Goal: Information Seeking & Learning: Find specific fact

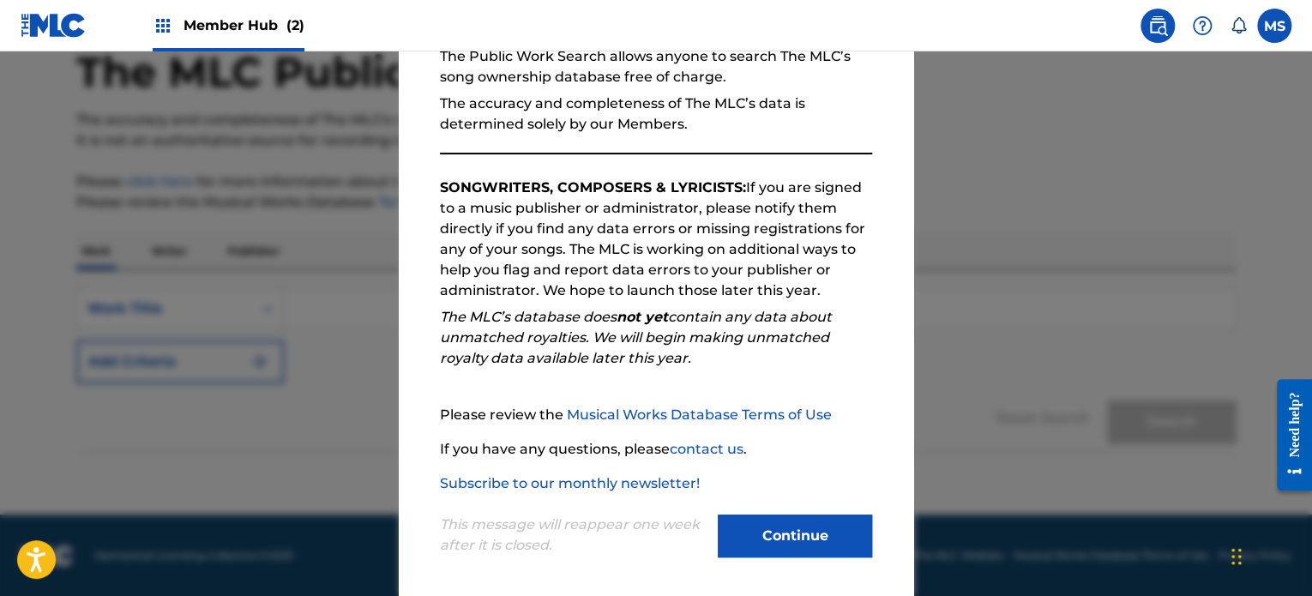
scroll to position [189, 0]
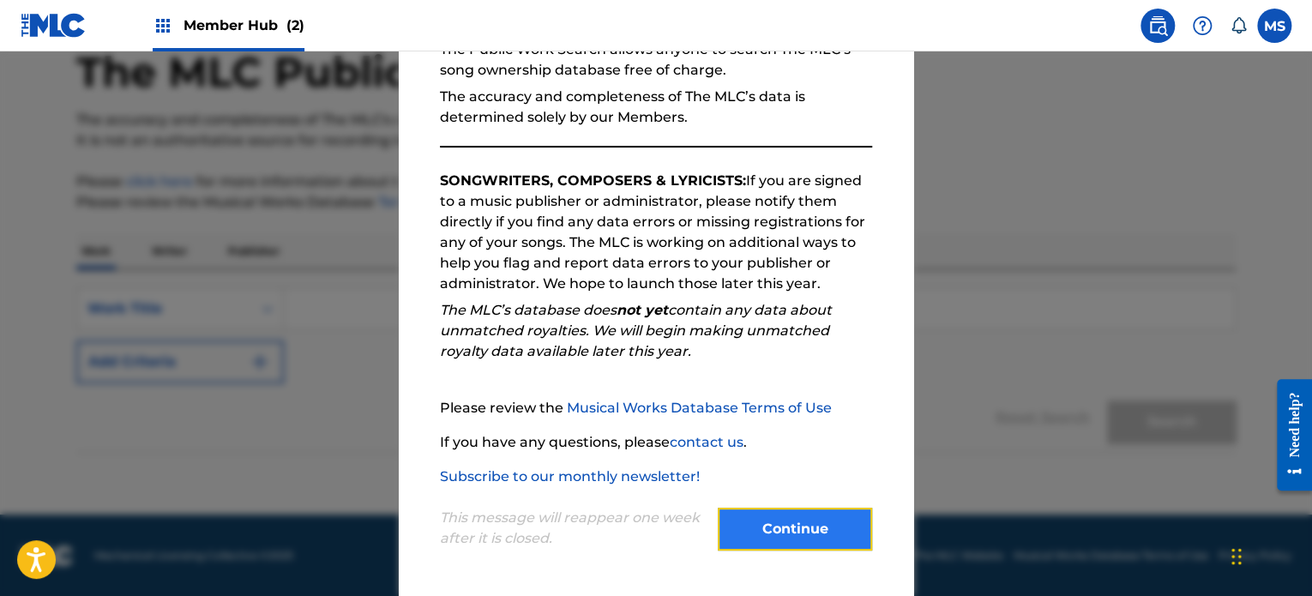
click at [844, 533] on button "Continue" at bounding box center [795, 529] width 154 height 43
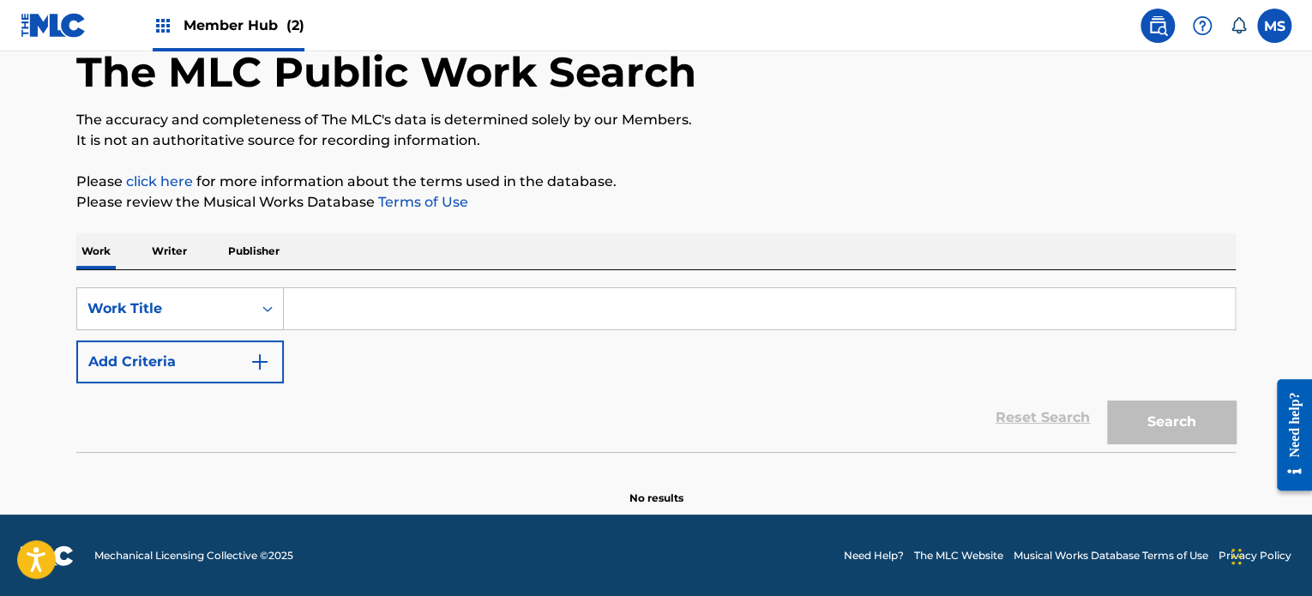
click at [582, 314] on input "Search Form" at bounding box center [759, 308] width 951 height 41
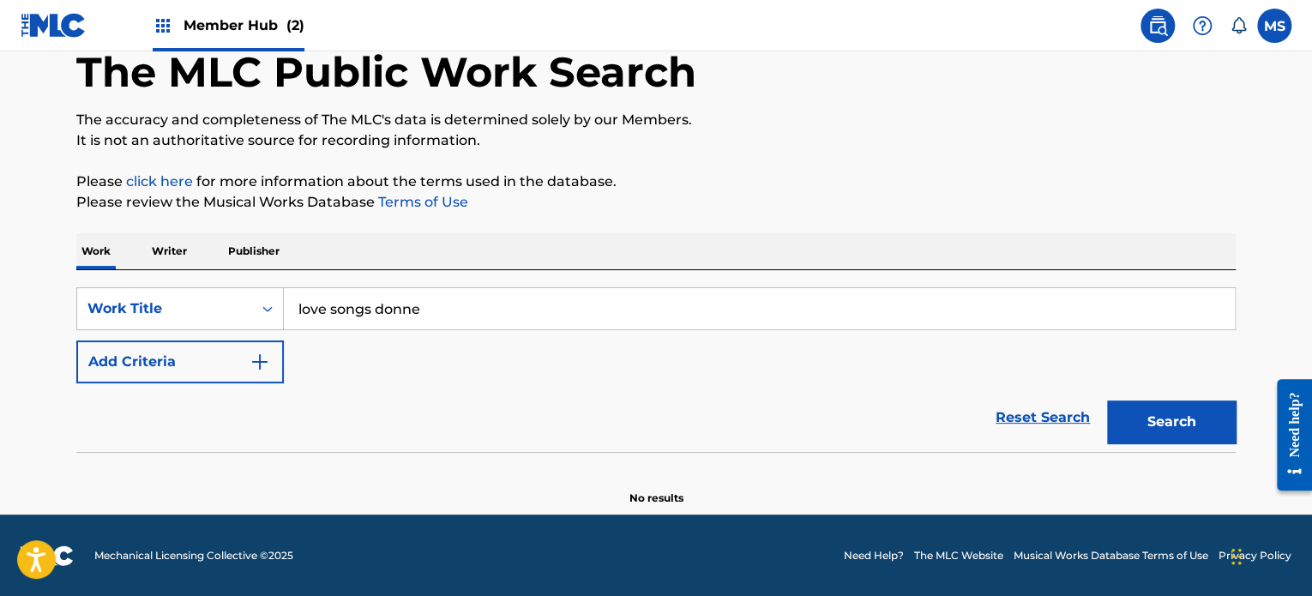
click at [582, 300] on input "love songs donne" at bounding box center [759, 308] width 951 height 41
click at [581, 300] on input "love songs donne" at bounding box center [759, 308] width 951 height 41
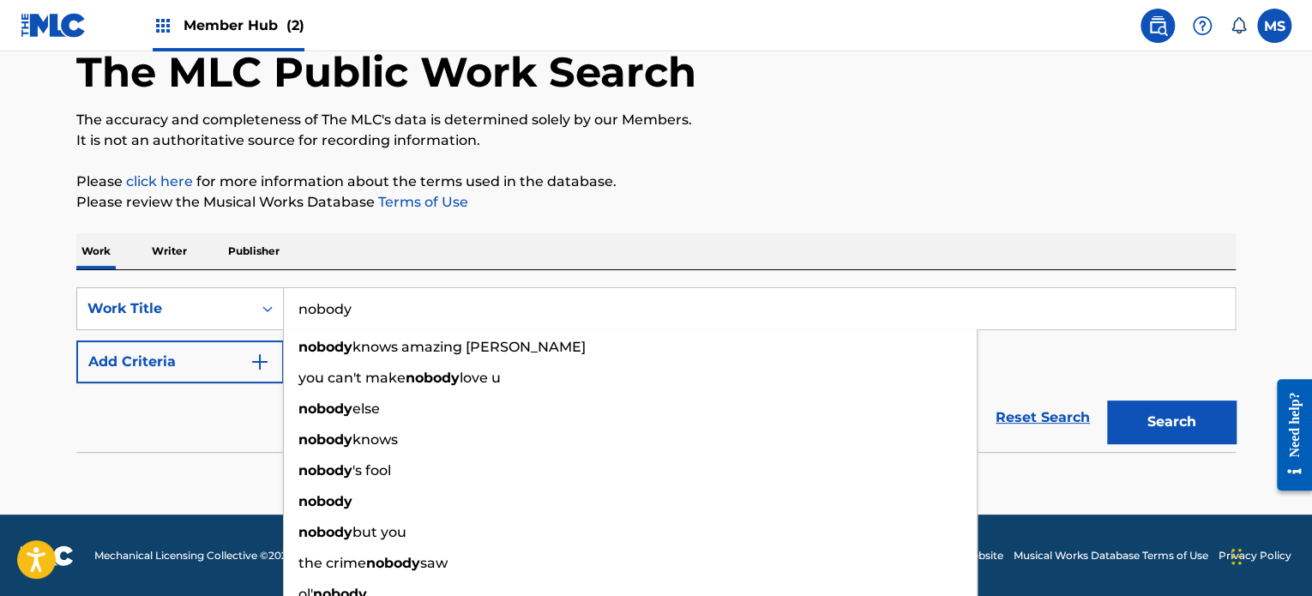
type input "nobody"
drag, startPoint x: 600, startPoint y: 211, endPoint x: 432, endPoint y: 268, distance: 176.8
click at [598, 211] on p "Please review the Musical Works Database Terms of Use" at bounding box center [656, 202] width 1160 height 21
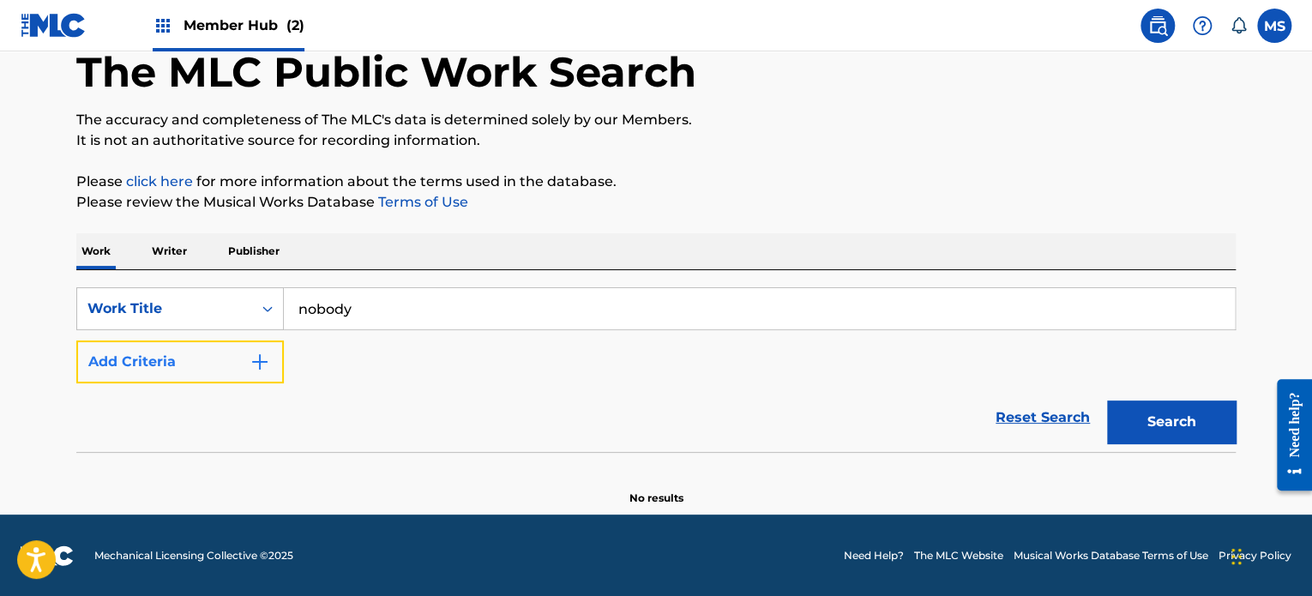
click at [268, 357] on img "Search Form" at bounding box center [260, 362] width 21 height 21
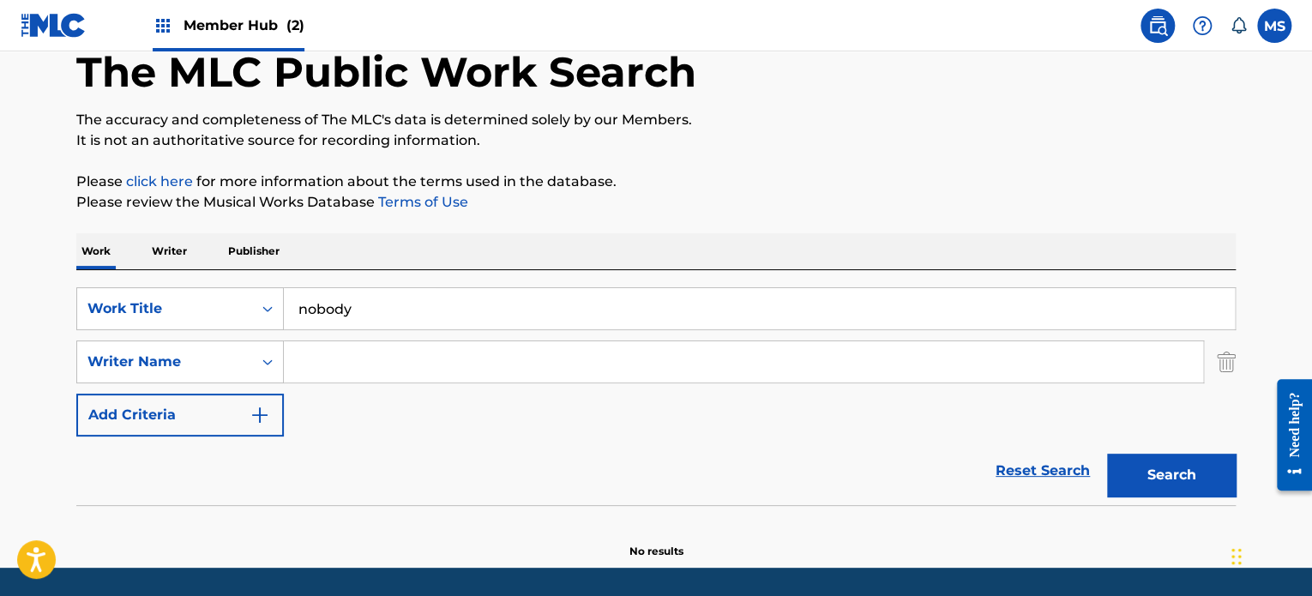
click at [310, 356] on input "Search Form" at bounding box center [743, 361] width 919 height 41
click at [1107, 454] on button "Search" at bounding box center [1171, 475] width 129 height 43
drag, startPoint x: 342, startPoint y: 363, endPoint x: 493, endPoint y: 371, distance: 151.1
click at [493, 371] on input "[PERSON_NAME]" at bounding box center [743, 361] width 919 height 41
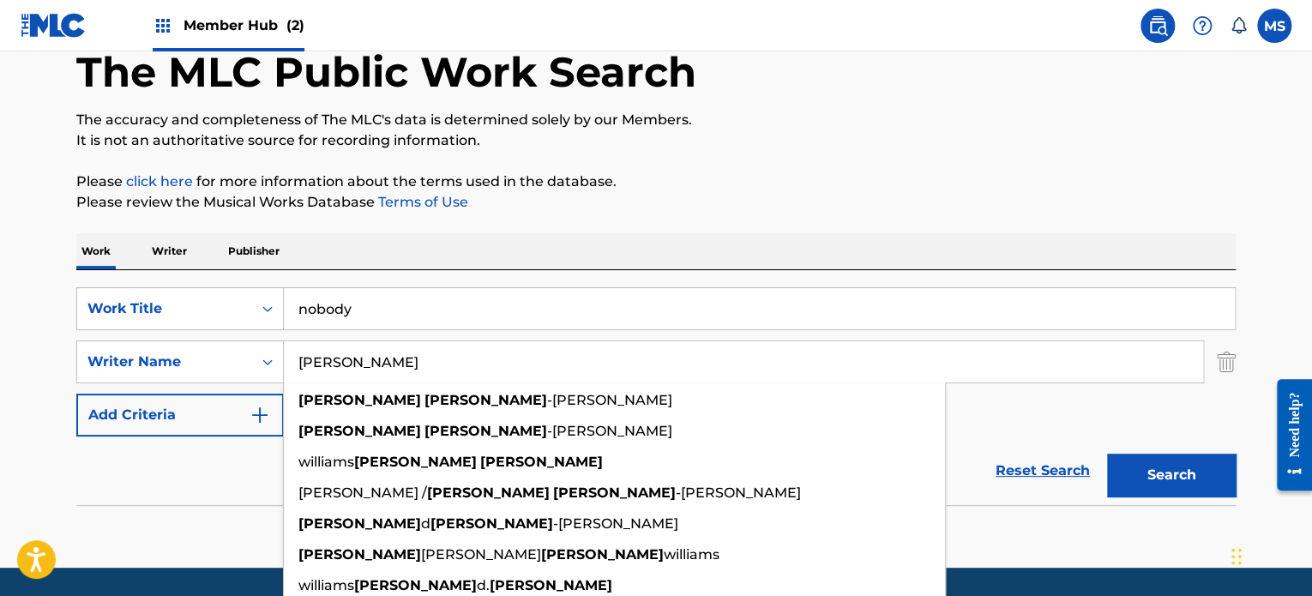
type input "[PERSON_NAME]"
click at [1107, 454] on button "Search" at bounding box center [1171, 475] width 129 height 43
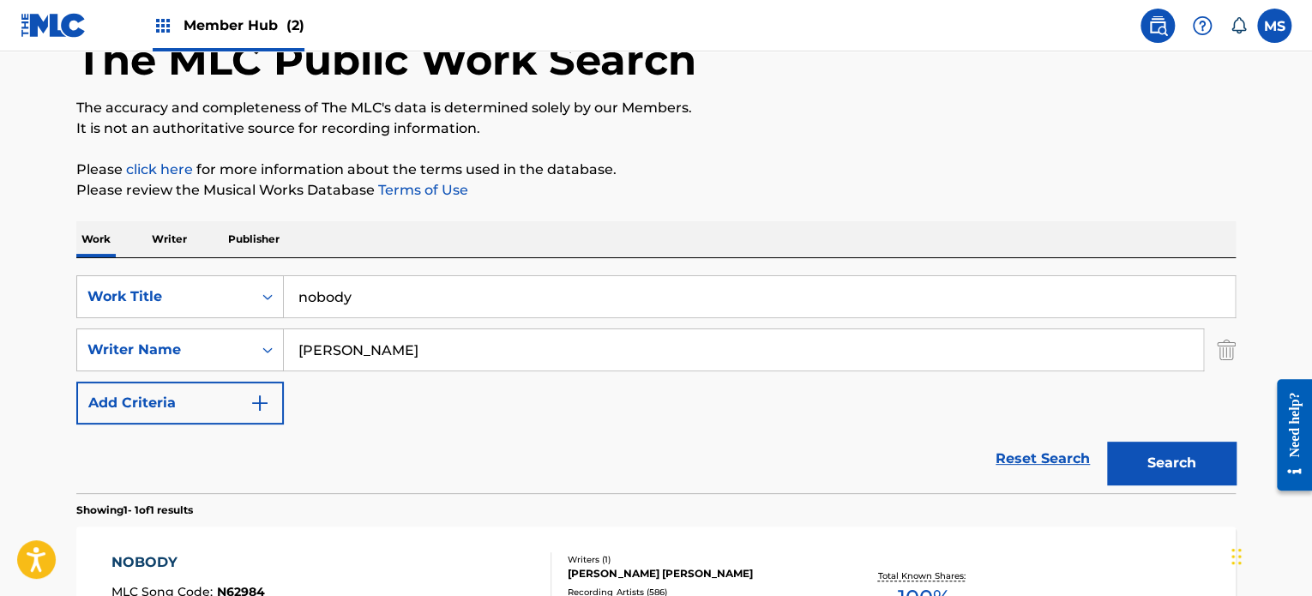
scroll to position [336, 0]
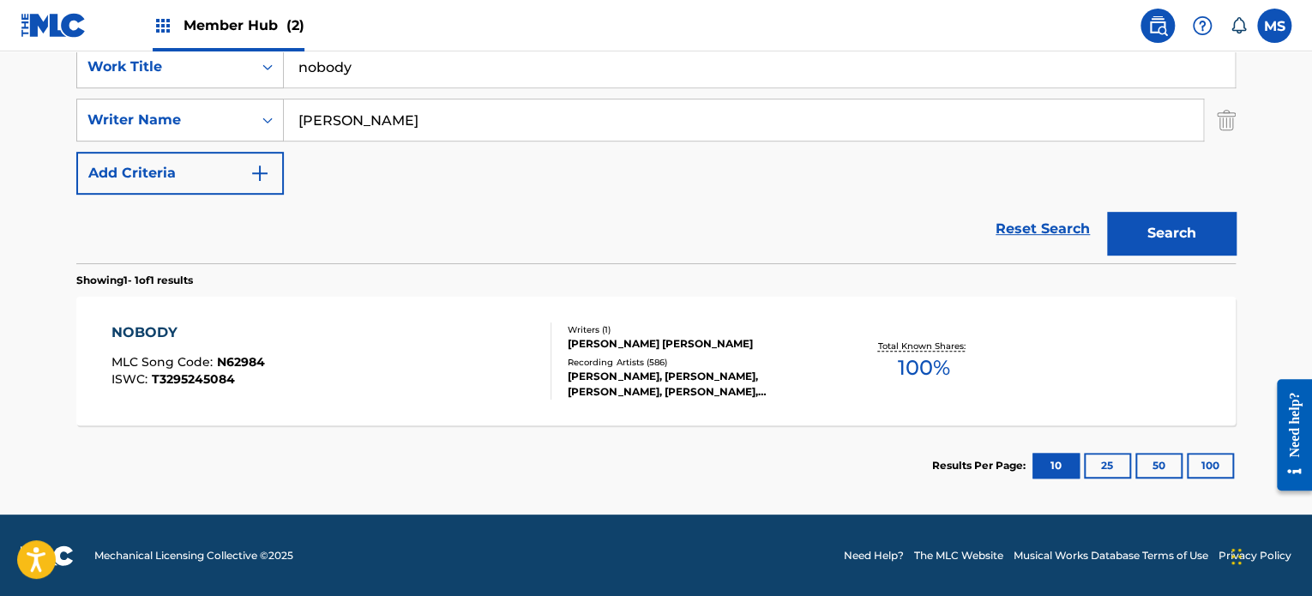
click at [473, 378] on div "NOBODY MLC Song Code : N62984 ISWC : T3295245084" at bounding box center [331, 360] width 441 height 77
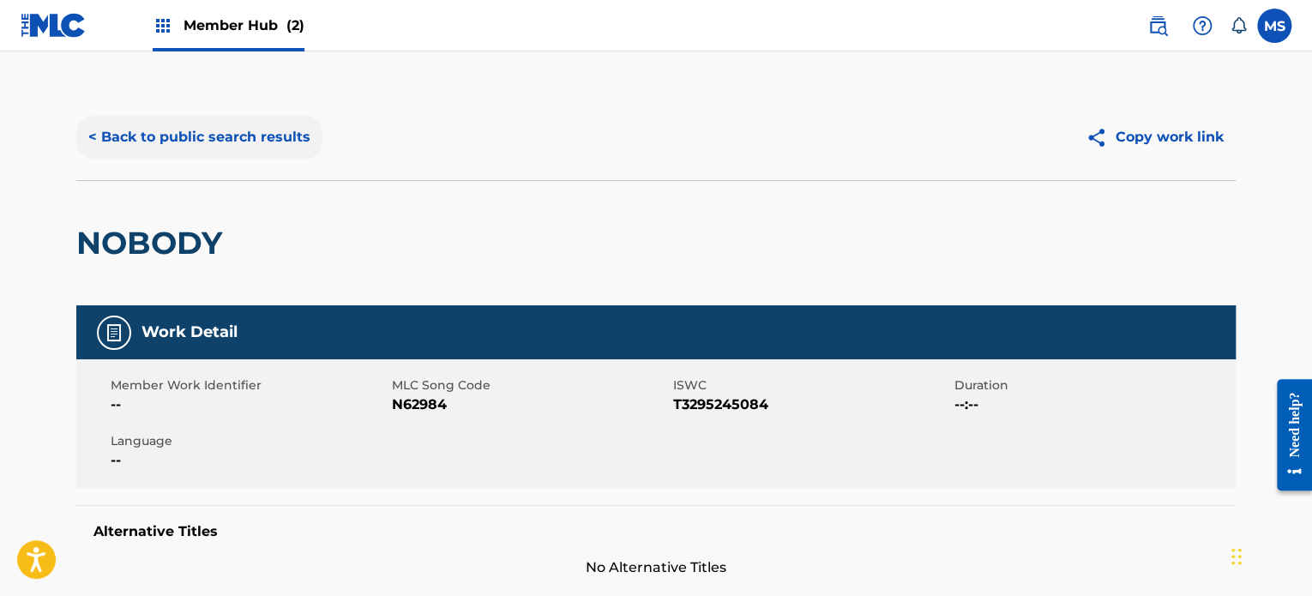
click at [286, 143] on button "< Back to public search results" at bounding box center [199, 137] width 246 height 43
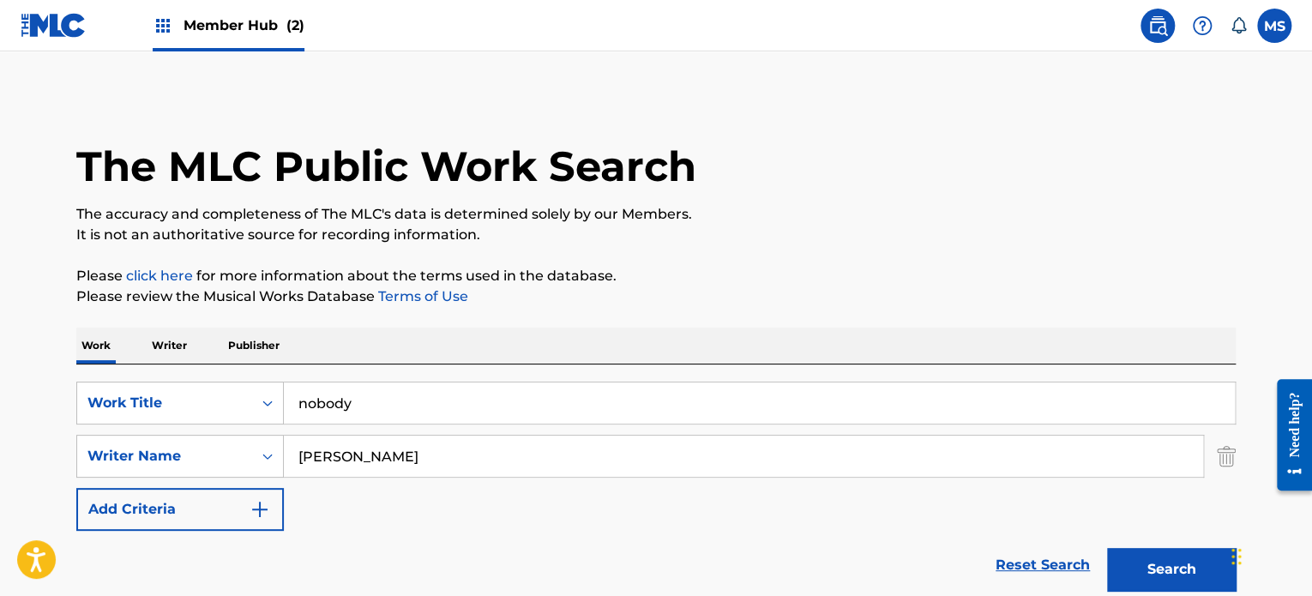
scroll to position [238, 0]
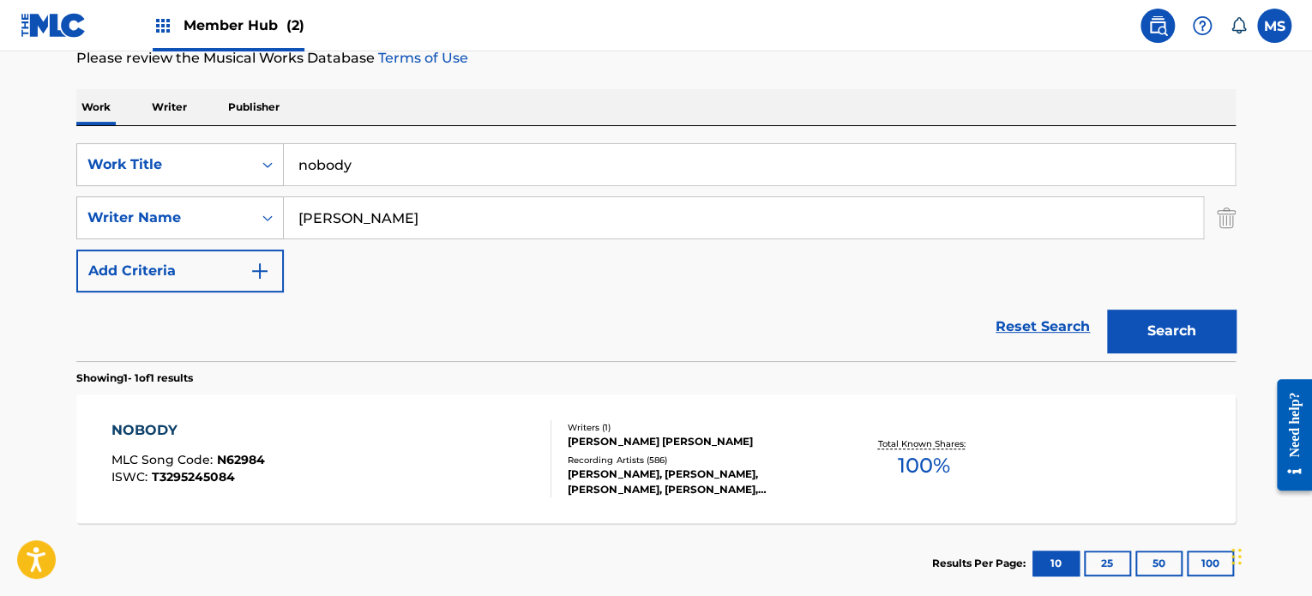
click at [497, 157] on input "nobody" at bounding box center [759, 164] width 951 height 41
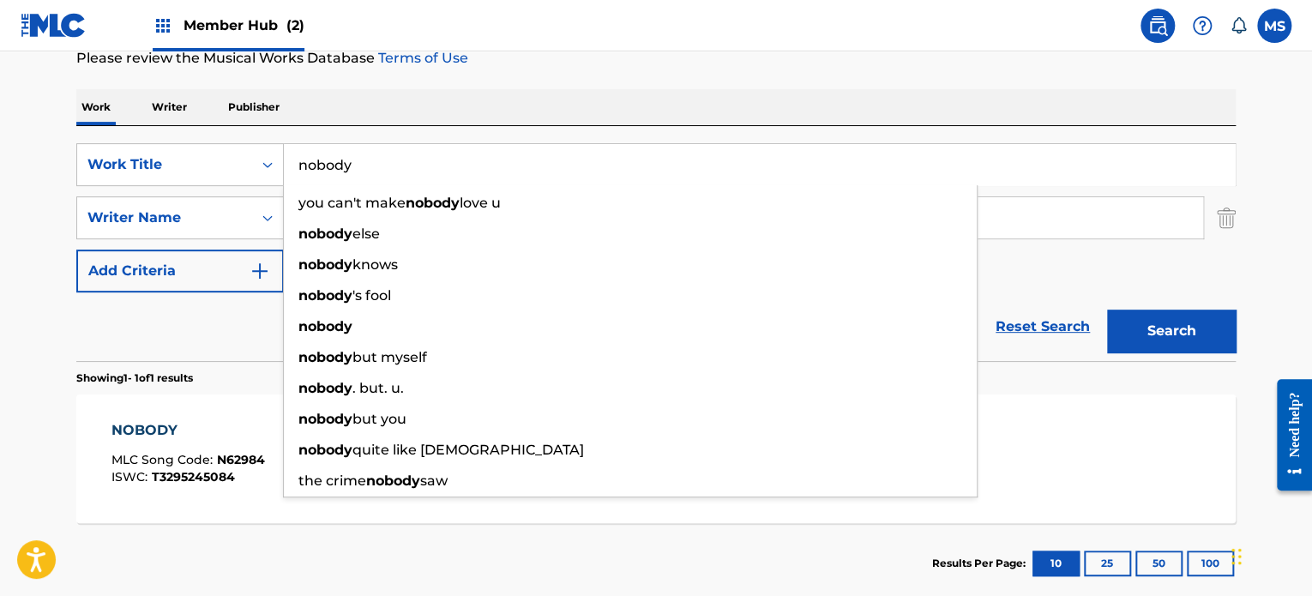
click at [497, 157] on input "nobody" at bounding box center [759, 164] width 951 height 41
paste input "STIN AKRI TOU KOSMOU"
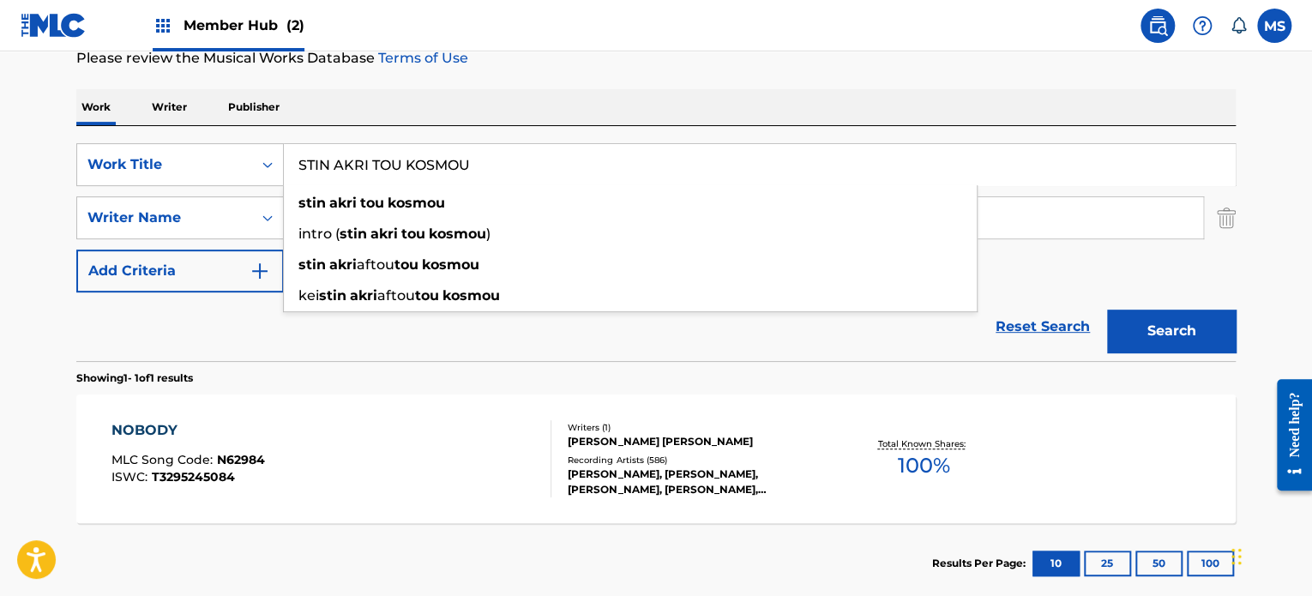
type input "STIN AKRI TOU KOSMOU"
click at [864, 128] on div "SearchWithCriteria1dbc1544-dd6a-453a-a9dd-12cf92340669 Work Title STIN AKRI TOU…" at bounding box center [656, 243] width 1160 height 235
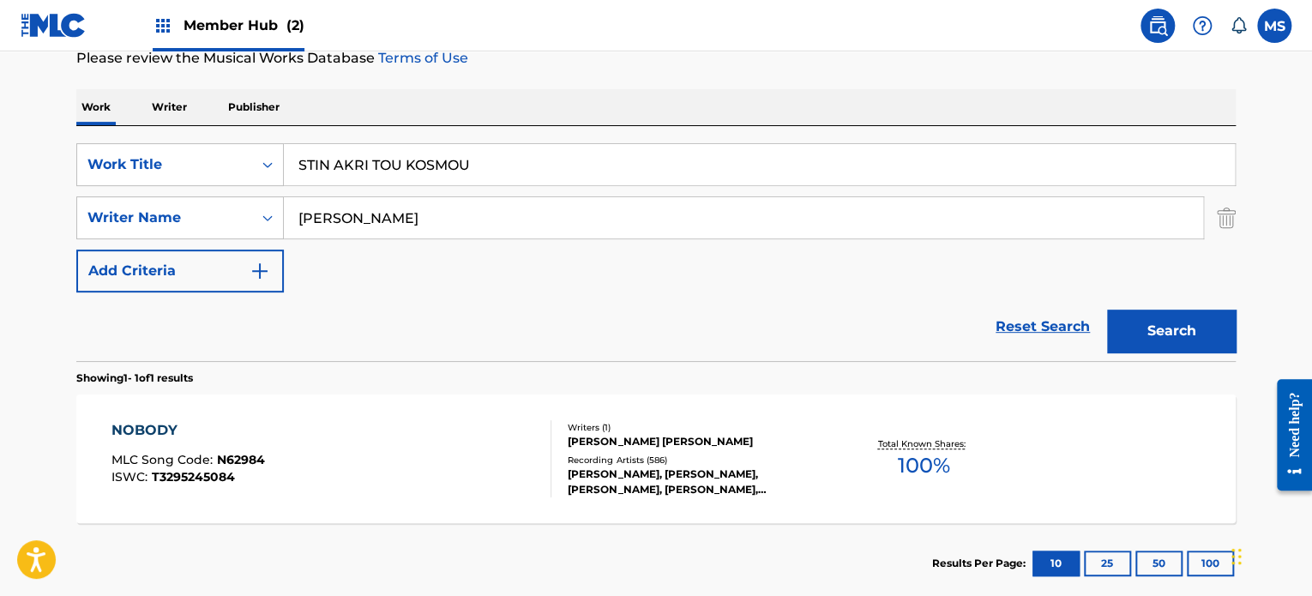
click at [693, 215] on input "[PERSON_NAME]" at bounding box center [743, 217] width 919 height 41
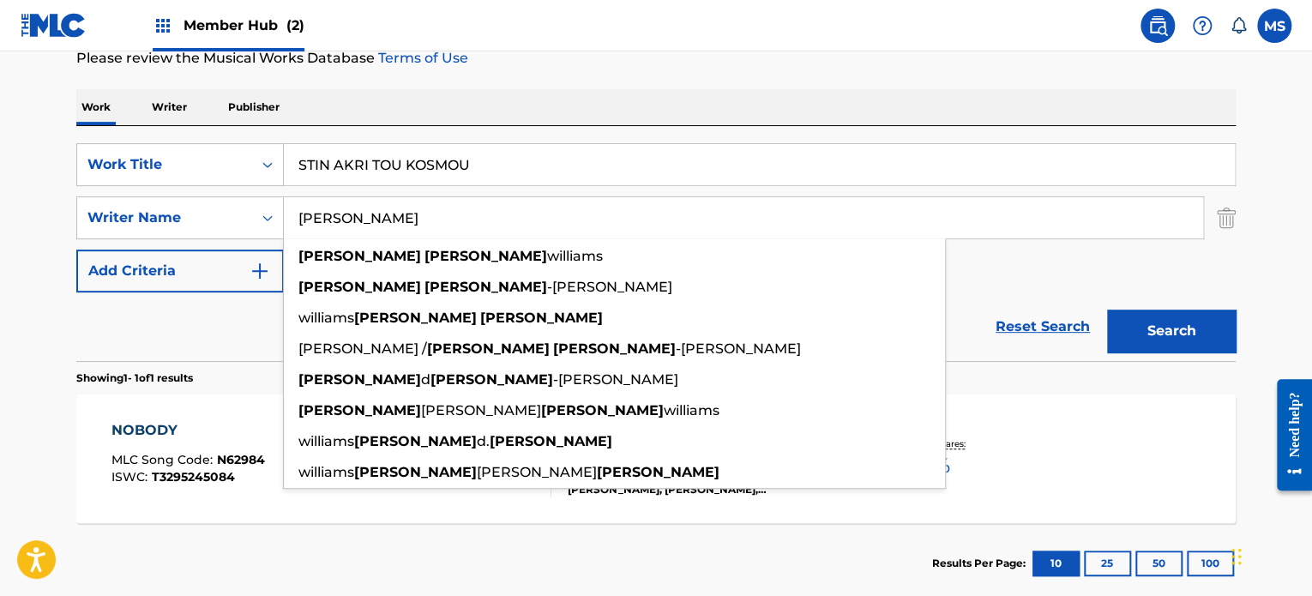
click at [693, 215] on input "[PERSON_NAME]" at bounding box center [743, 217] width 919 height 41
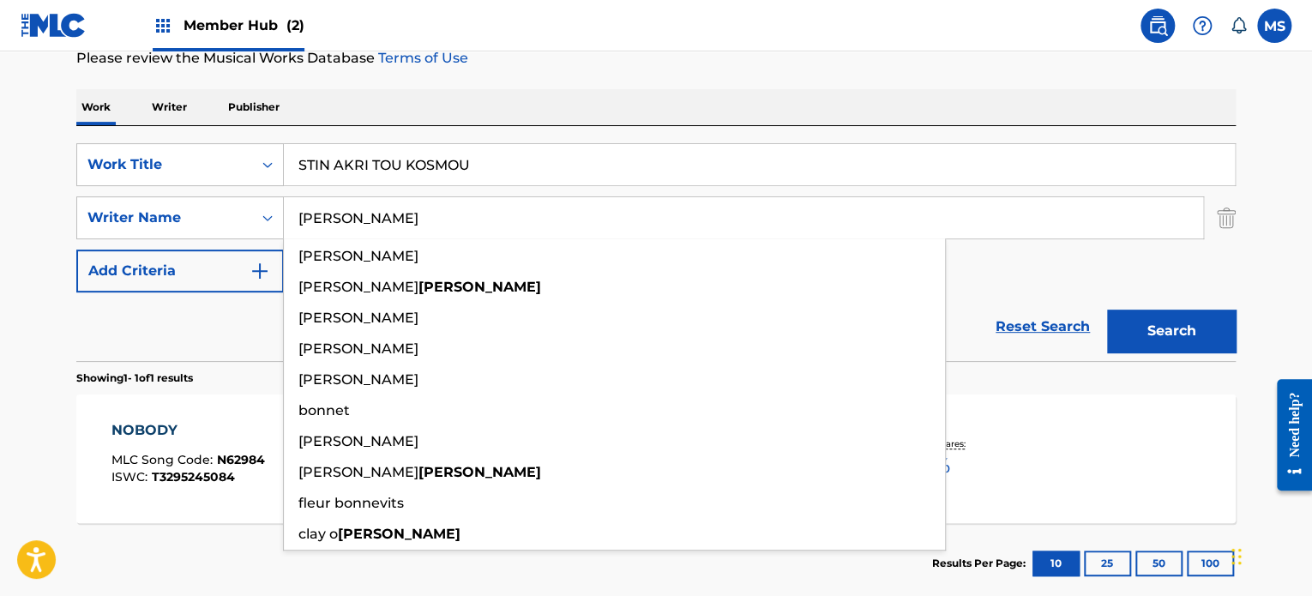
type input "[PERSON_NAME]"
click at [1107, 310] on button "Search" at bounding box center [1171, 331] width 129 height 43
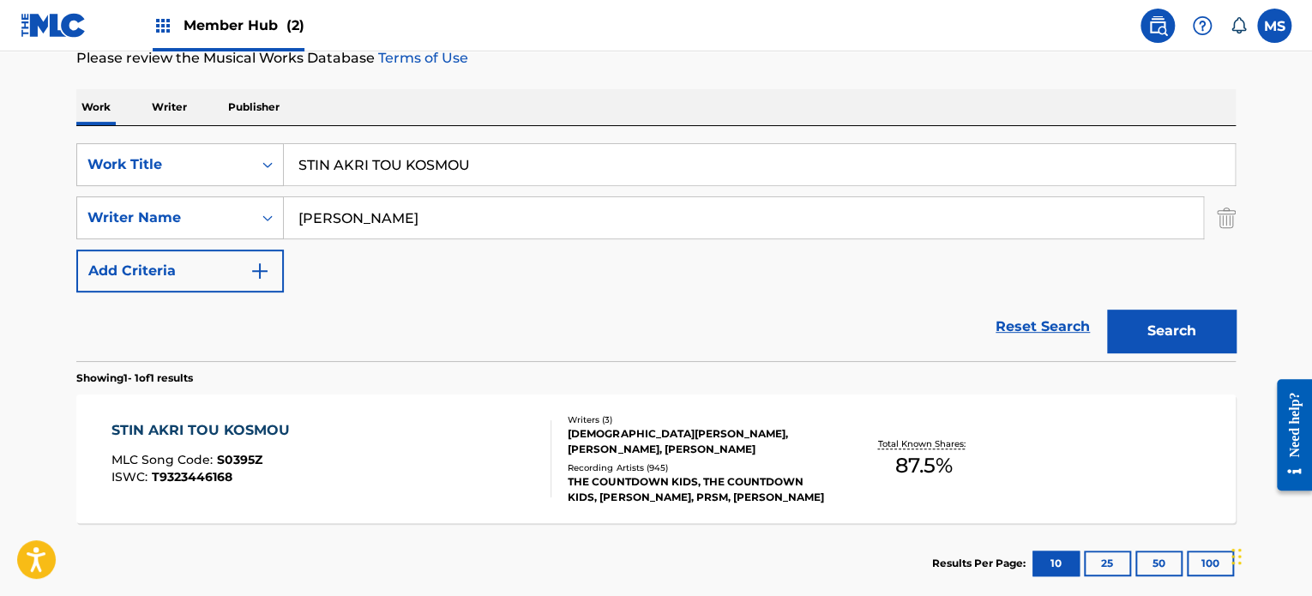
click at [478, 449] on div "STIN AKRI TOU KOSMOU MLC Song Code : S0395Z ISWC : T9323446168" at bounding box center [331, 458] width 441 height 77
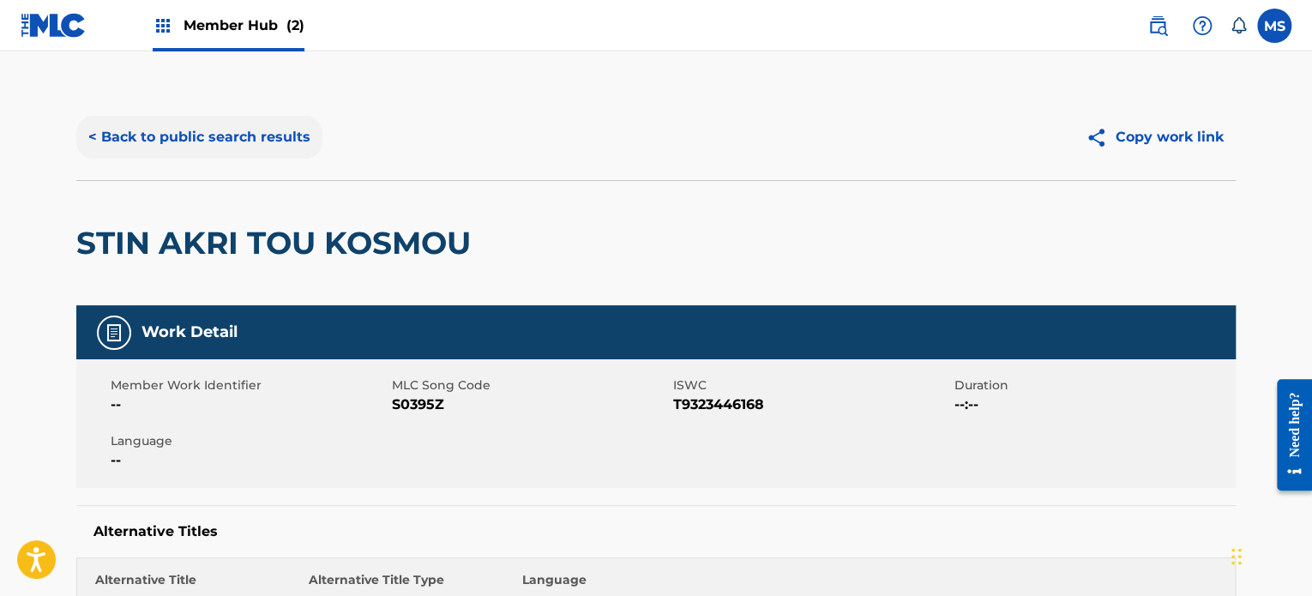
click at [250, 153] on button "< Back to public search results" at bounding box center [199, 137] width 246 height 43
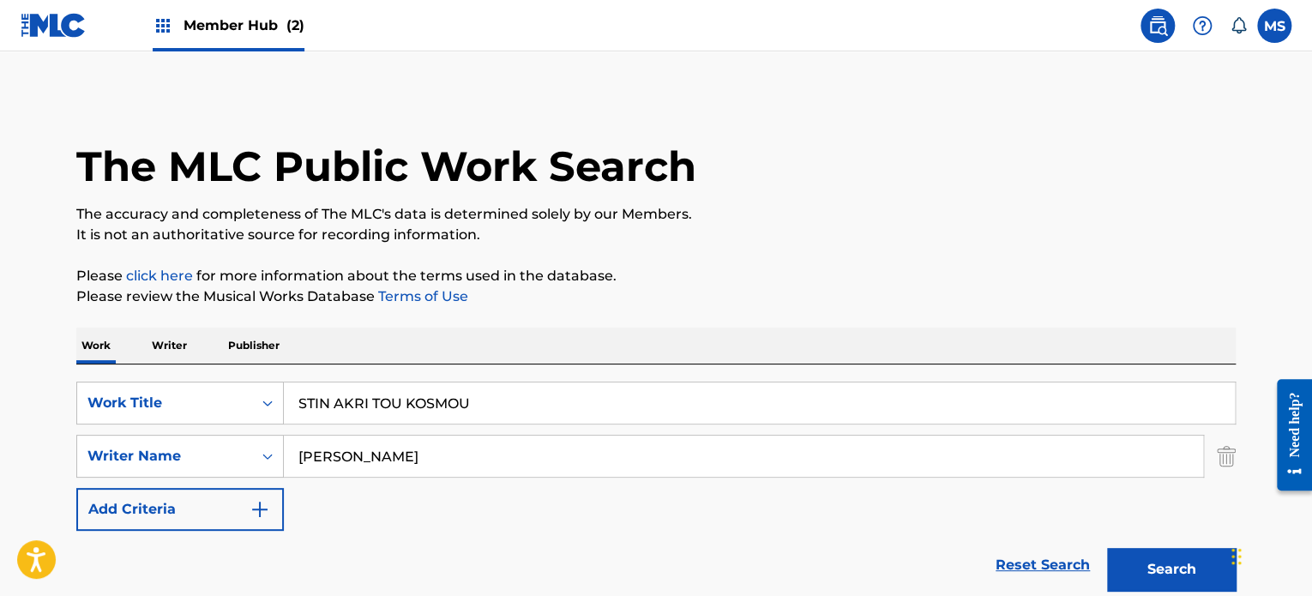
scroll to position [238, 0]
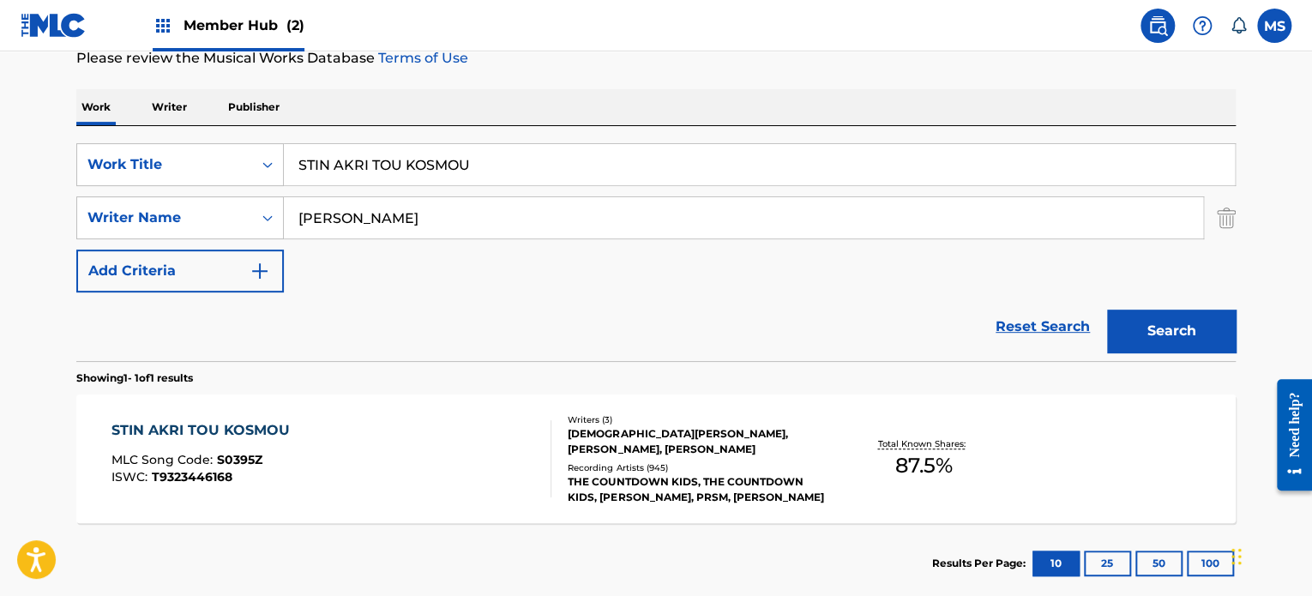
click at [514, 161] on input "STIN AKRI TOU KOSMOU" at bounding box center [759, 164] width 951 height 41
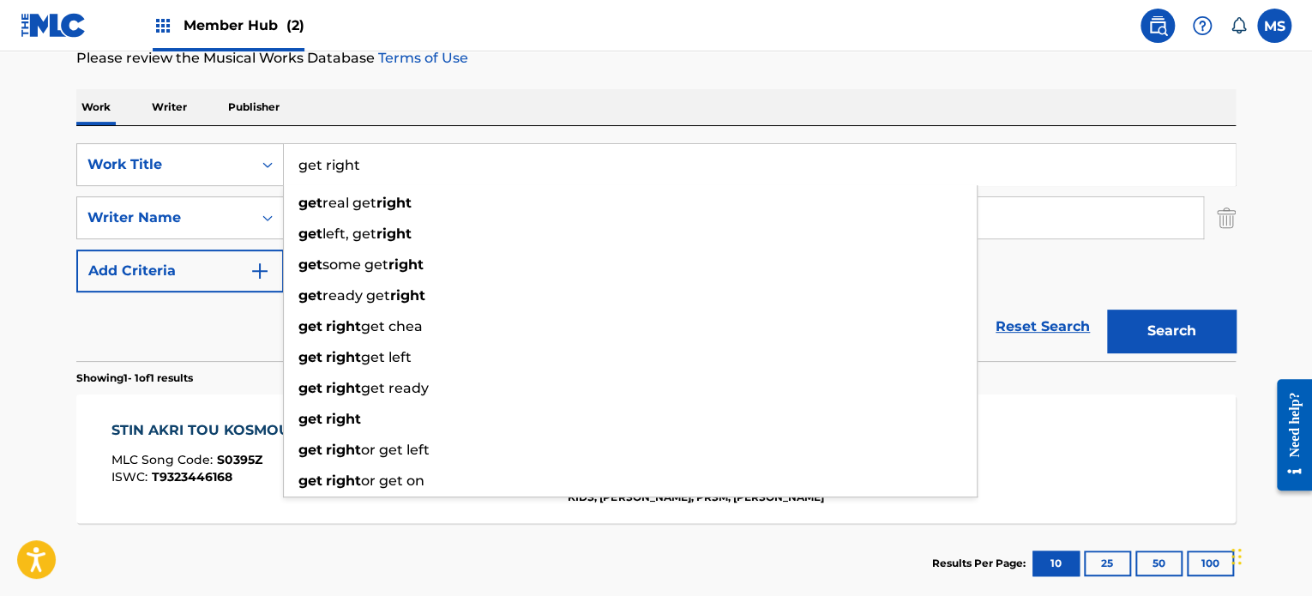
type input "get right"
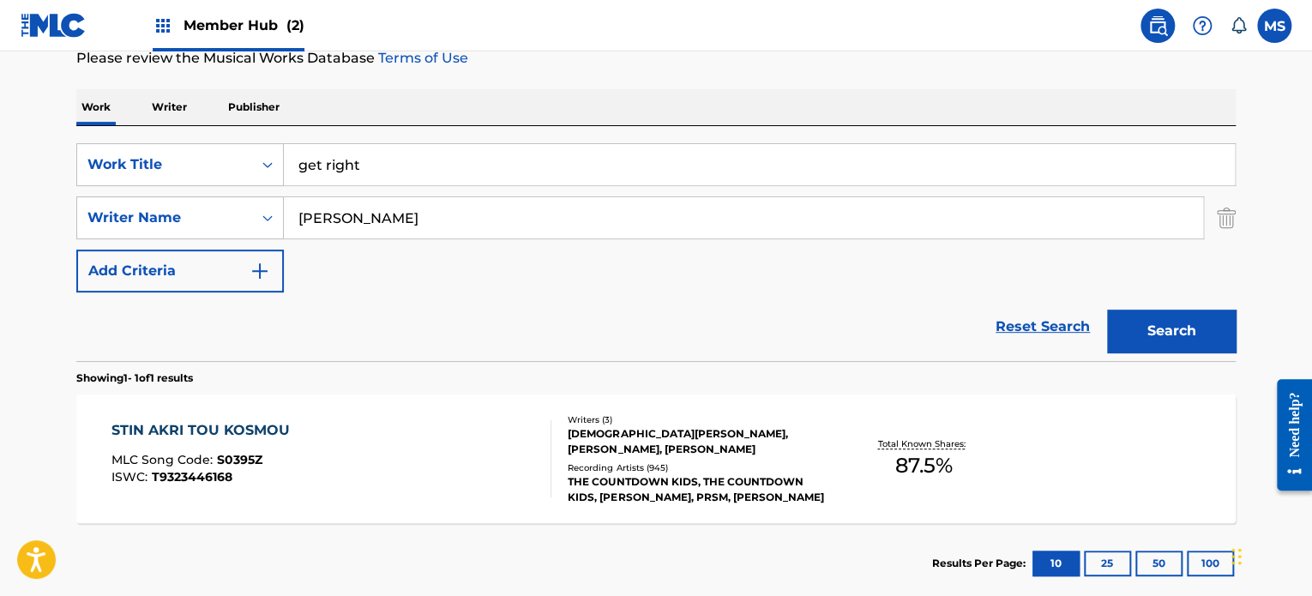
click at [563, 111] on div "Work Writer Publisher" at bounding box center [656, 107] width 1160 height 36
click at [566, 175] on input "get right" at bounding box center [759, 164] width 951 height 41
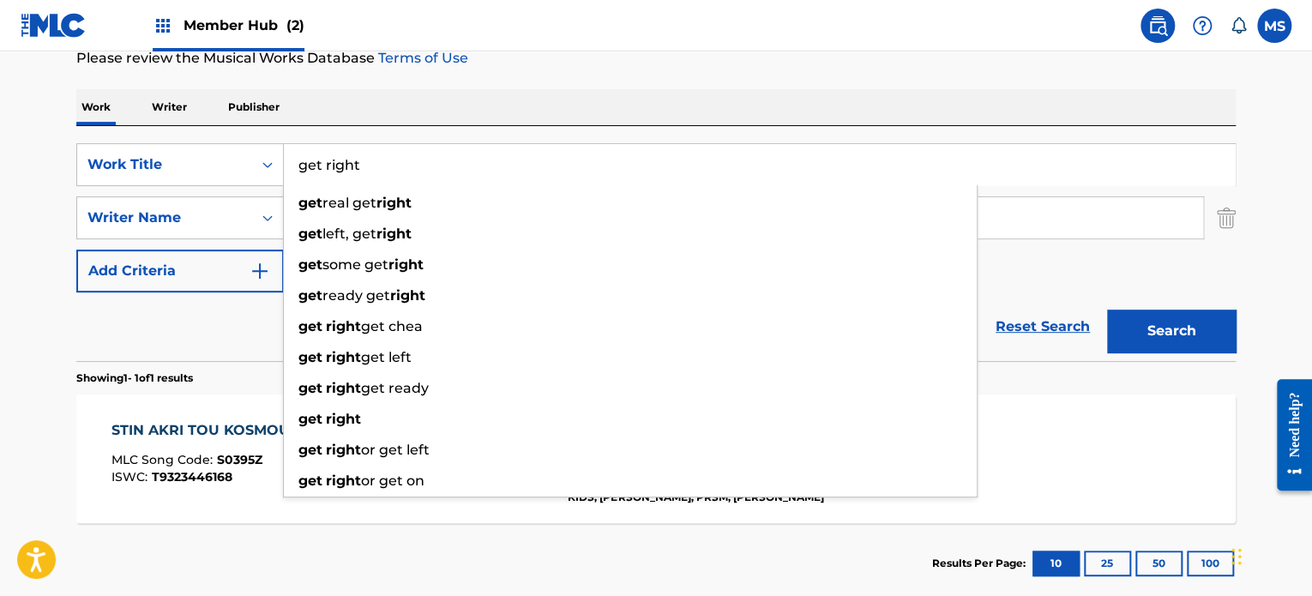
click at [566, 175] on input "get right" at bounding box center [759, 164] width 951 height 41
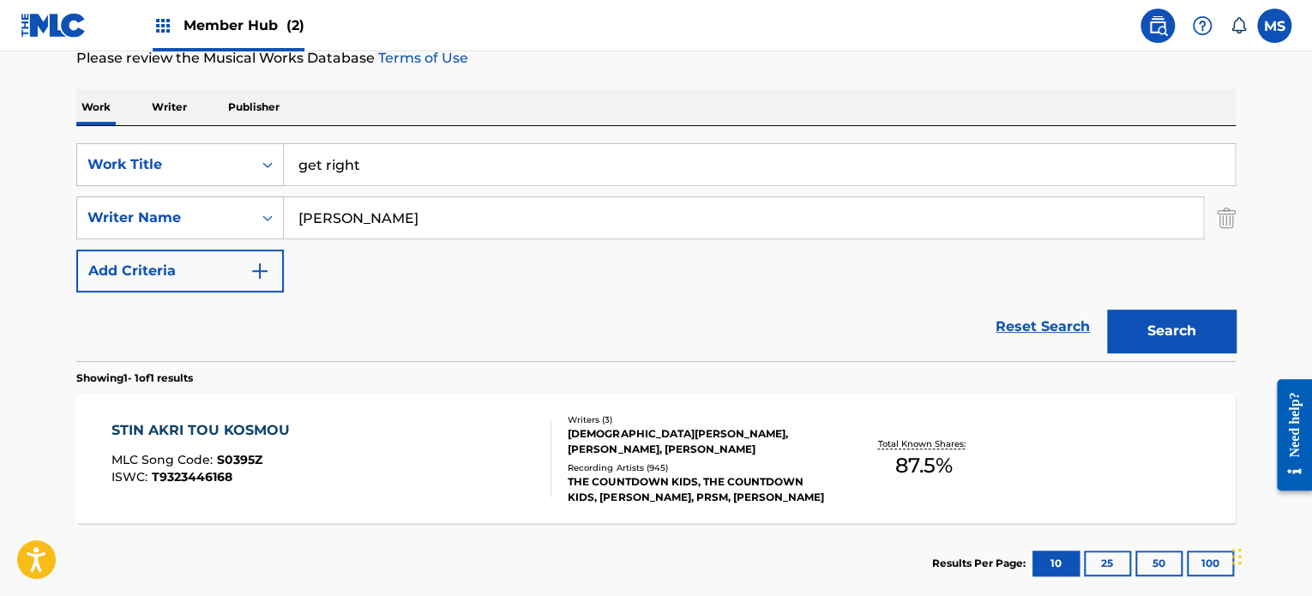
click at [571, 102] on div "Work Writer Publisher" at bounding box center [656, 107] width 1160 height 36
click at [556, 224] on input "[PERSON_NAME]" at bounding box center [743, 217] width 919 height 41
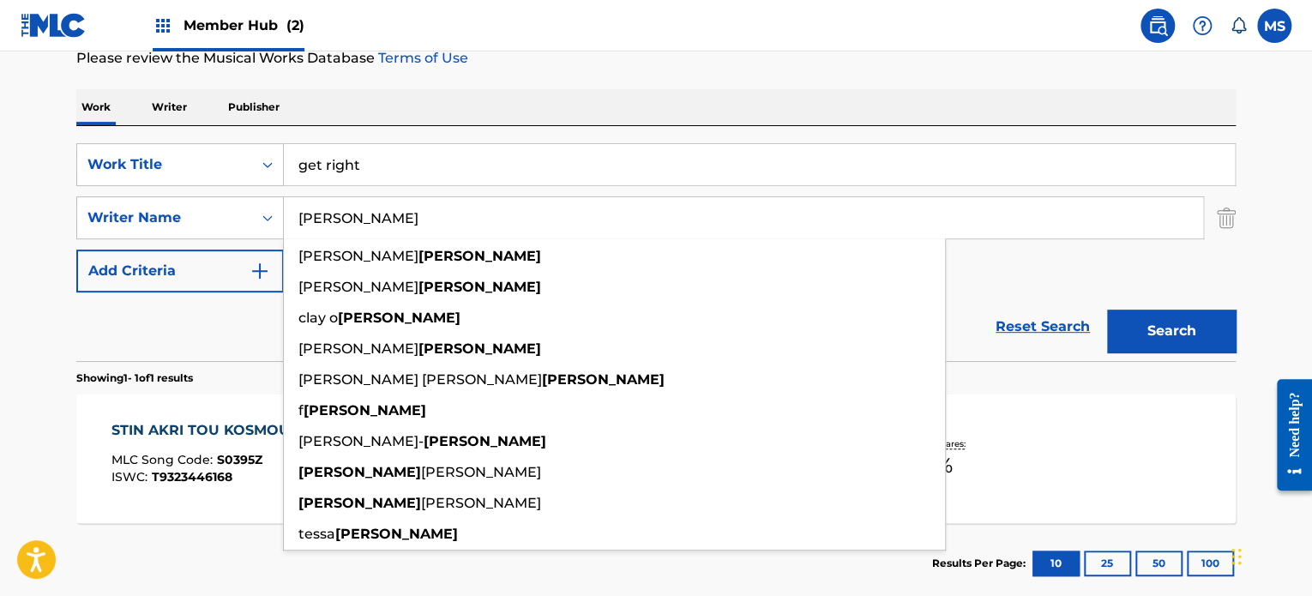
click at [556, 224] on input "[PERSON_NAME]" at bounding box center [743, 217] width 919 height 41
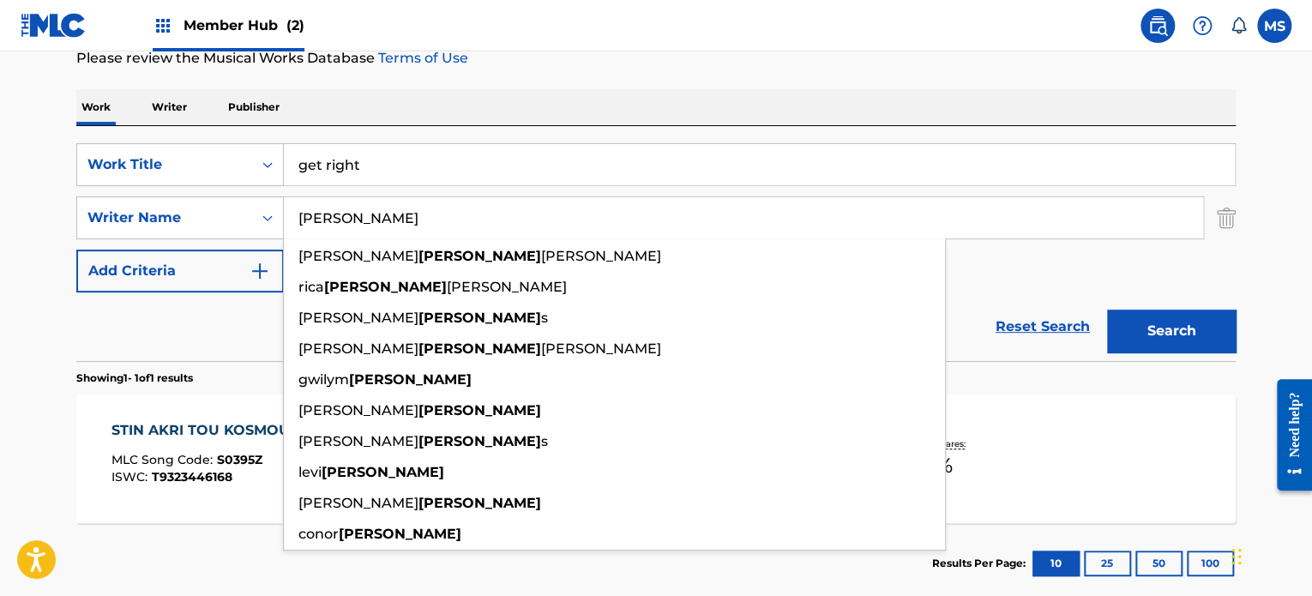
type input "[PERSON_NAME]"
click at [1107, 310] on button "Search" at bounding box center [1171, 331] width 129 height 43
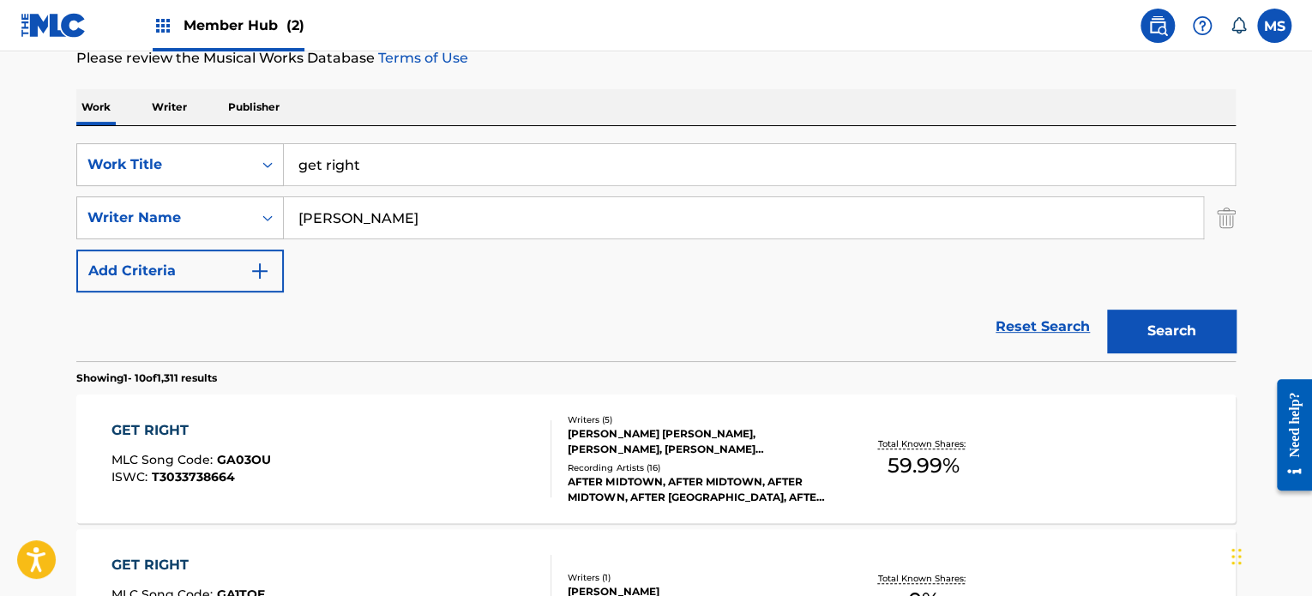
click at [470, 418] on div "GET RIGHT MLC Song Code : GA03OU ISWC : T3033738664 Writers ( 5 ) [PERSON_NAME]…" at bounding box center [656, 459] width 1160 height 129
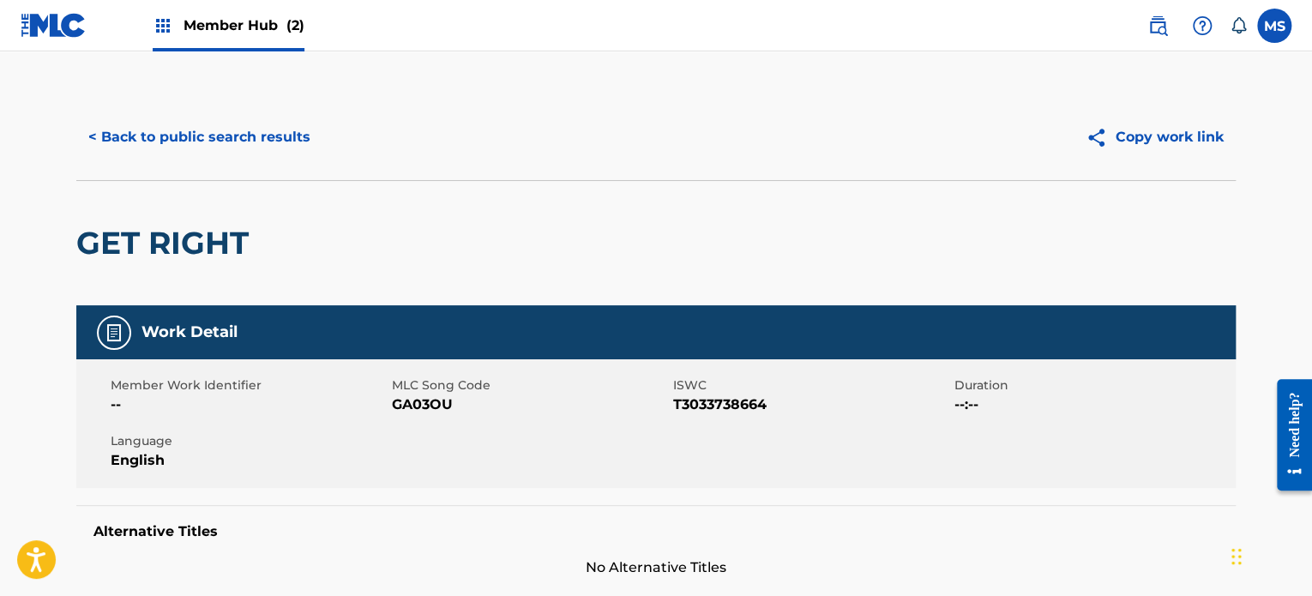
click at [93, 101] on div "< Back to public search results Copy work link" at bounding box center [656, 137] width 1160 height 86
click at [154, 136] on button "< Back to public search results" at bounding box center [199, 137] width 246 height 43
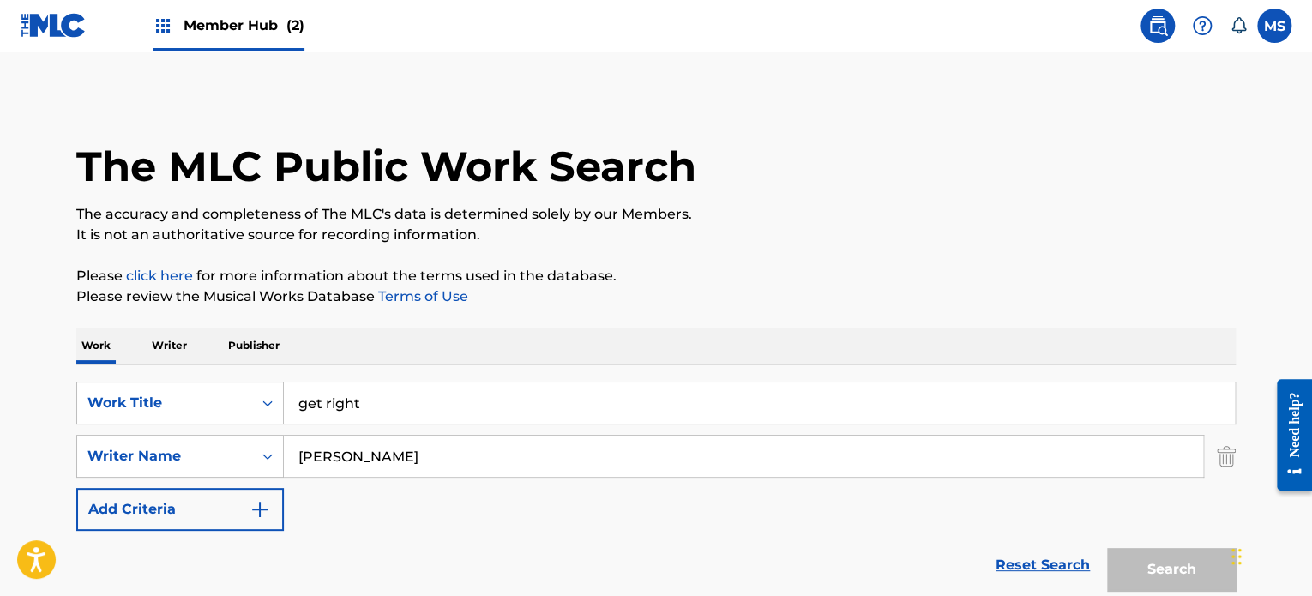
scroll to position [238, 0]
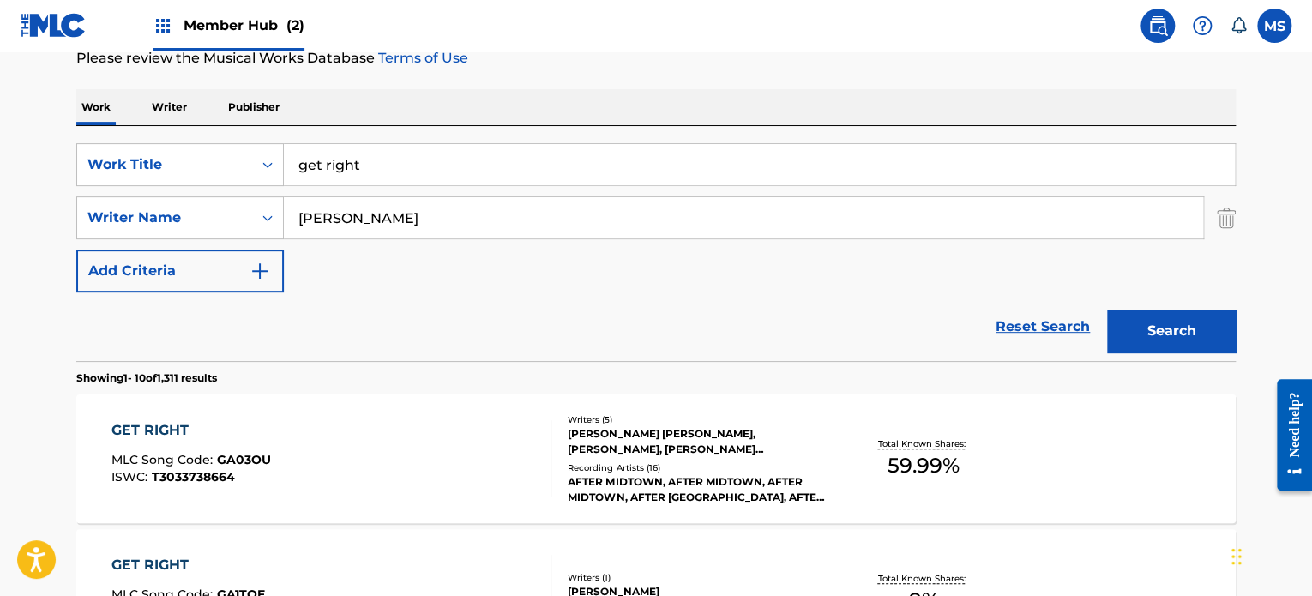
click at [437, 168] on input "get right" at bounding box center [759, 164] width 951 height 41
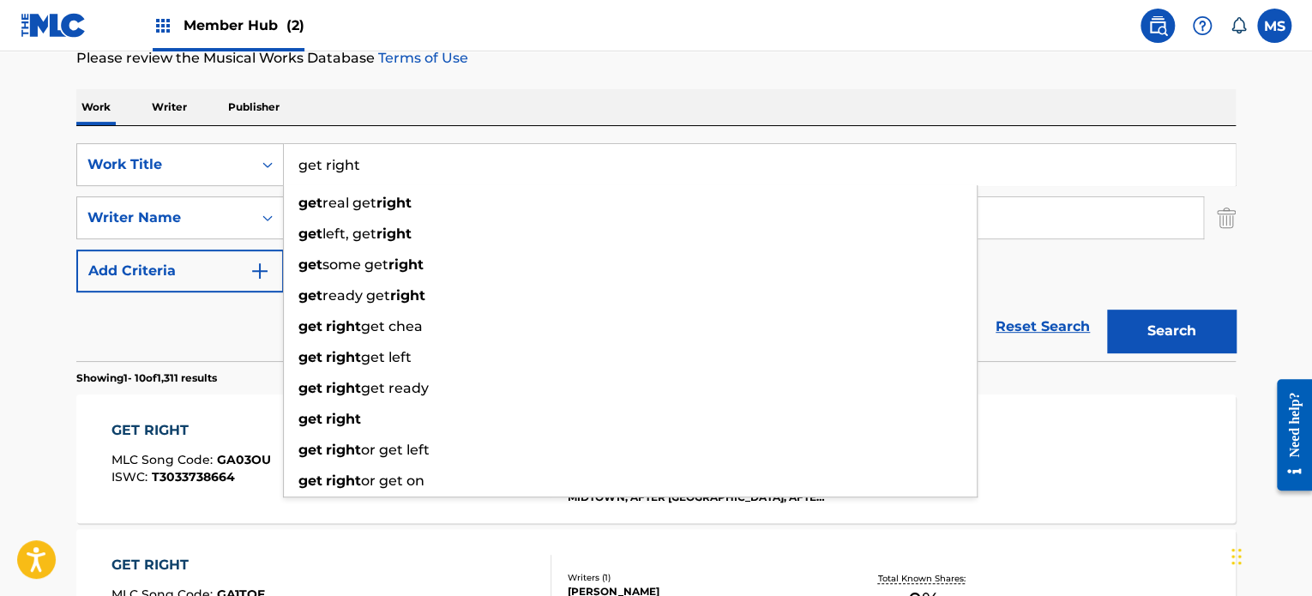
click at [437, 168] on input "get right" at bounding box center [759, 164] width 951 height 41
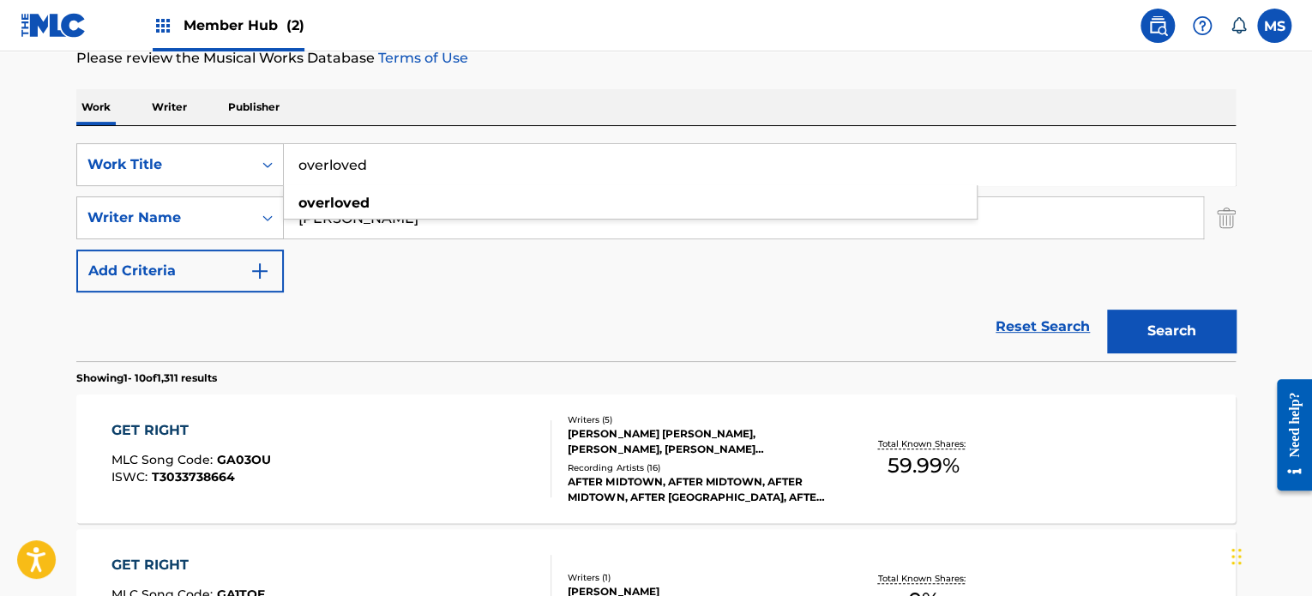
type input "overloved"
click at [504, 225] on input "[PERSON_NAME]" at bounding box center [743, 217] width 919 height 41
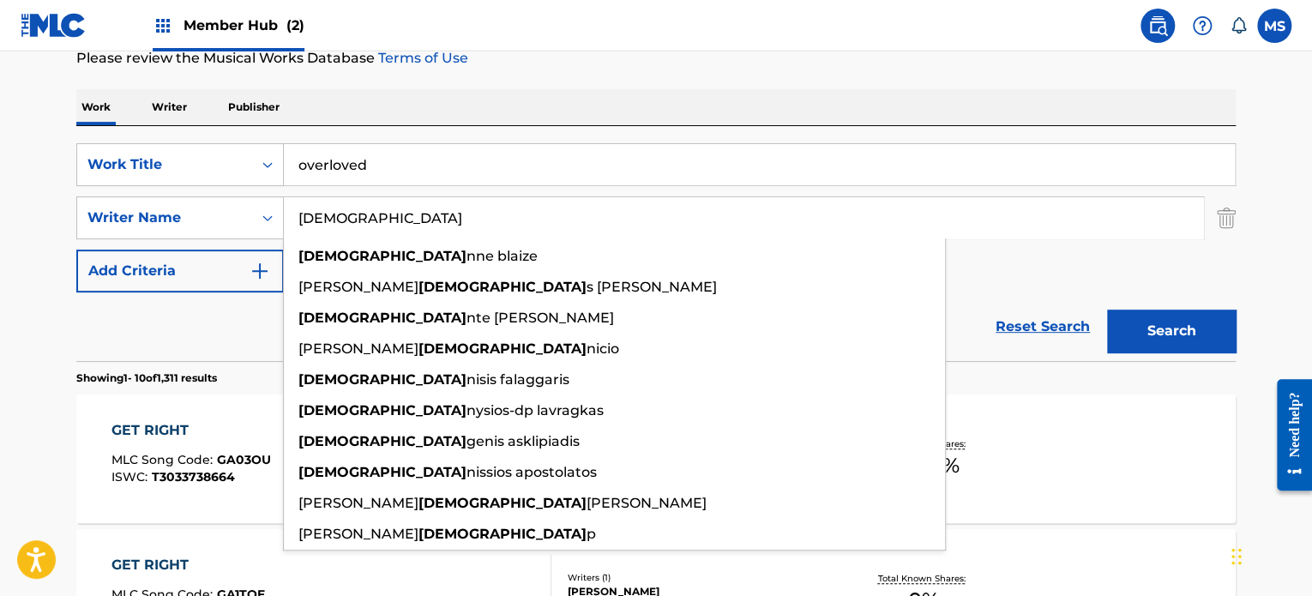
type input "[DEMOGRAPHIC_DATA]"
click at [1107, 310] on button "Search" at bounding box center [1171, 331] width 129 height 43
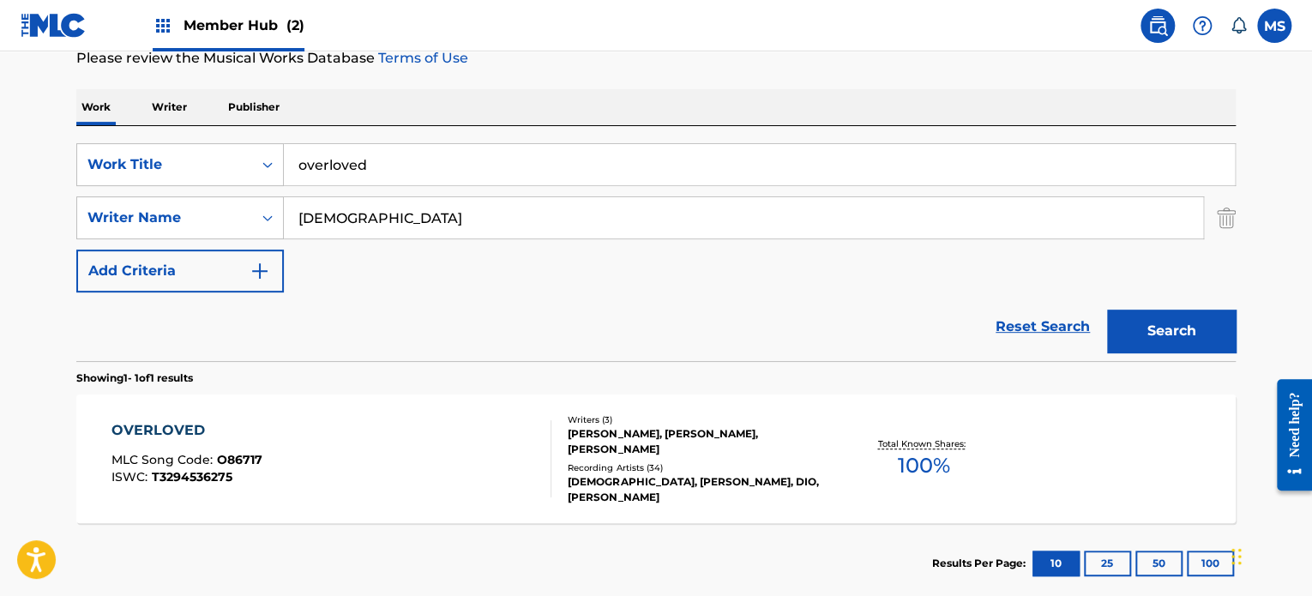
click at [462, 399] on div "OVERLOVED MLC Song Code : O86717 ISWC : T3294536275 Writers ( 3 ) [PERSON_NAME]…" at bounding box center [656, 459] width 1160 height 129
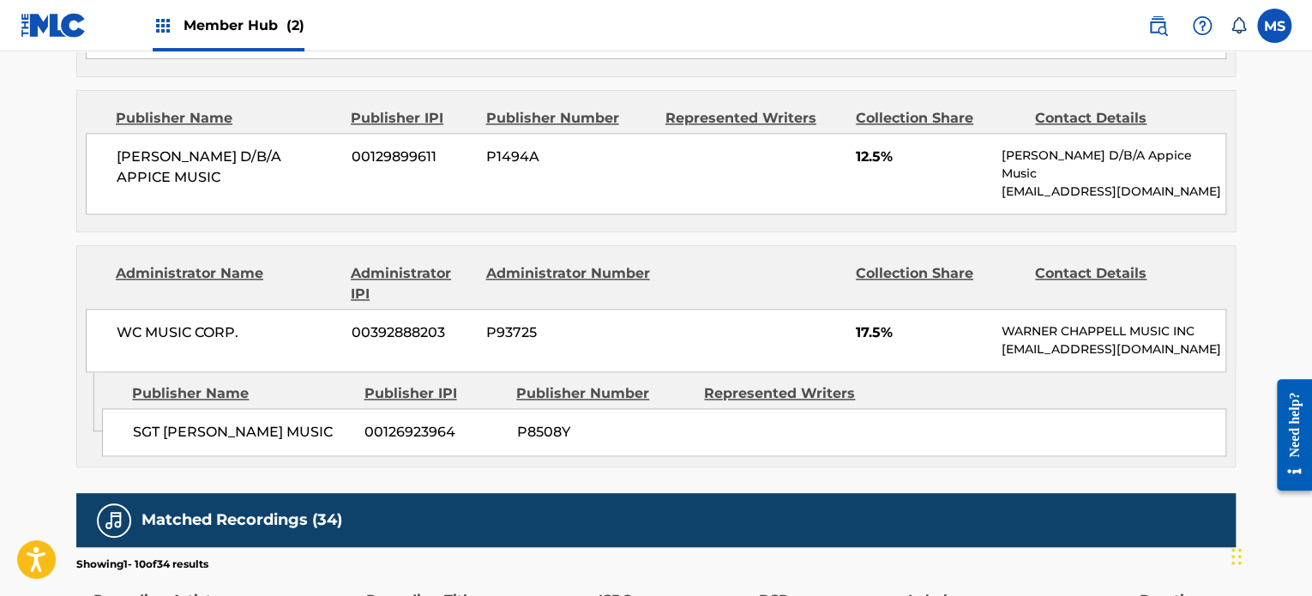
scroll to position [600, 0]
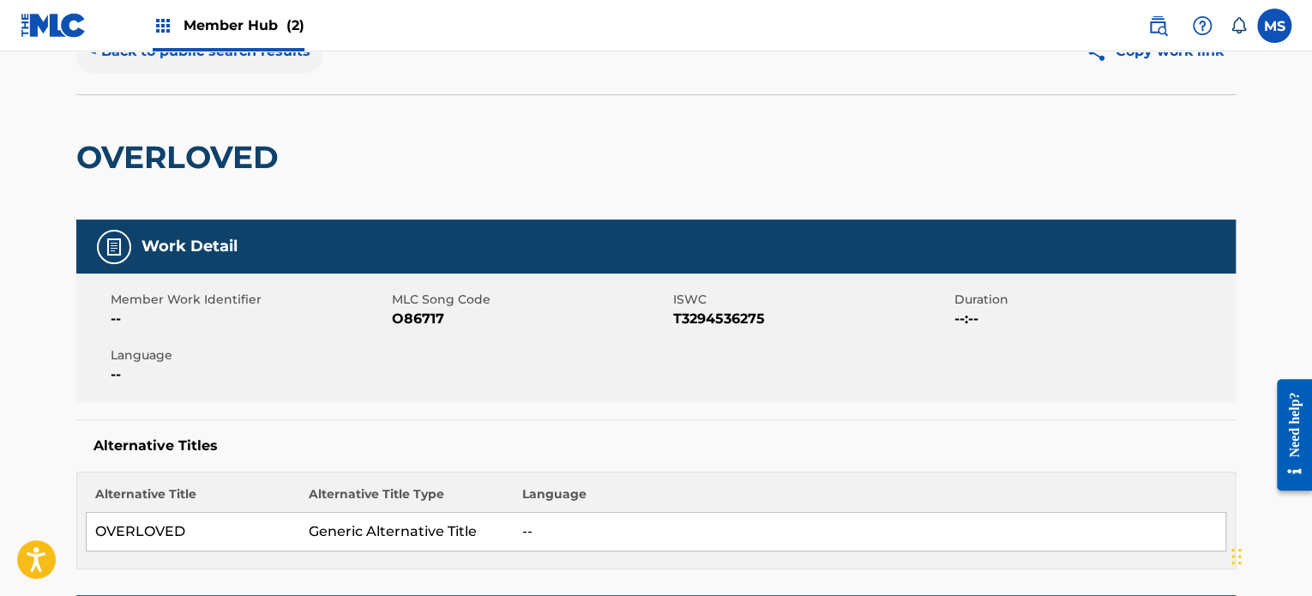
click at [292, 55] on button "< Back to public search results" at bounding box center [199, 51] width 246 height 43
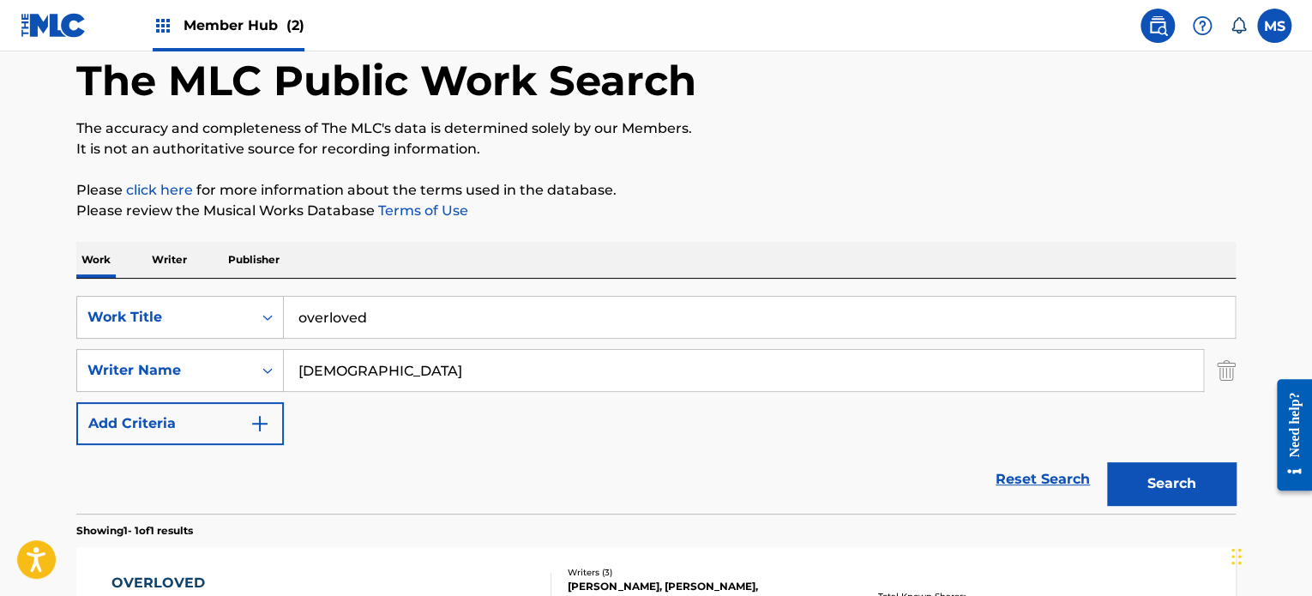
scroll to position [238, 0]
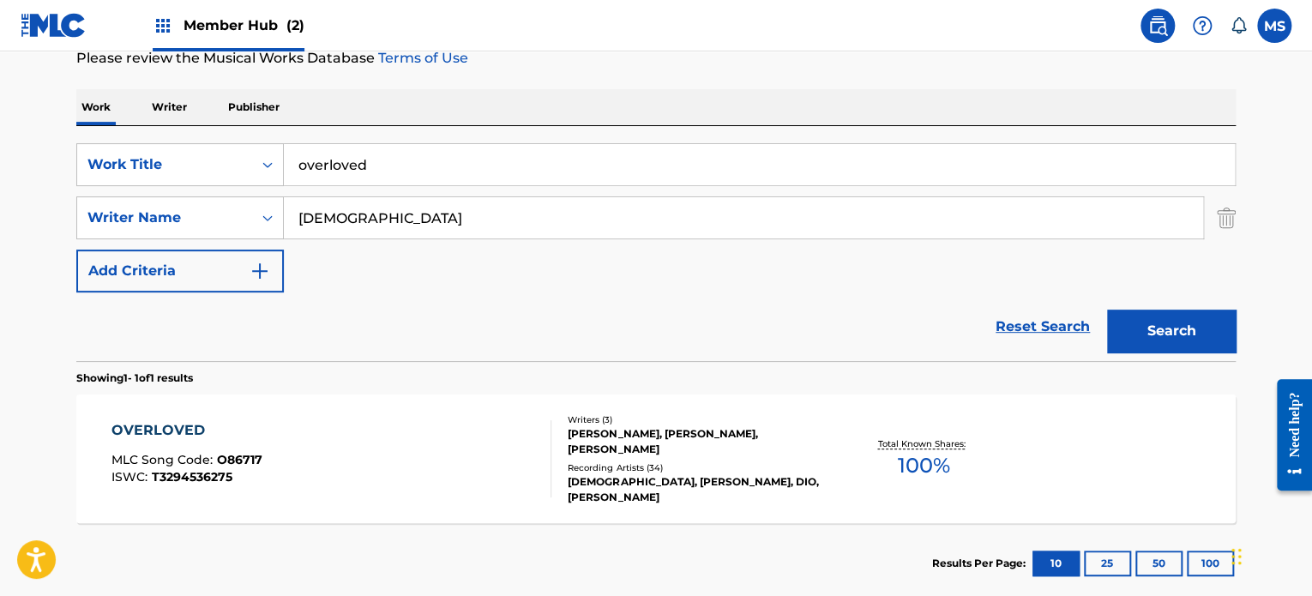
click at [461, 183] on input "overloved" at bounding box center [759, 164] width 951 height 41
click at [459, 181] on input "overloved" at bounding box center [759, 164] width 951 height 41
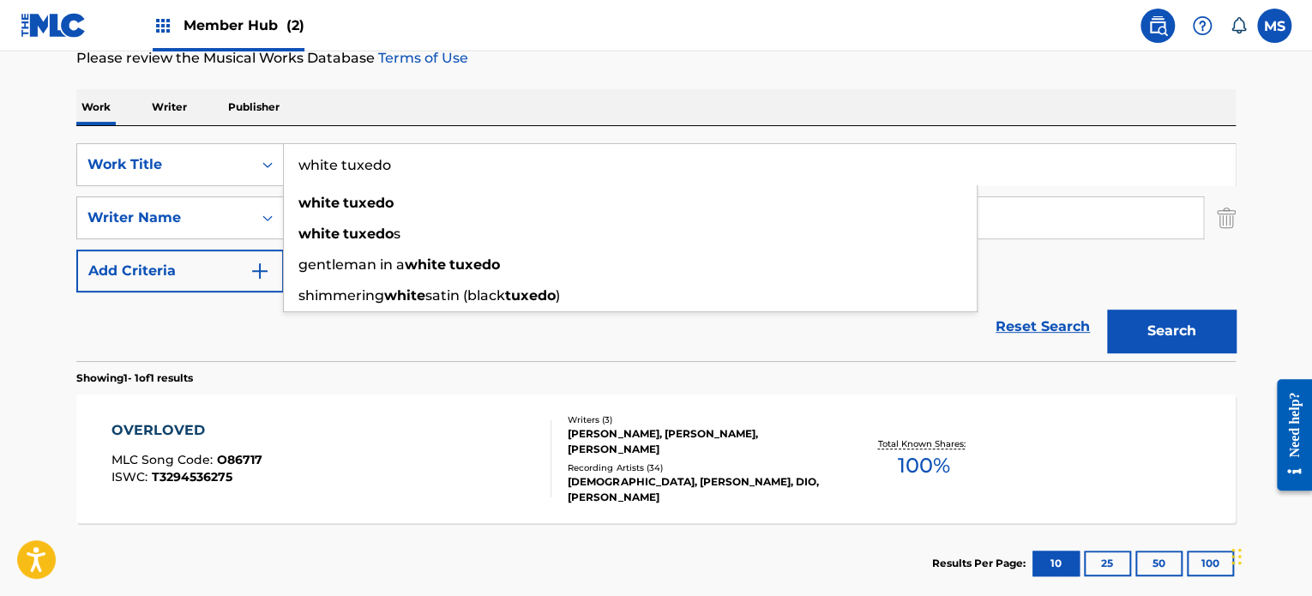
type input "white tuxedo"
click at [460, 136] on div "SearchWithCriteria1dbc1544-dd6a-453a-a9dd-12cf92340669 Work Title white tuxedo …" at bounding box center [656, 243] width 1160 height 235
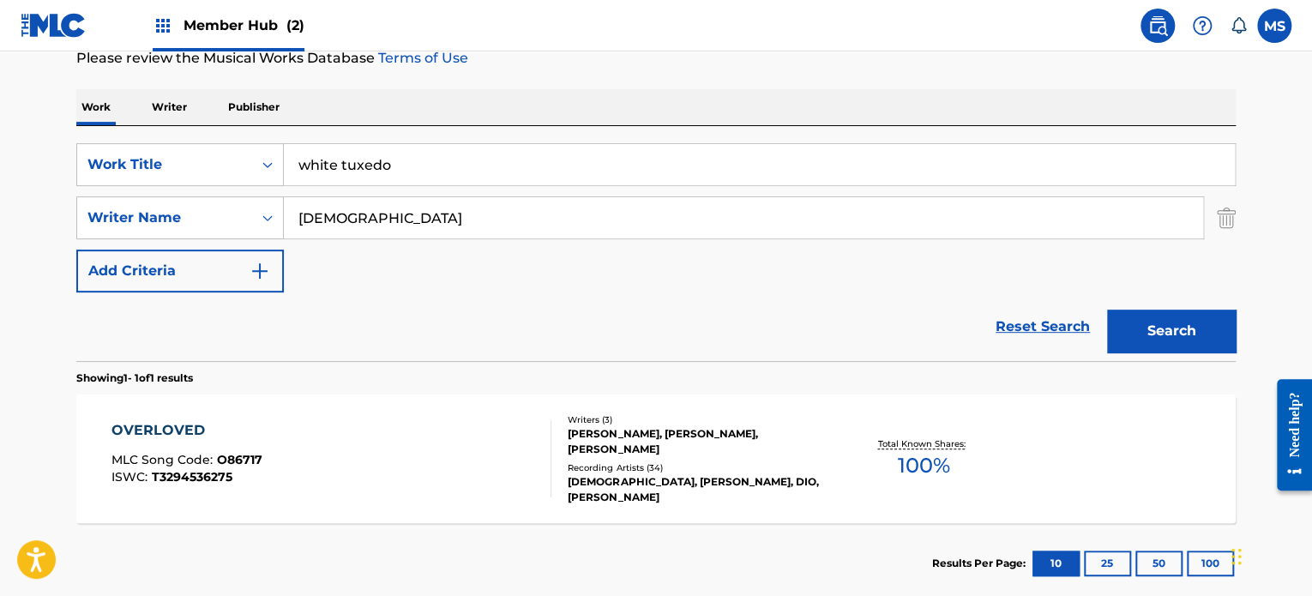
click at [455, 206] on input "[DEMOGRAPHIC_DATA]" at bounding box center [743, 217] width 919 height 41
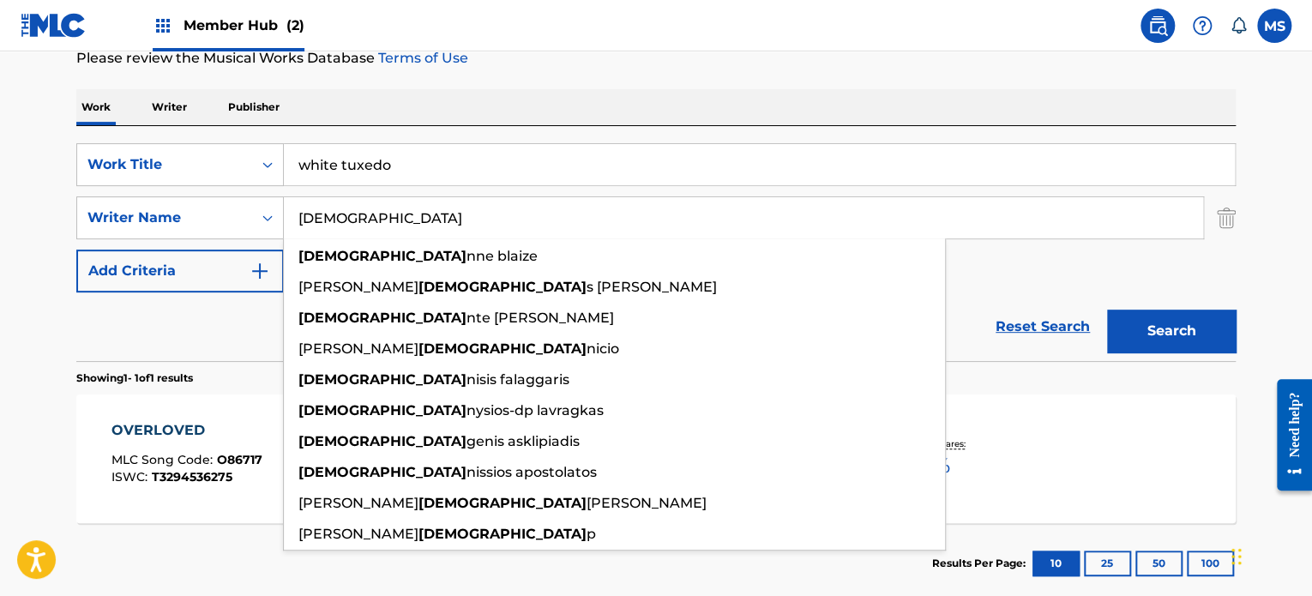
click at [455, 206] on input "[DEMOGRAPHIC_DATA]" at bounding box center [743, 217] width 919 height 41
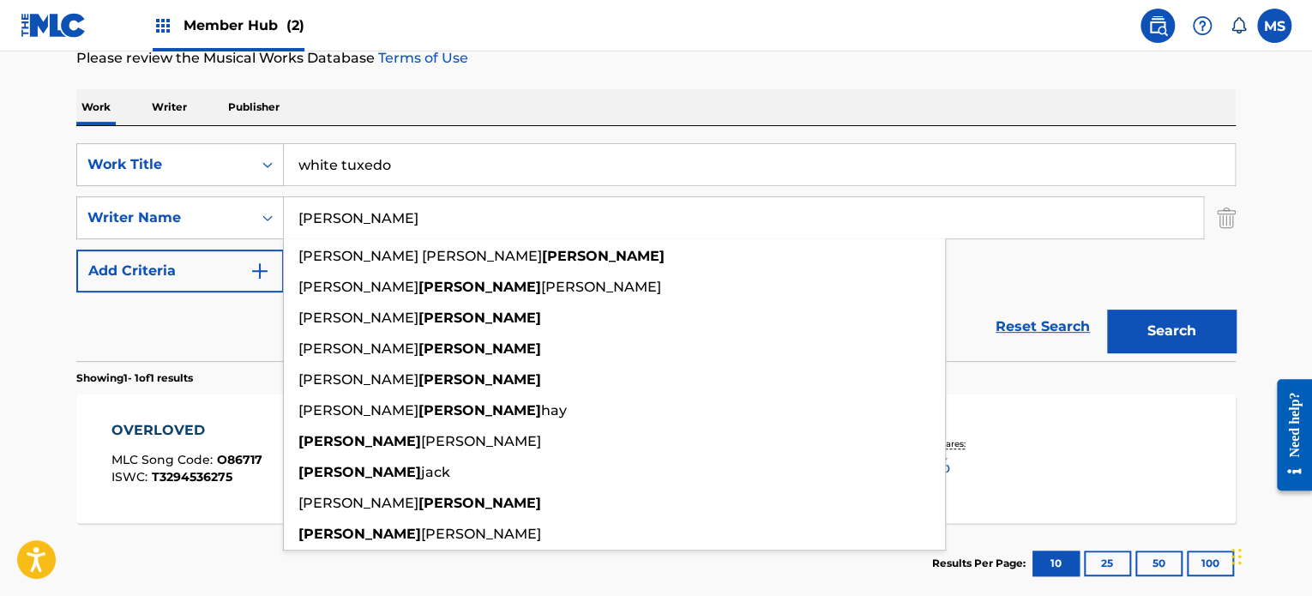
type input "[PERSON_NAME]"
click at [1107, 310] on button "Search" at bounding box center [1171, 331] width 129 height 43
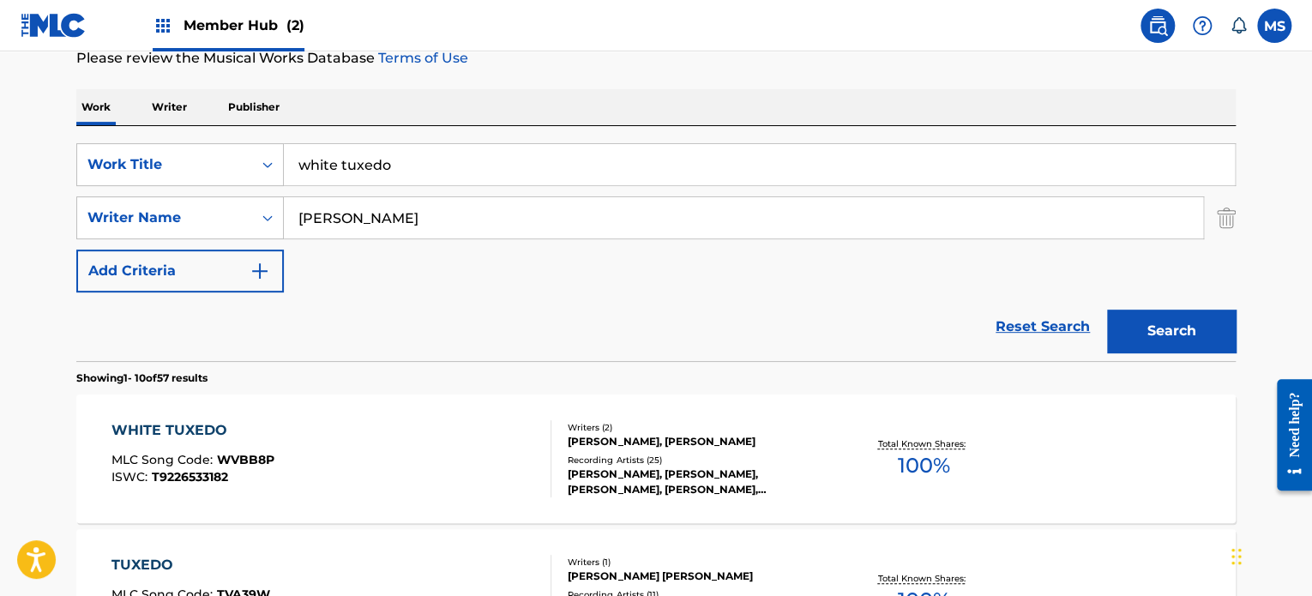
click at [425, 456] on div "WHITE TUXEDO MLC Song Code : WVBB8P ISWC : T9226533182" at bounding box center [331, 458] width 441 height 77
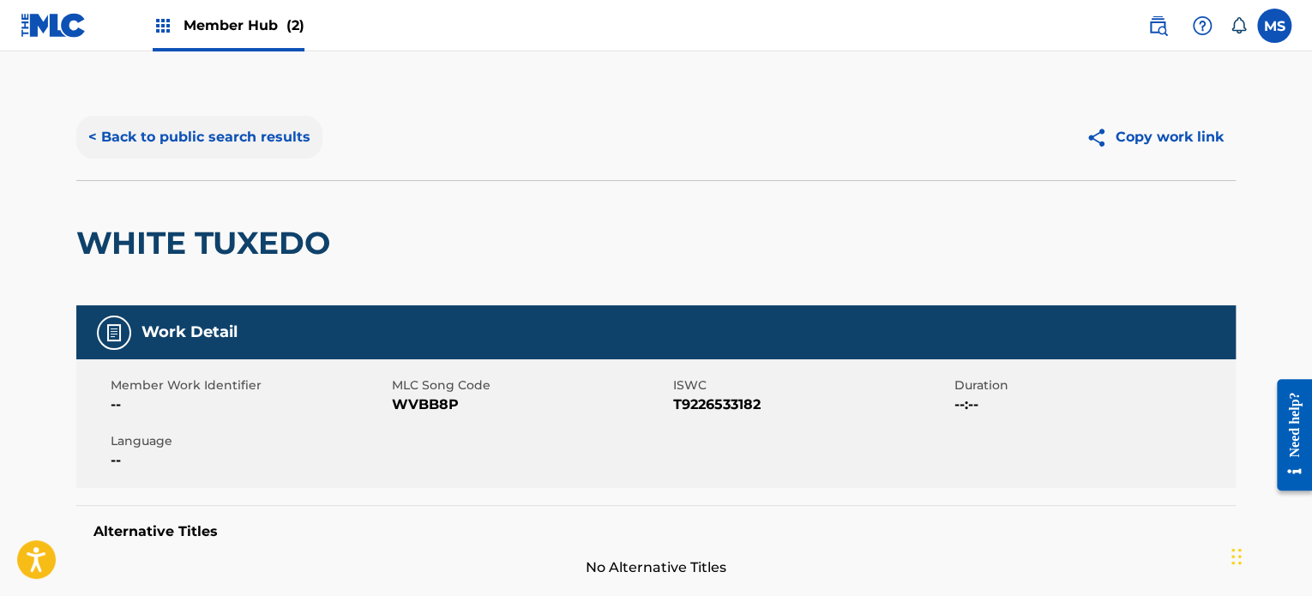
click at [262, 141] on button "< Back to public search results" at bounding box center [199, 137] width 246 height 43
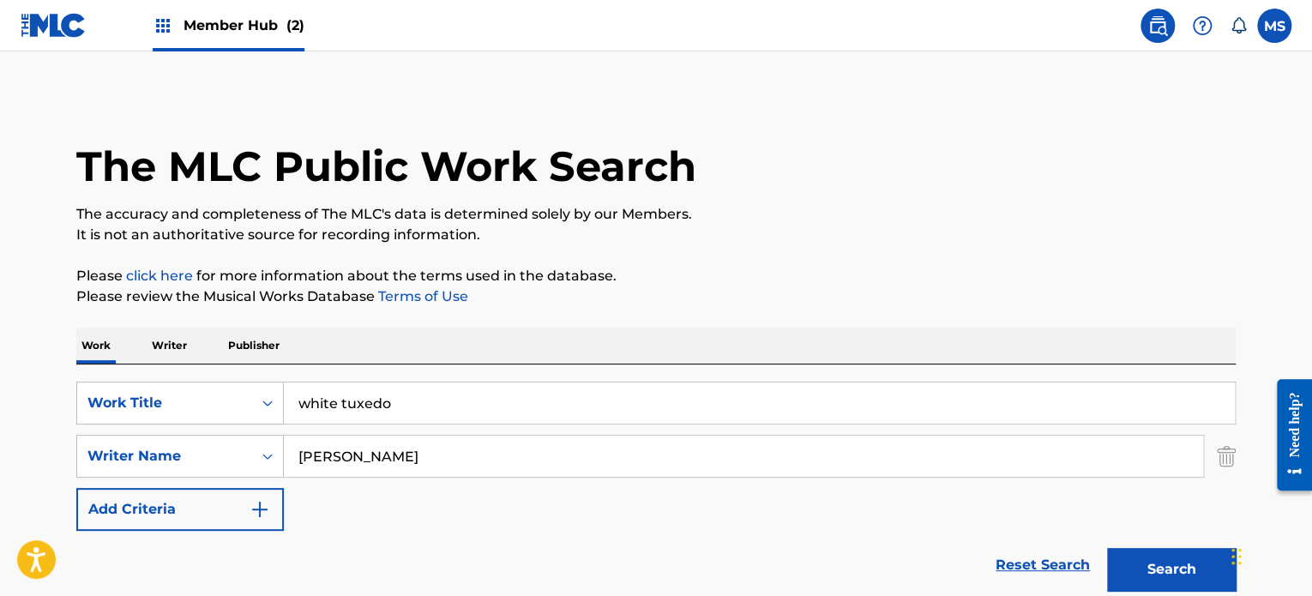
scroll to position [238, 0]
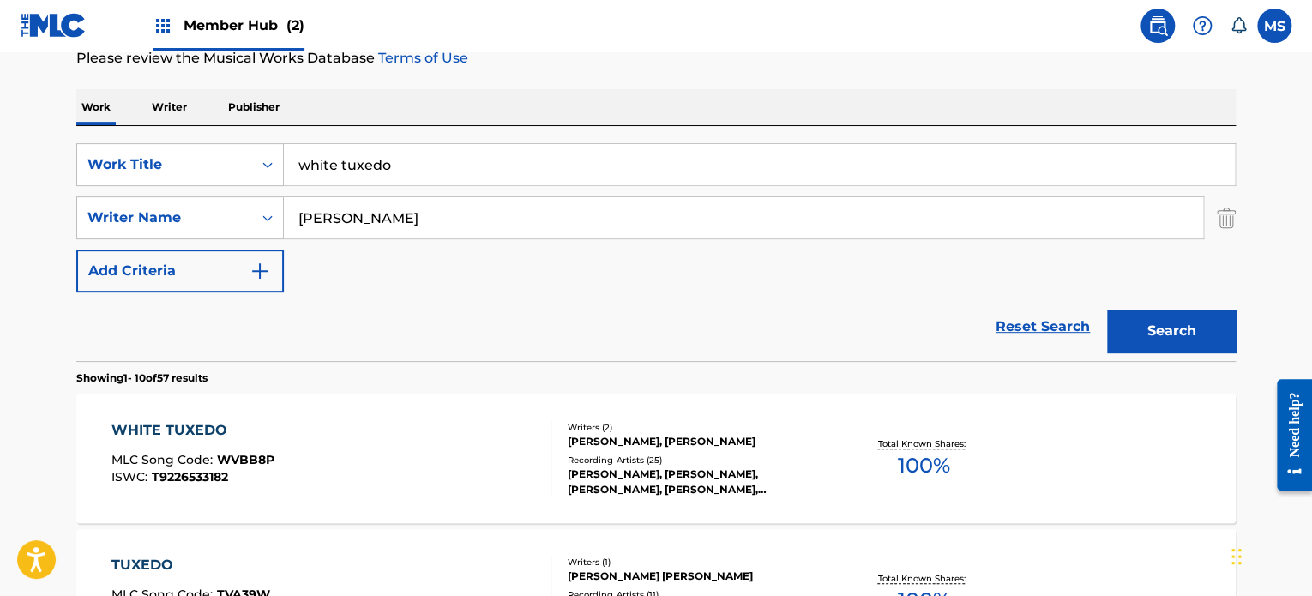
click at [376, 160] on input "white tuxedo" at bounding box center [759, 164] width 951 height 41
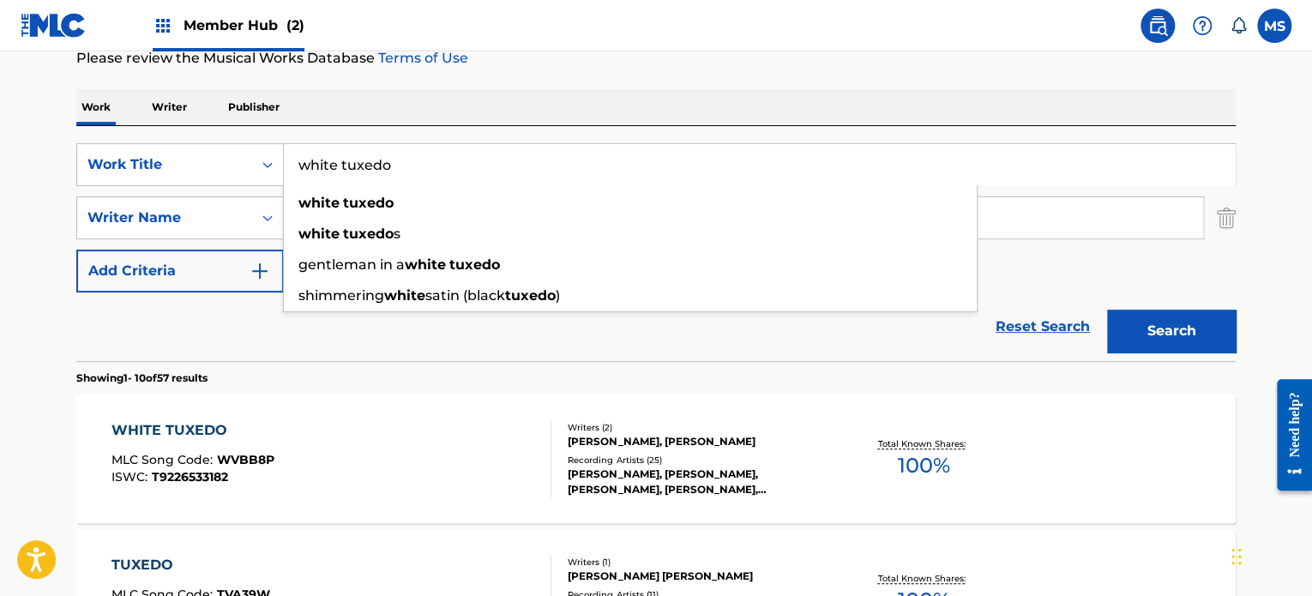
click at [377, 160] on input "white tuxedo" at bounding box center [759, 164] width 951 height 41
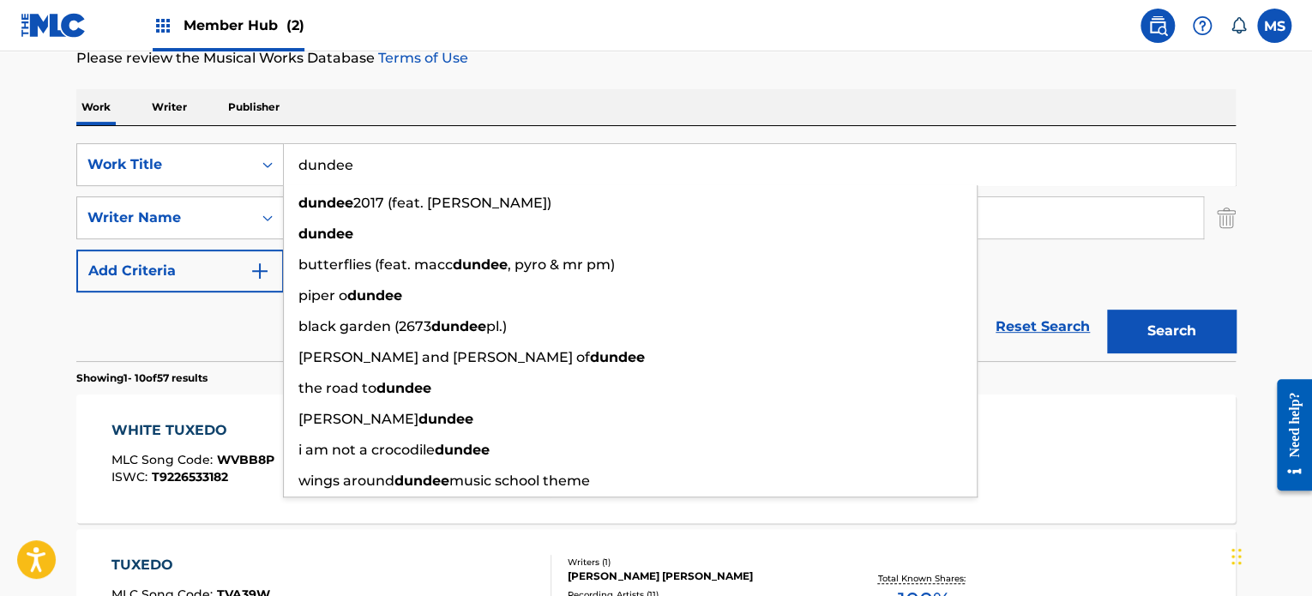
type input "dundee"
click at [398, 118] on div "Work Writer Publisher" at bounding box center [656, 107] width 1160 height 36
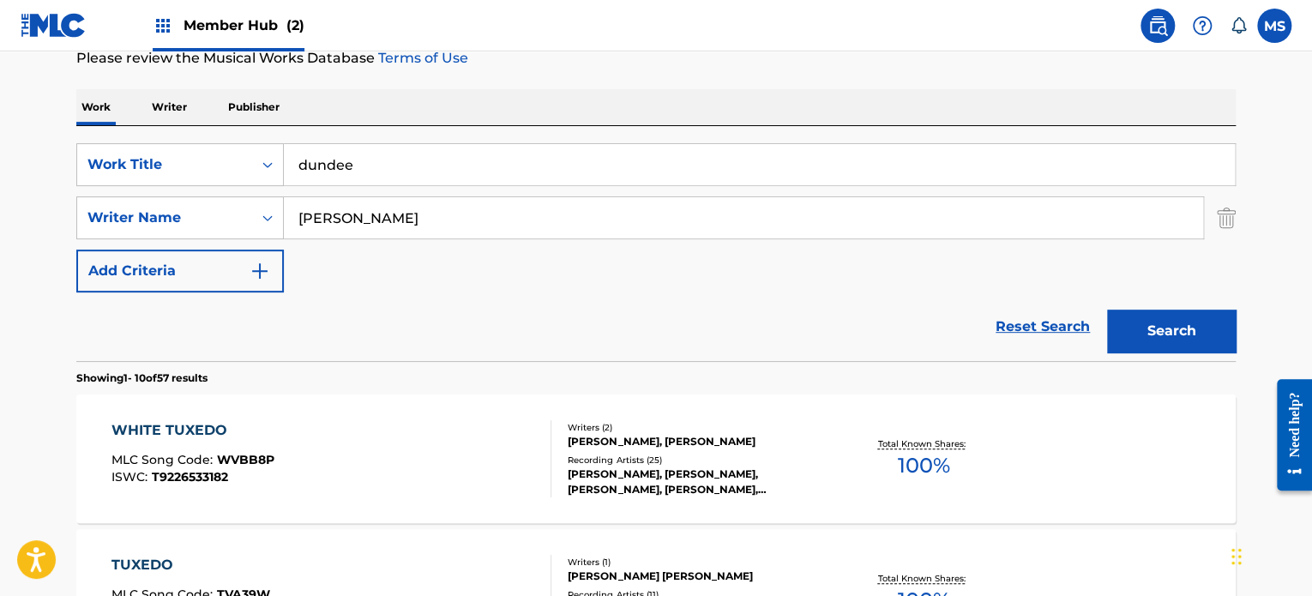
click at [398, 238] on div "[PERSON_NAME]" at bounding box center [743, 217] width 919 height 41
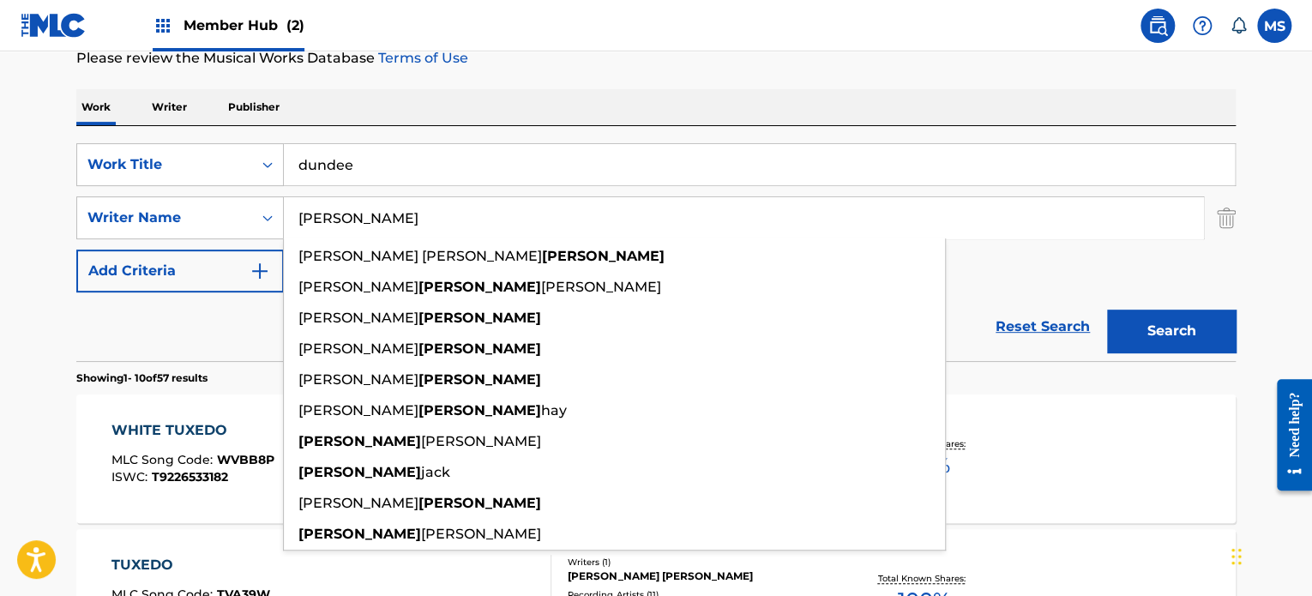
click at [398, 238] on div "[PERSON_NAME] [PERSON_NAME] [PERSON_NAME] [PERSON_NAME] [PERSON_NAME] [PERSON_N…" at bounding box center [614, 394] width 663 height 312
click at [399, 199] on input "[PERSON_NAME]" at bounding box center [743, 217] width 919 height 41
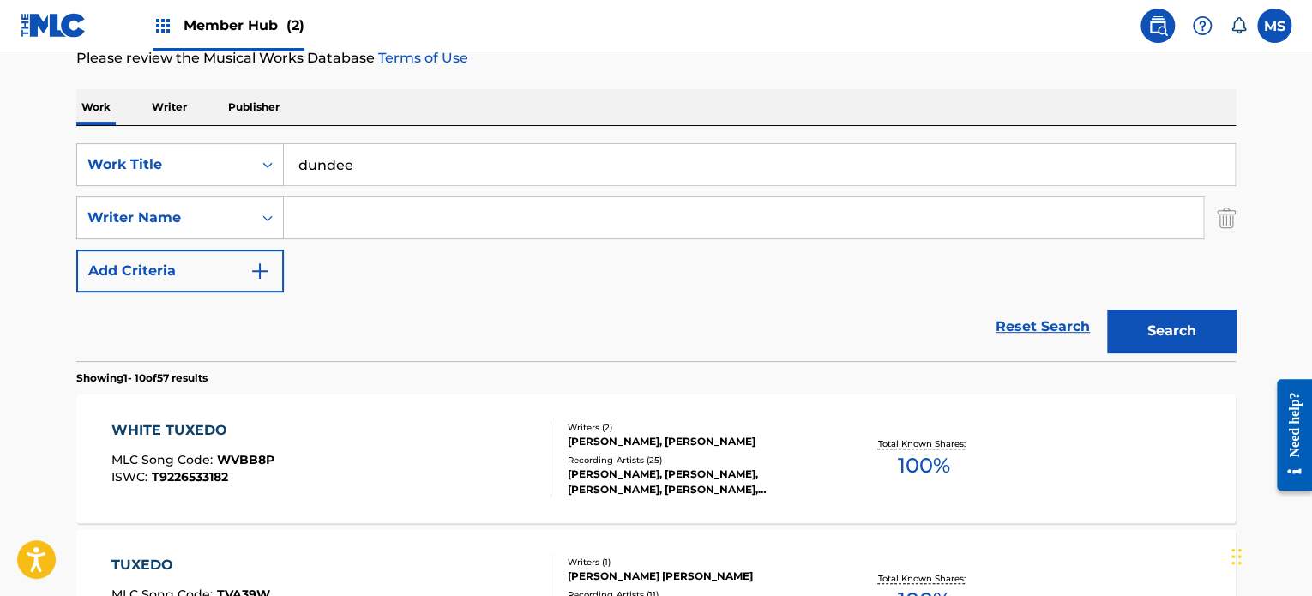
click at [652, 228] on input "Search Form" at bounding box center [743, 217] width 919 height 41
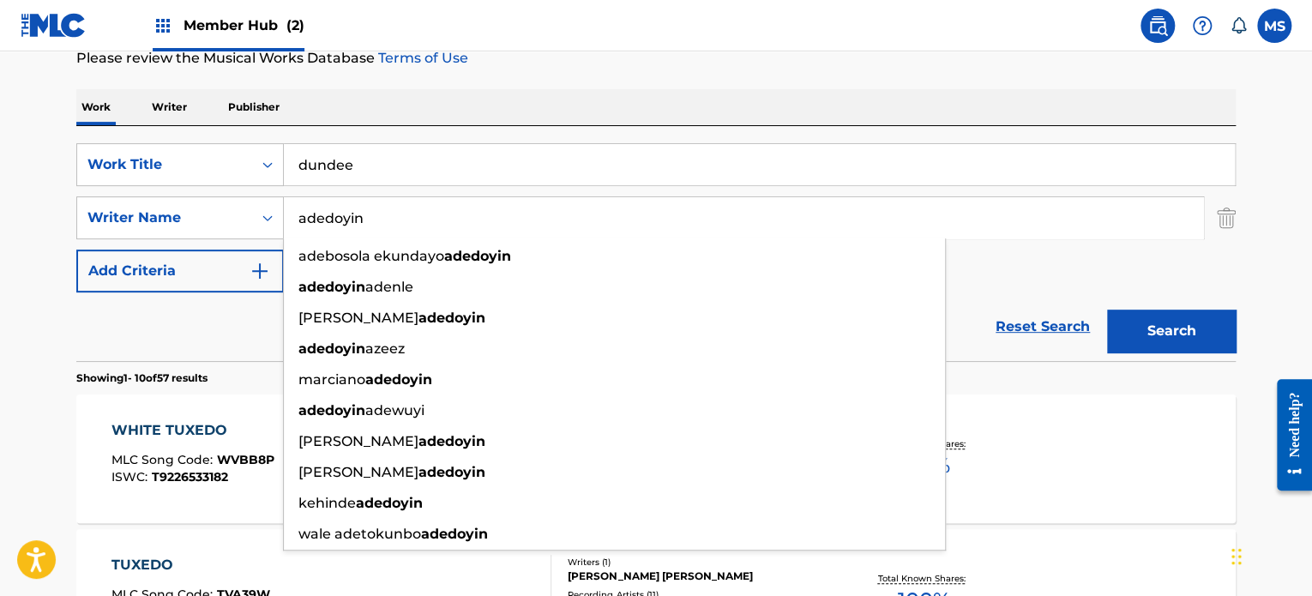
type input "adedoyin"
click at [1107, 310] on button "Search" at bounding box center [1171, 331] width 129 height 43
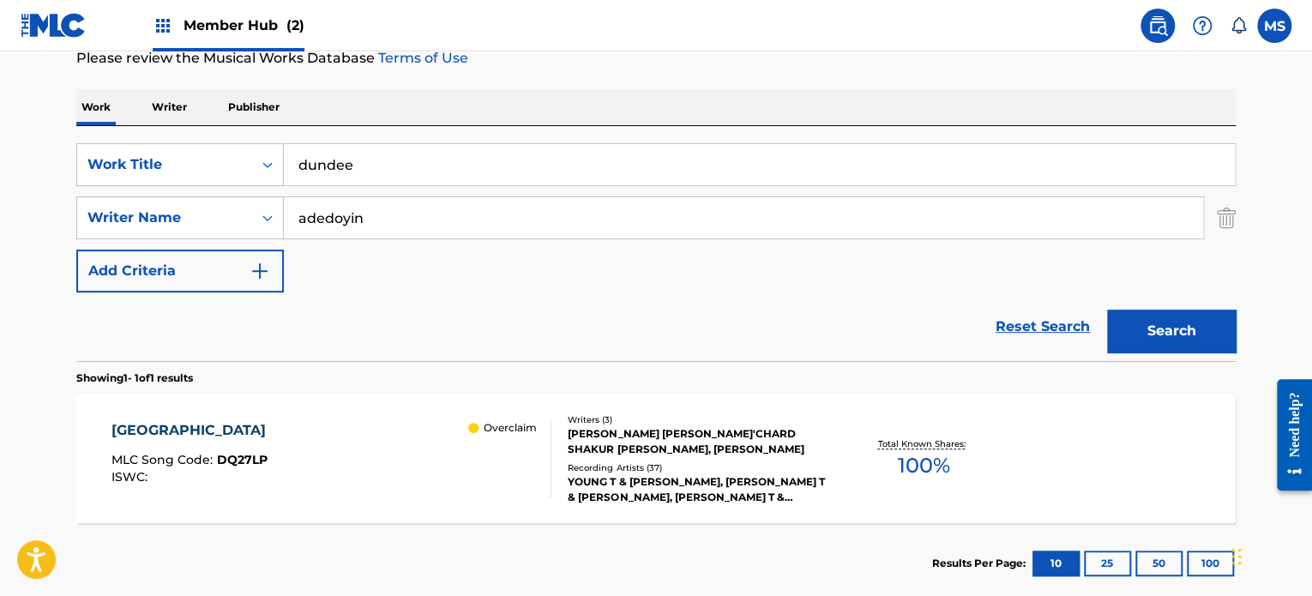
click at [381, 470] on div "DUNDEE MLC Song Code : DQ27LP ISWC : Overclaim" at bounding box center [331, 458] width 441 height 77
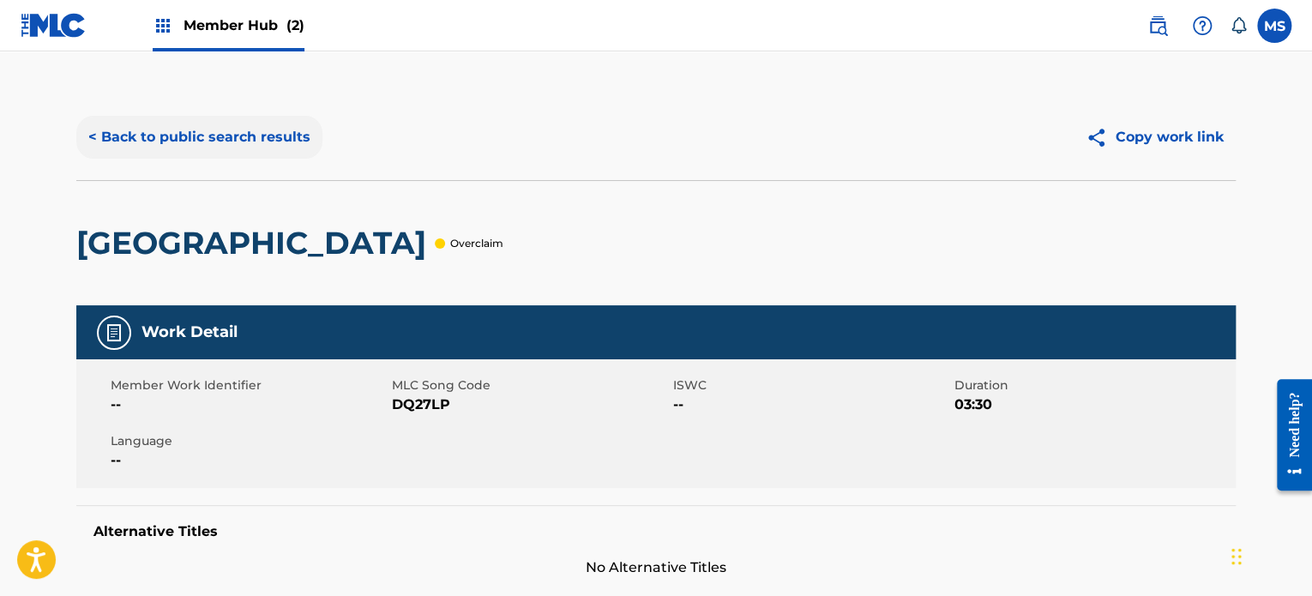
click at [144, 126] on button "< Back to public search results" at bounding box center [199, 137] width 246 height 43
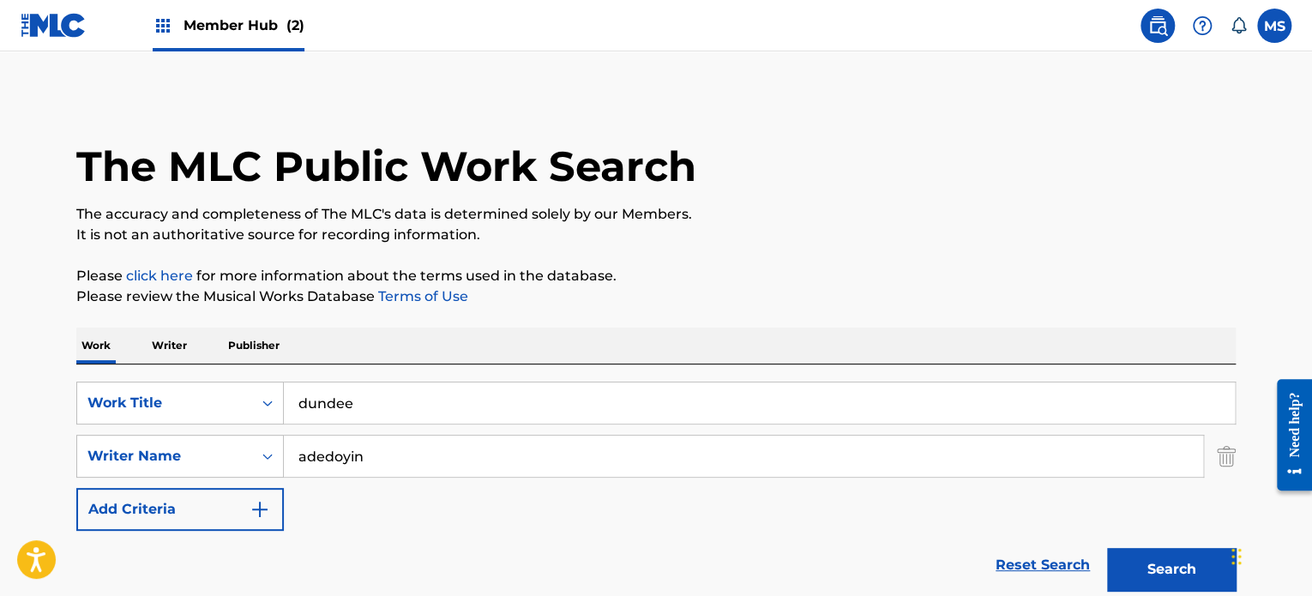
scroll to position [238, 0]
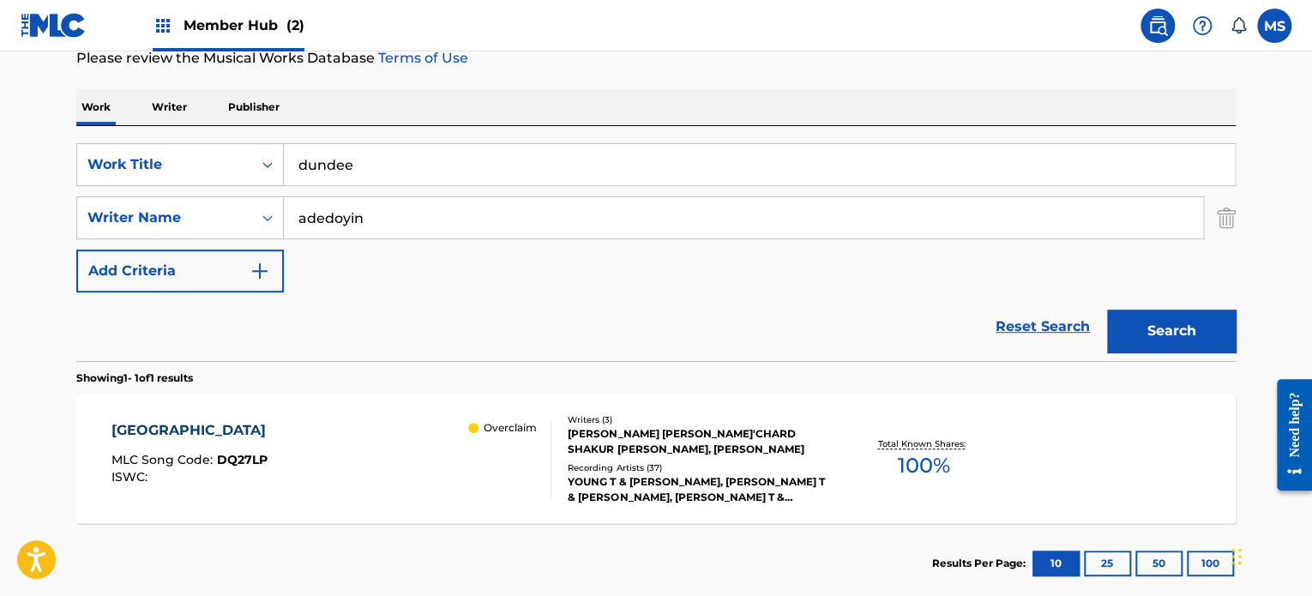
click at [533, 172] on input "dundee" at bounding box center [759, 164] width 951 height 41
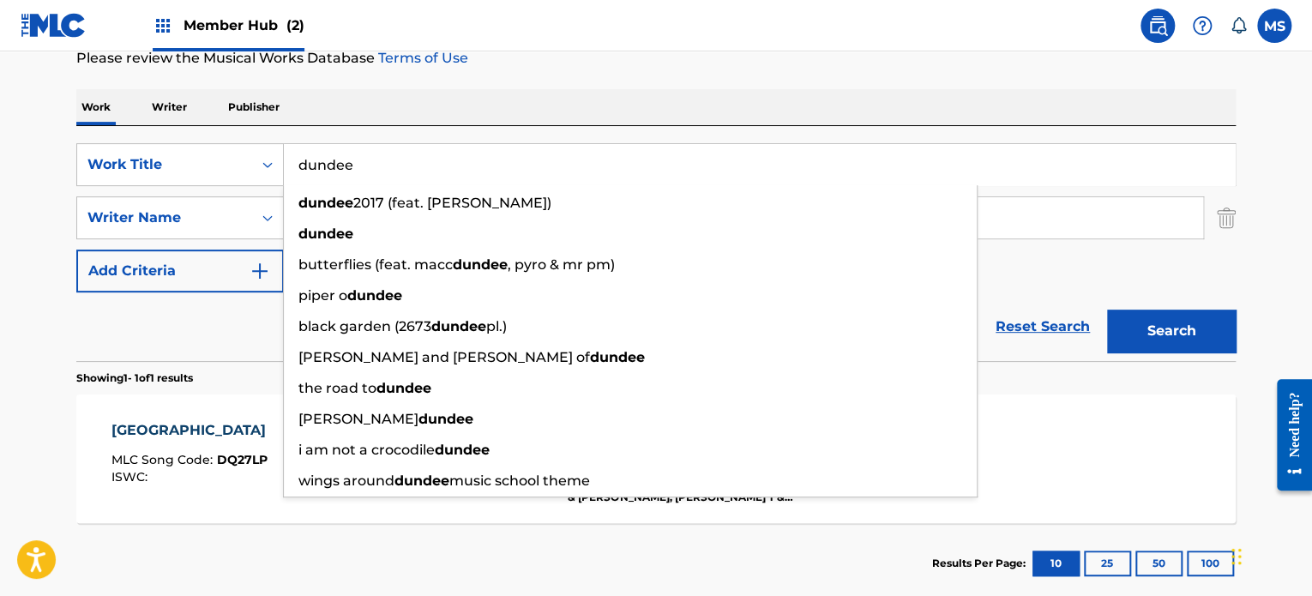
click at [533, 172] on input "dundee" at bounding box center [759, 164] width 951 height 41
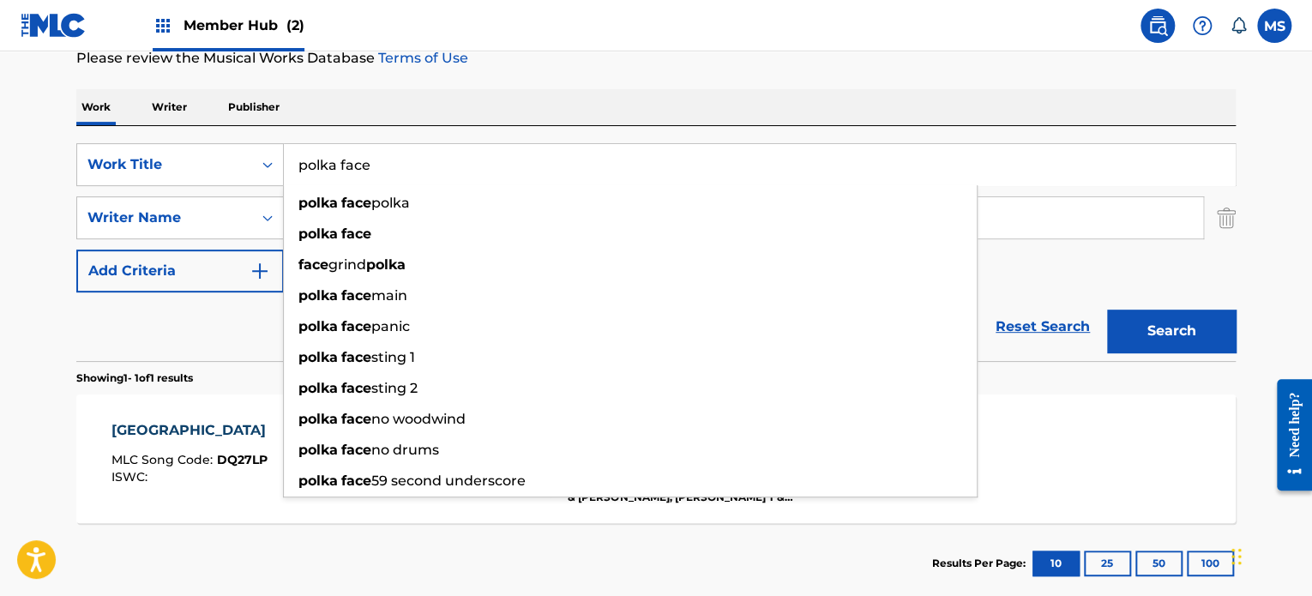
type input "polka face"
click at [527, 98] on div "Work Writer Publisher" at bounding box center [656, 107] width 1160 height 36
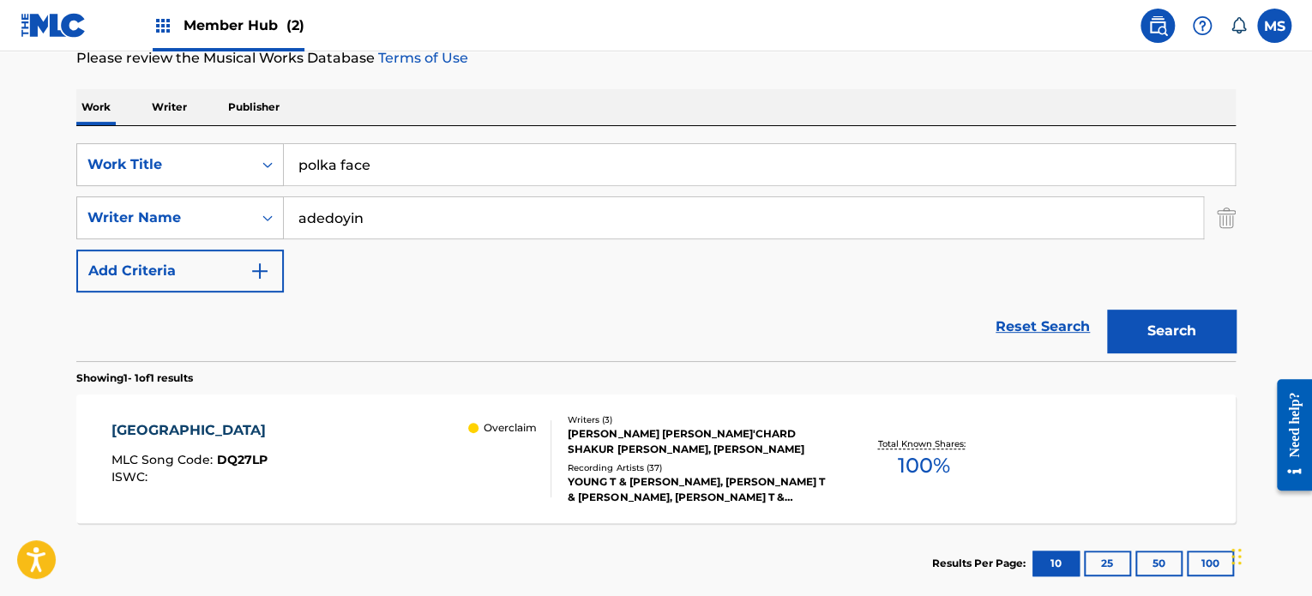
click at [456, 219] on input "adedoyin" at bounding box center [743, 217] width 919 height 41
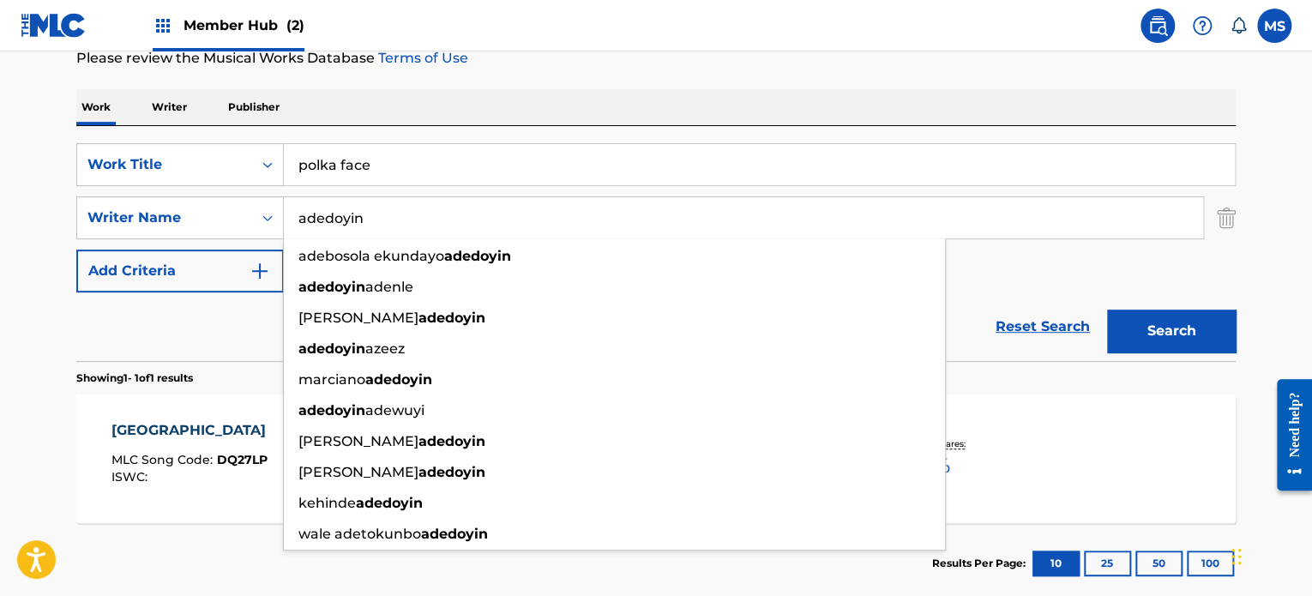
click at [456, 219] on input "adedoyin" at bounding box center [743, 217] width 919 height 41
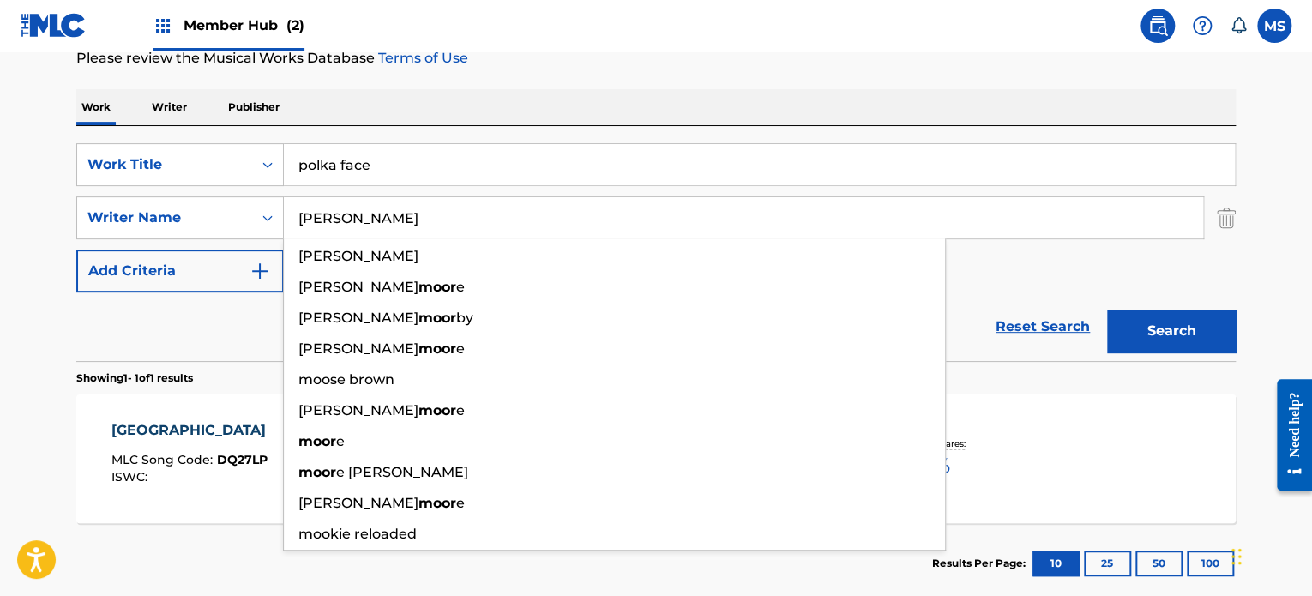
type input "[PERSON_NAME]"
click at [1107, 310] on button "Search" at bounding box center [1171, 331] width 129 height 43
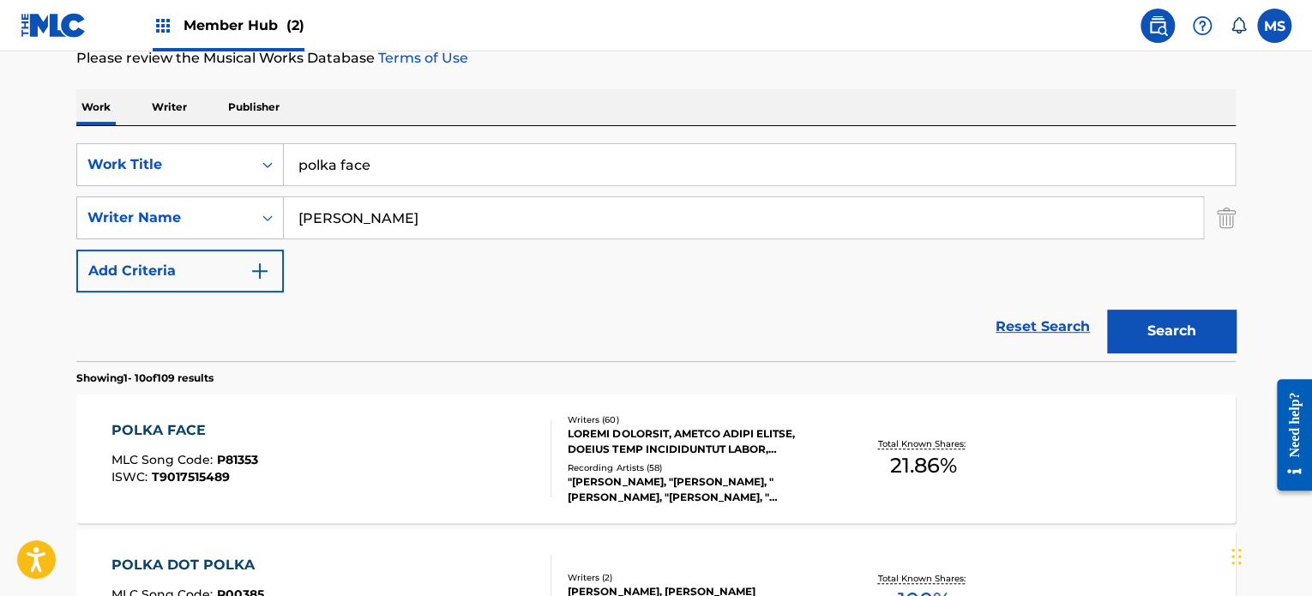
click at [519, 463] on div "POLKA FACE MLC Song Code : P81353 ISWC : T9017515489" at bounding box center [331, 458] width 441 height 77
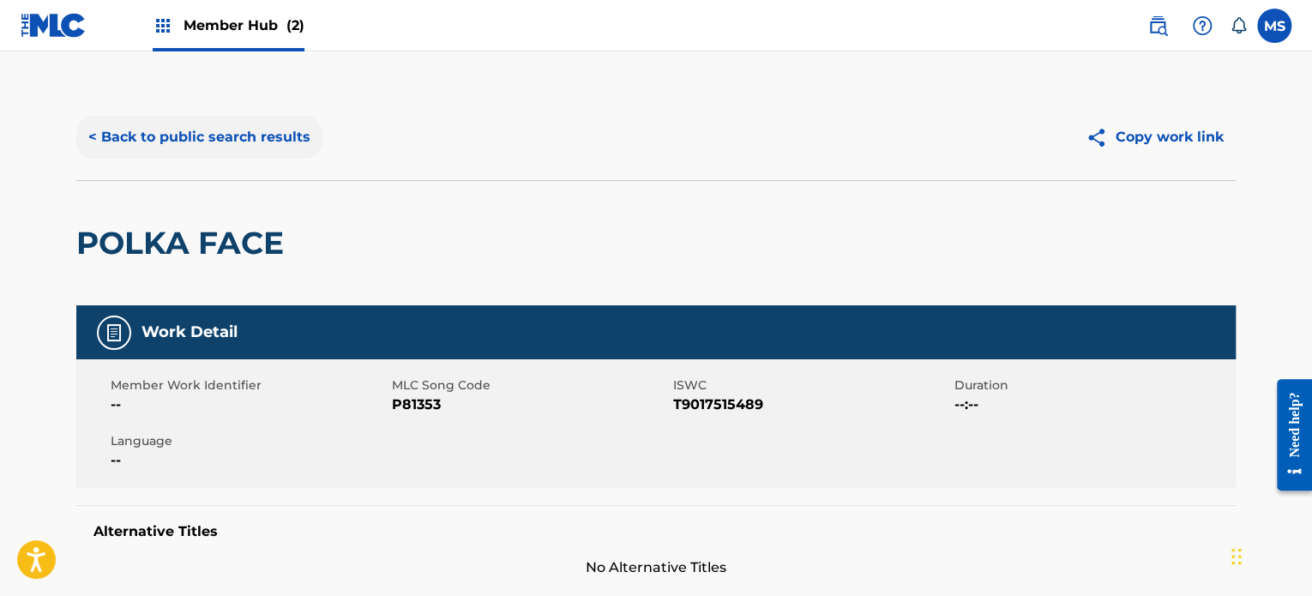
click at [196, 139] on button "< Back to public search results" at bounding box center [199, 137] width 246 height 43
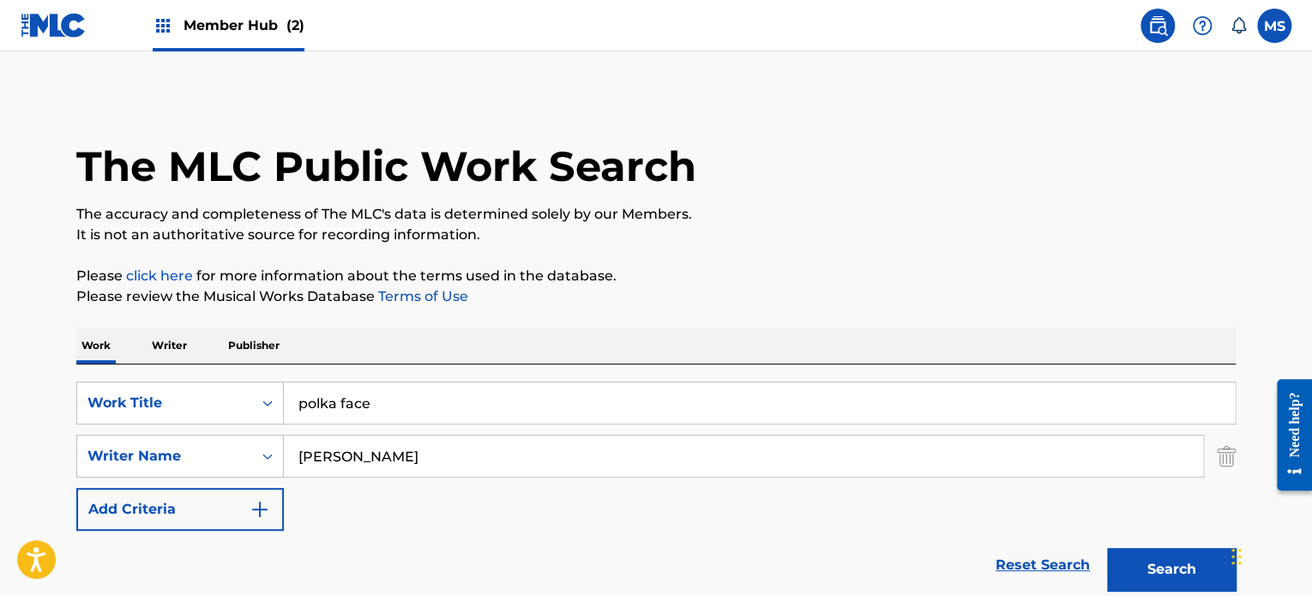
scroll to position [238, 0]
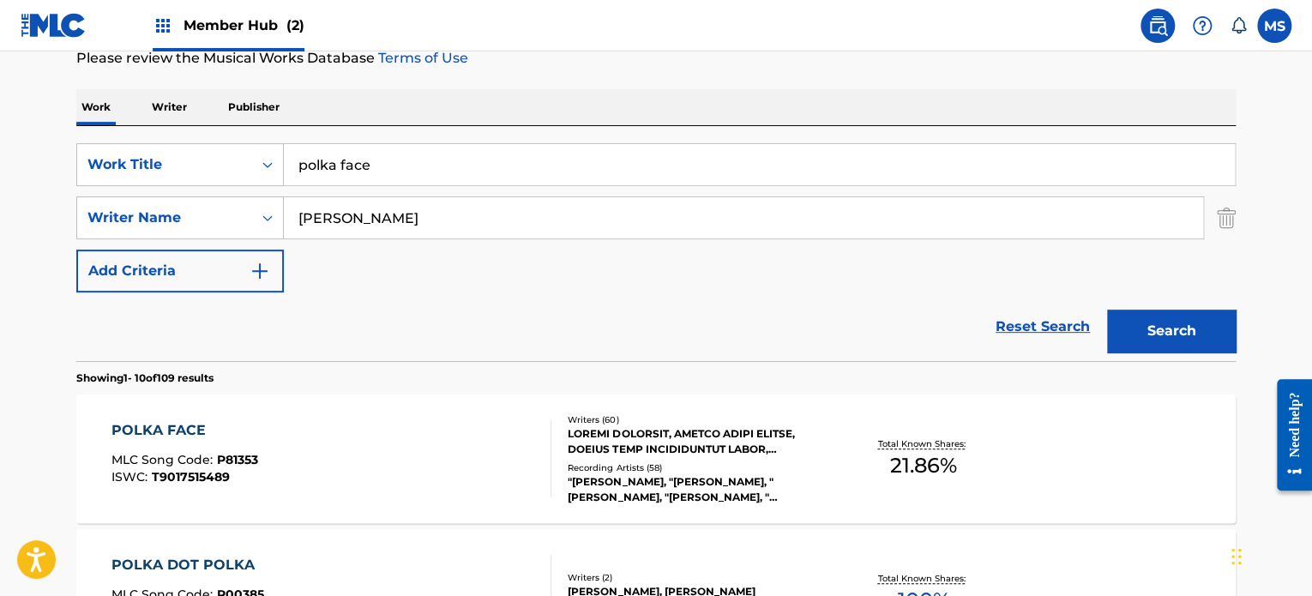
click at [573, 167] on input "polka face" at bounding box center [759, 164] width 951 height 41
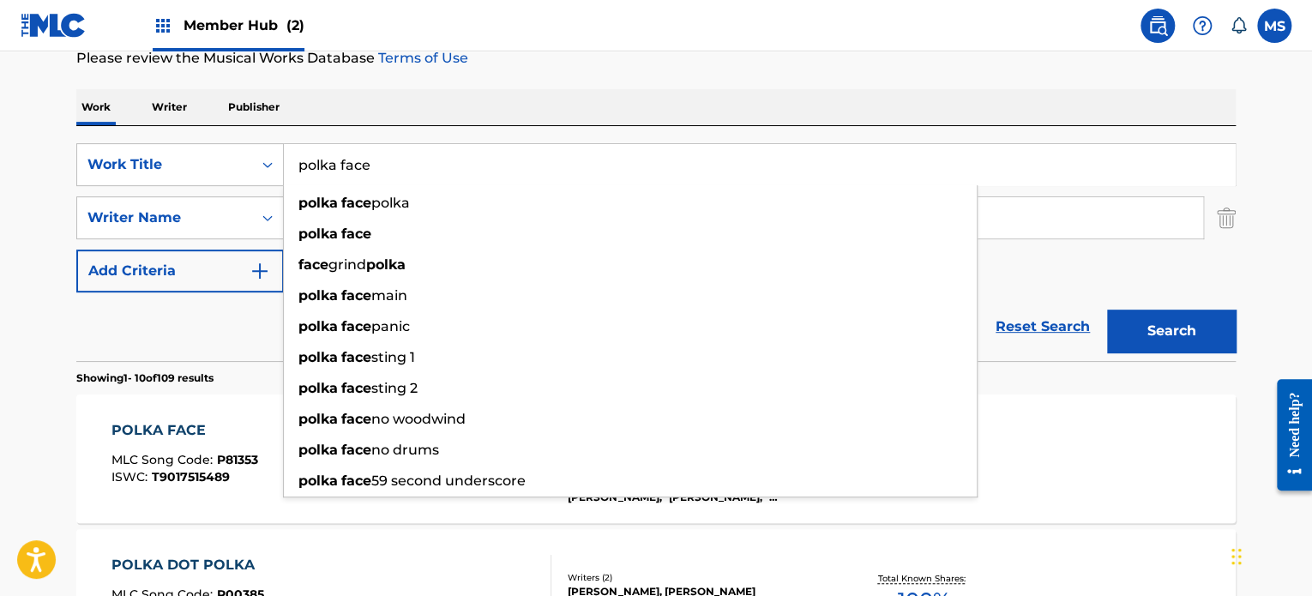
click at [573, 167] on input "polka face" at bounding box center [759, 164] width 951 height 41
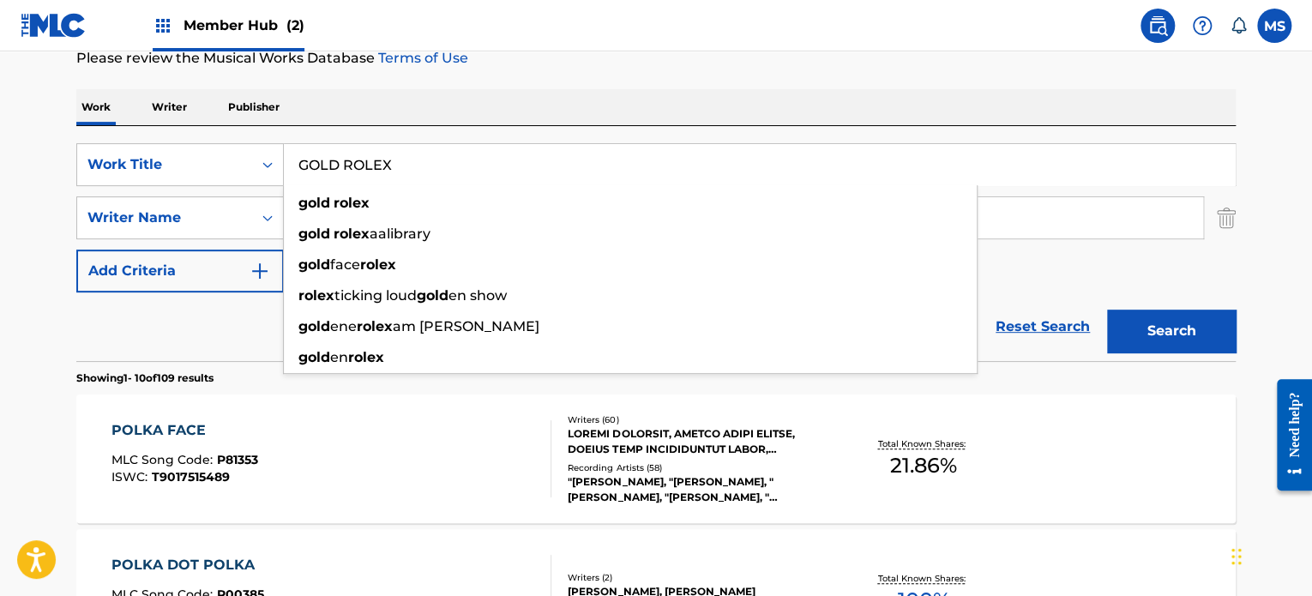
type input "GOLD ROLEX"
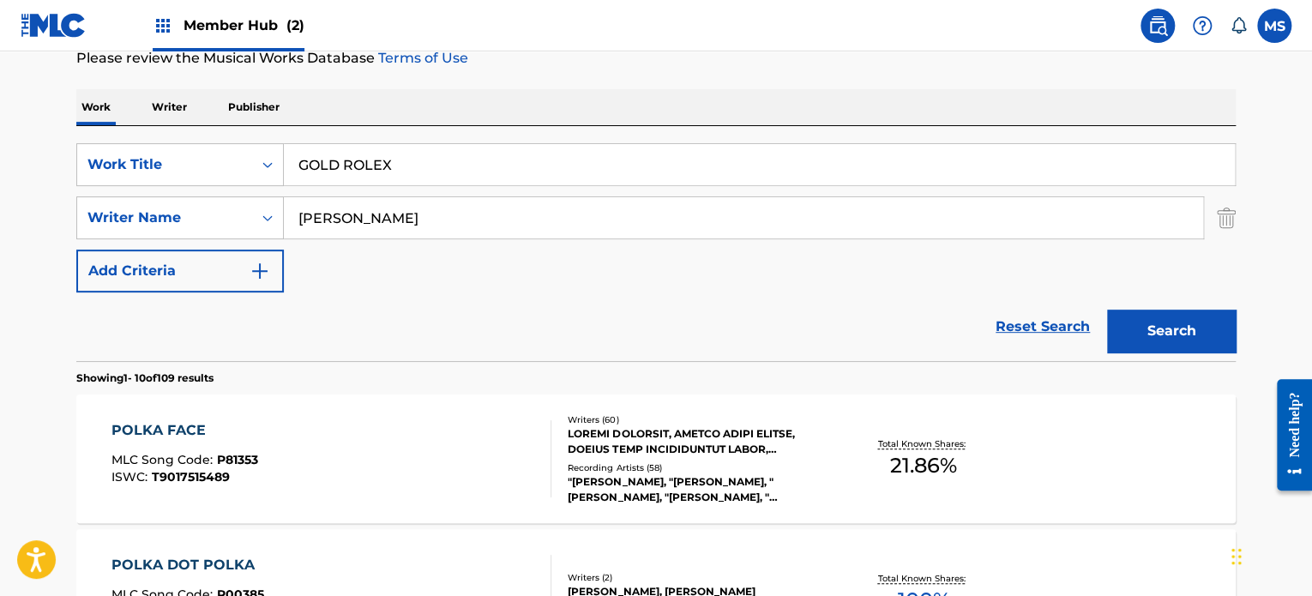
click at [631, 210] on input "[PERSON_NAME]" at bounding box center [743, 217] width 919 height 41
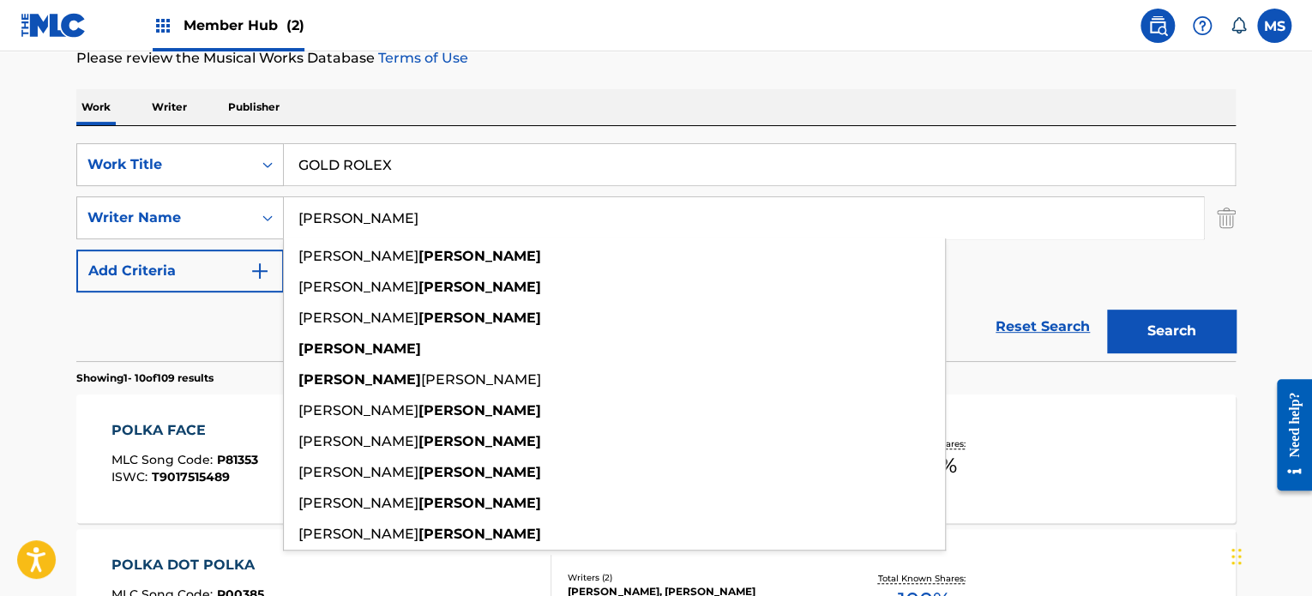
click at [631, 210] on input "[PERSON_NAME]" at bounding box center [743, 217] width 919 height 41
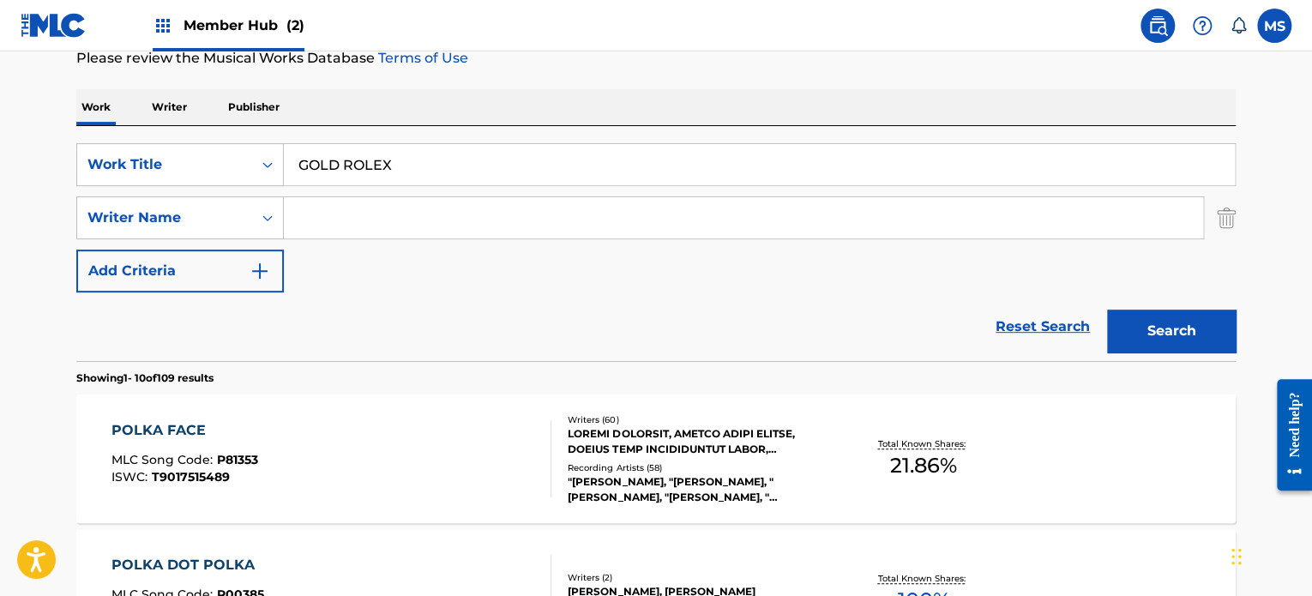
click at [1107, 310] on button "Search" at bounding box center [1171, 331] width 129 height 43
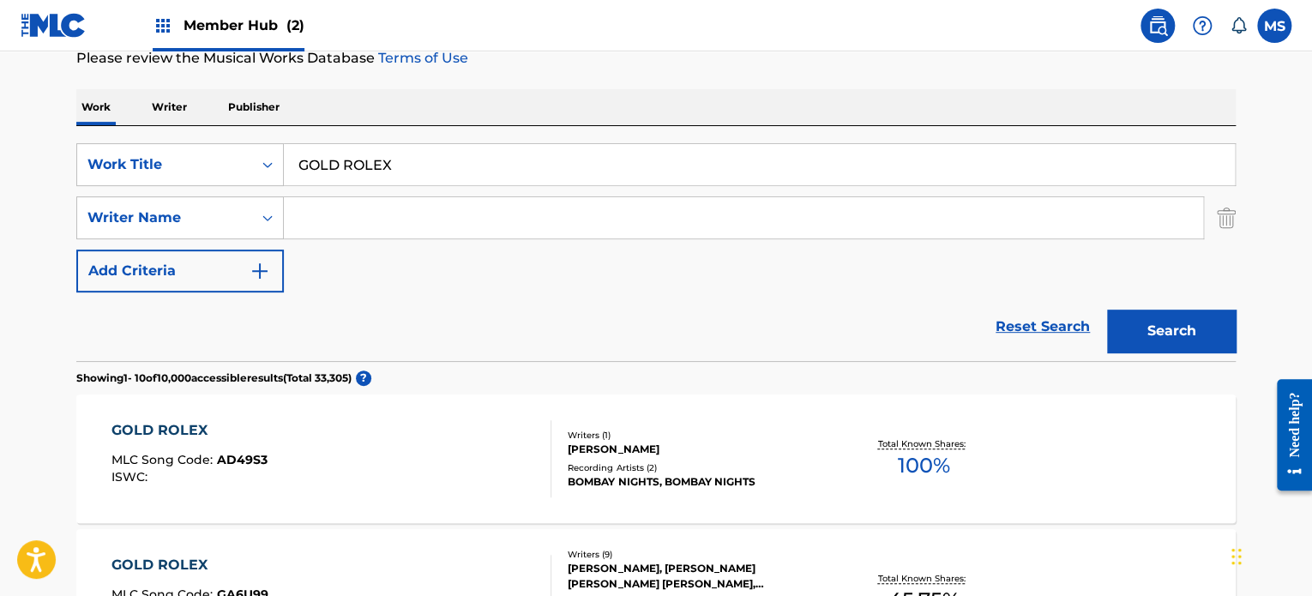
click at [482, 212] on input "Search Form" at bounding box center [743, 217] width 919 height 41
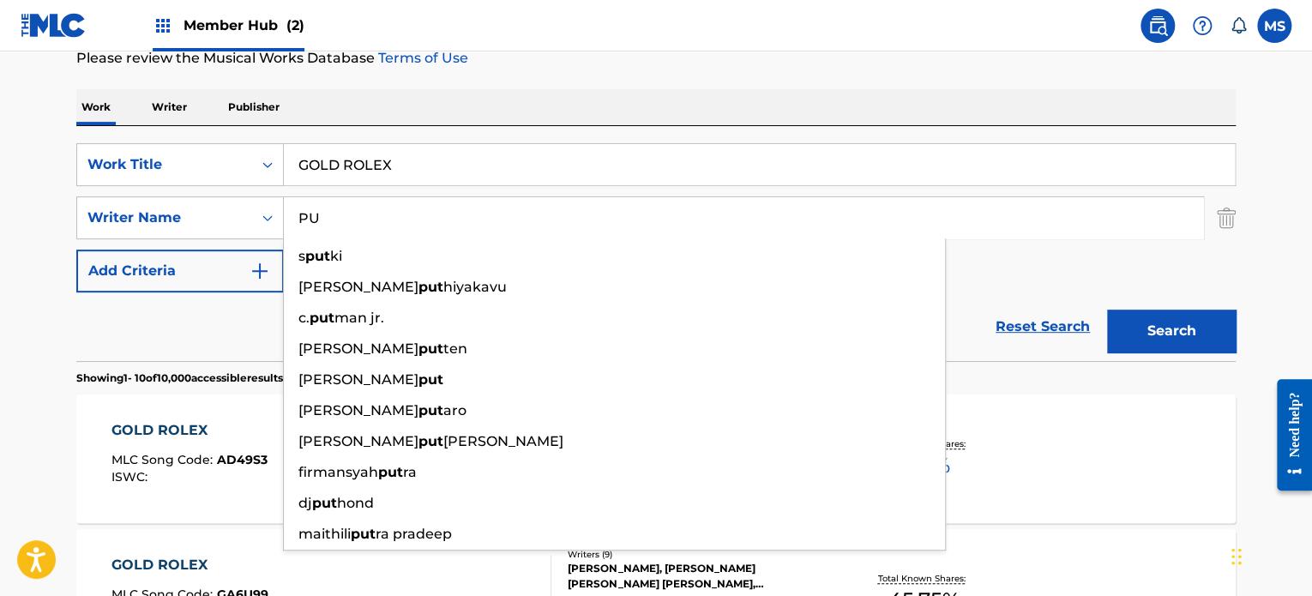
type input "P"
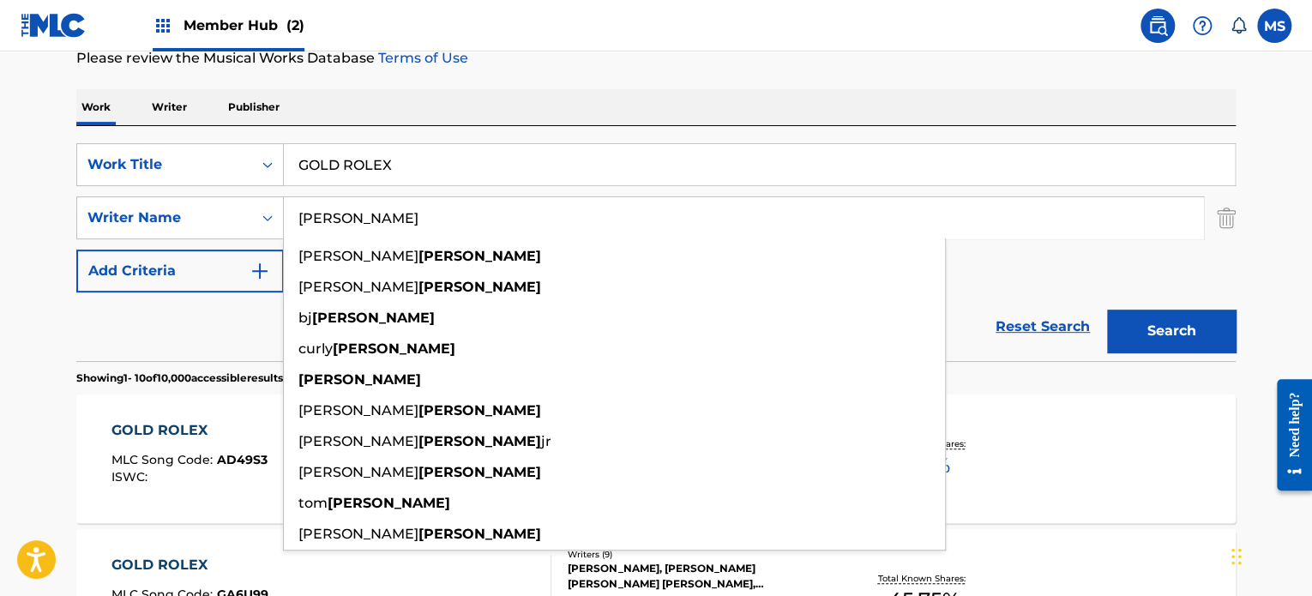
type input "[PERSON_NAME]"
click at [1107, 310] on button "Search" at bounding box center [1171, 331] width 129 height 43
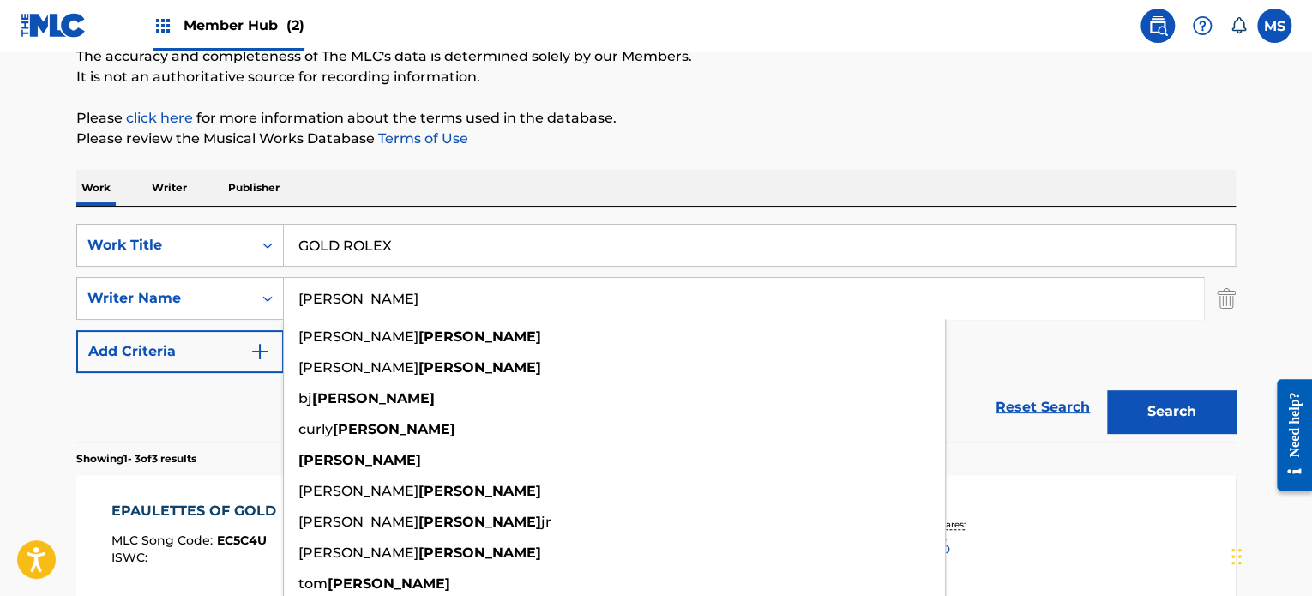
scroll to position [0, 0]
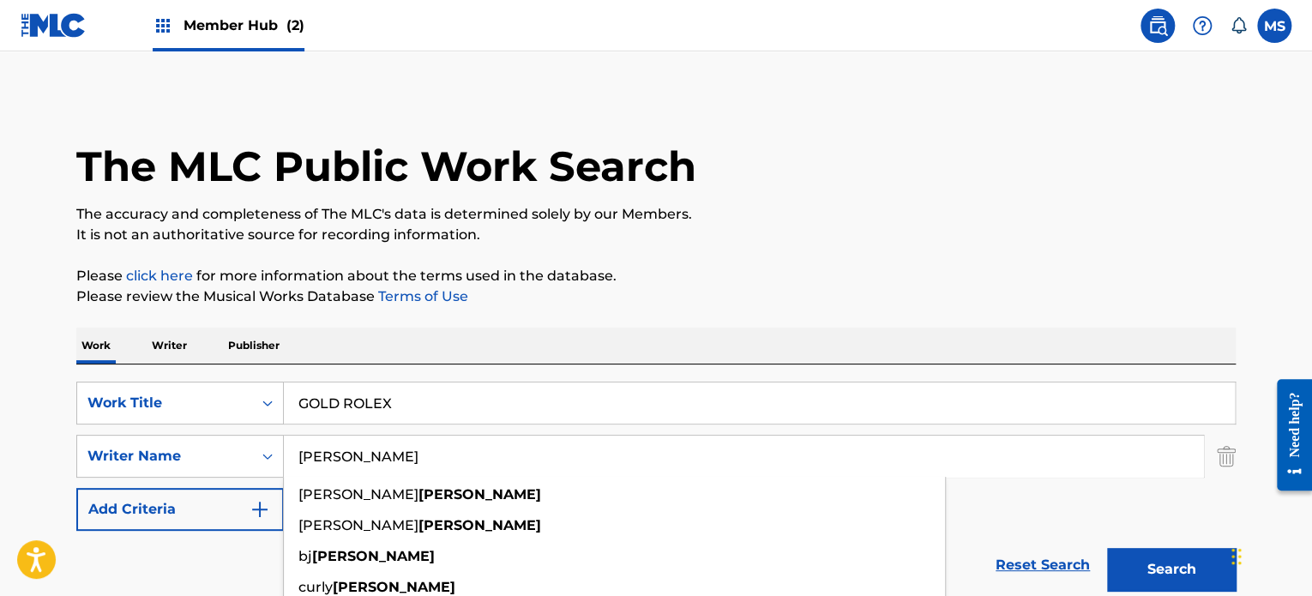
click at [751, 399] on input "GOLD ROLEX" at bounding box center [759, 403] width 951 height 41
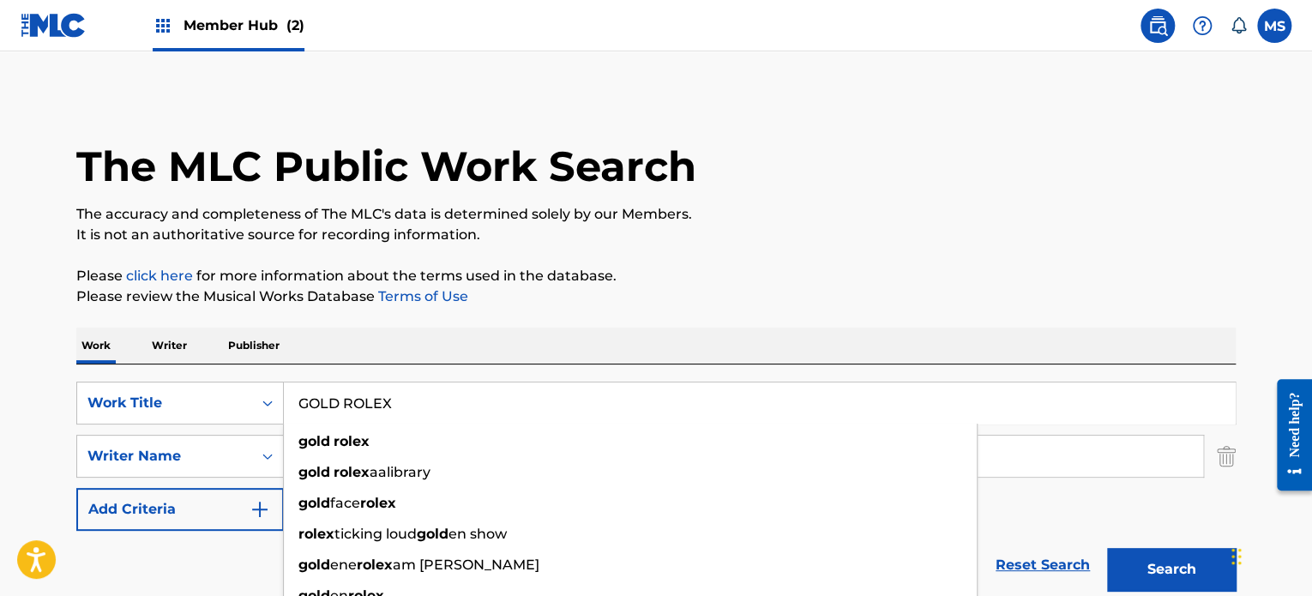
click at [751, 399] on input "GOLD ROLEX" at bounding box center [759, 403] width 951 height 41
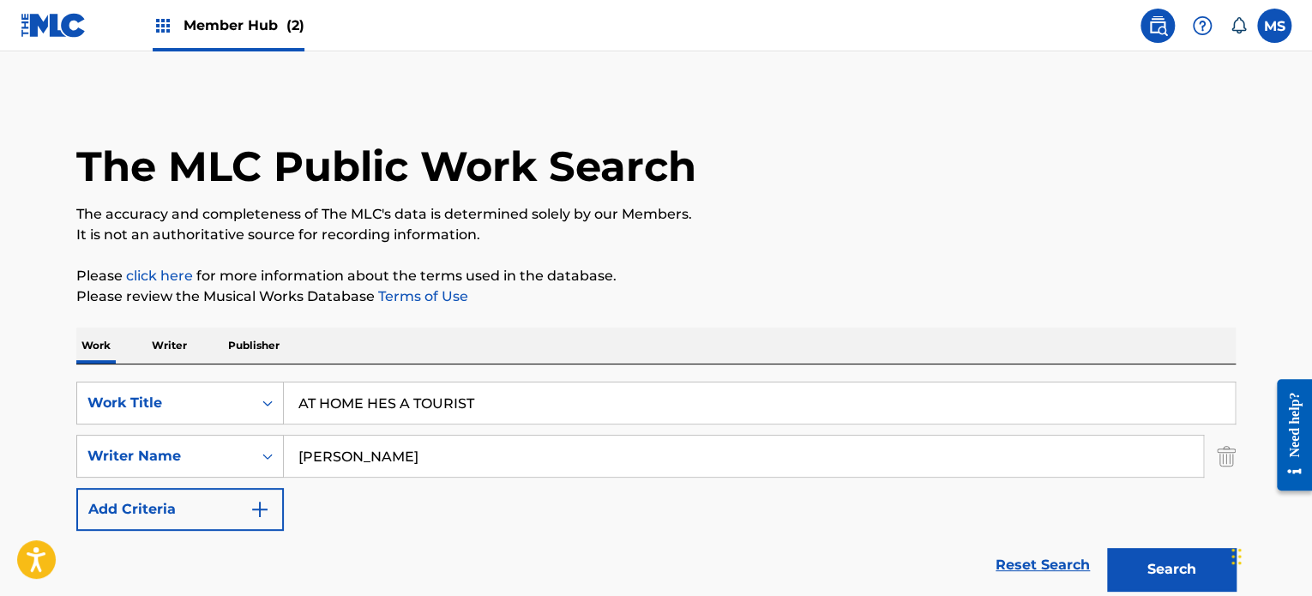
type input "AT HOME HES A TOURIST"
click at [749, 450] on input "[PERSON_NAME]" at bounding box center [743, 456] width 919 height 41
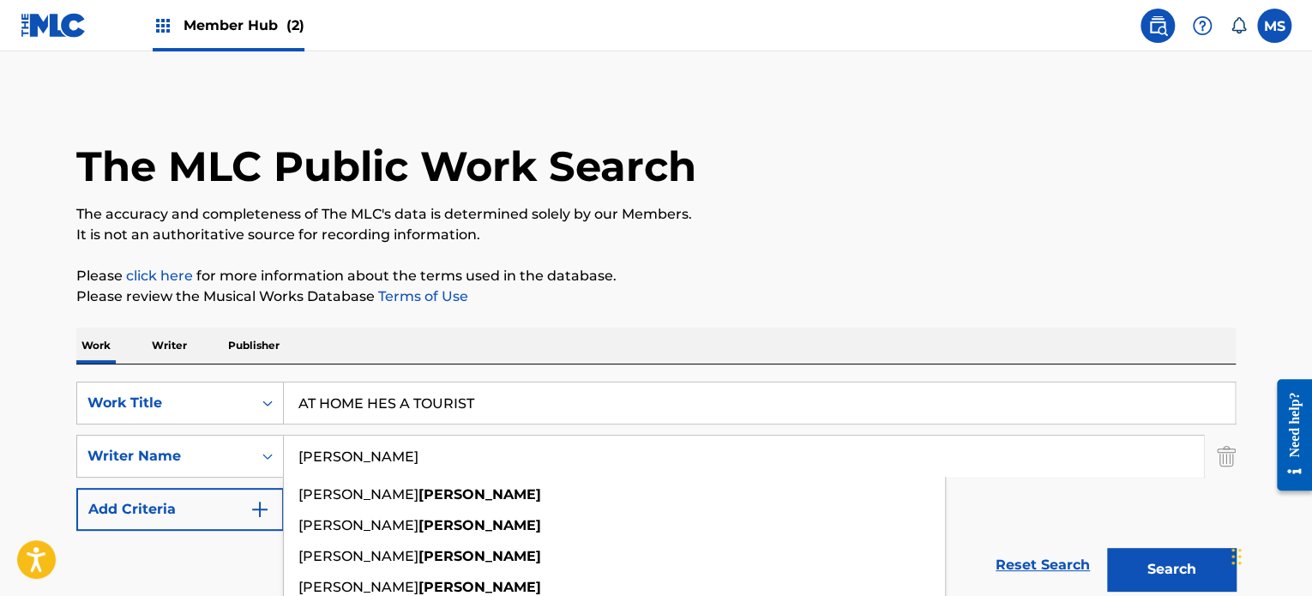
click at [749, 450] on input "[PERSON_NAME]" at bounding box center [743, 456] width 919 height 41
type input "A"
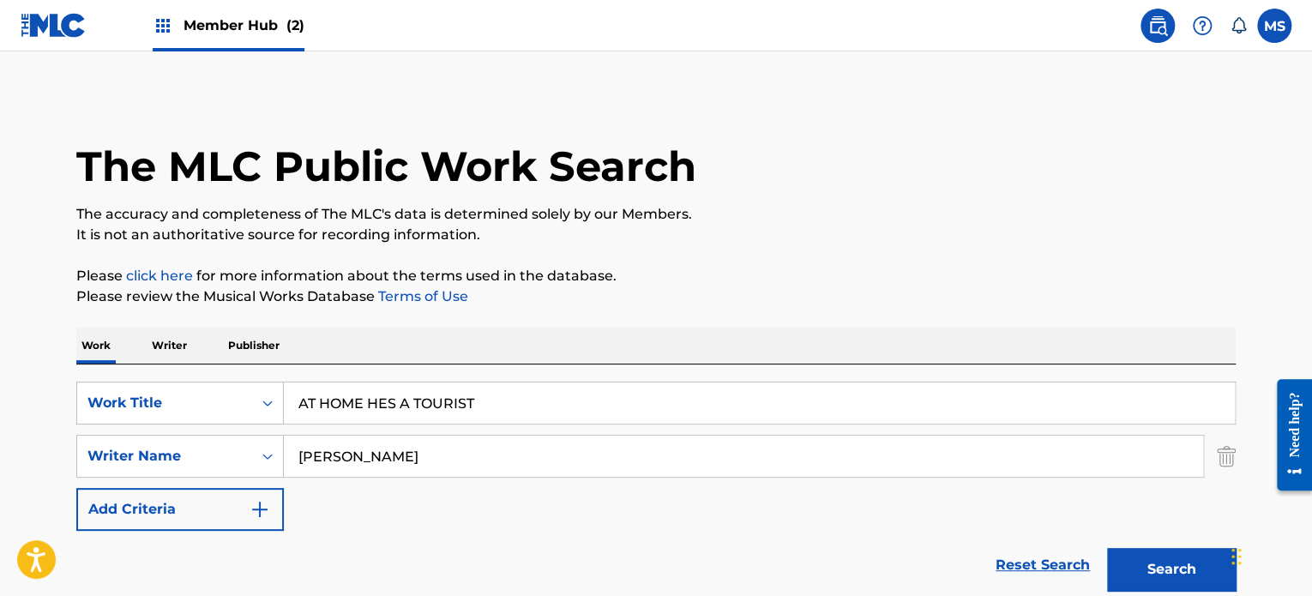
click at [1107, 548] on button "Search" at bounding box center [1171, 569] width 129 height 43
click at [320, 458] on input "[PERSON_NAME]" at bounding box center [743, 456] width 919 height 41
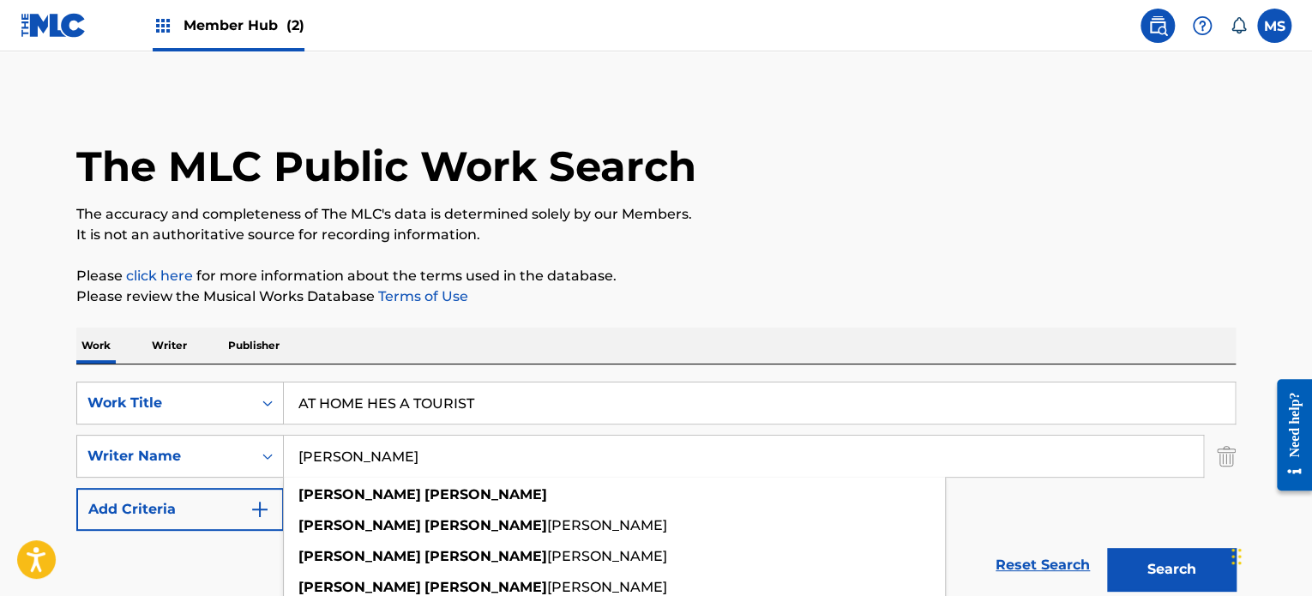
type input "[PERSON_NAME]"
click at [886, 146] on div "The MLC Public Work Search" at bounding box center [656, 156] width 1160 height 125
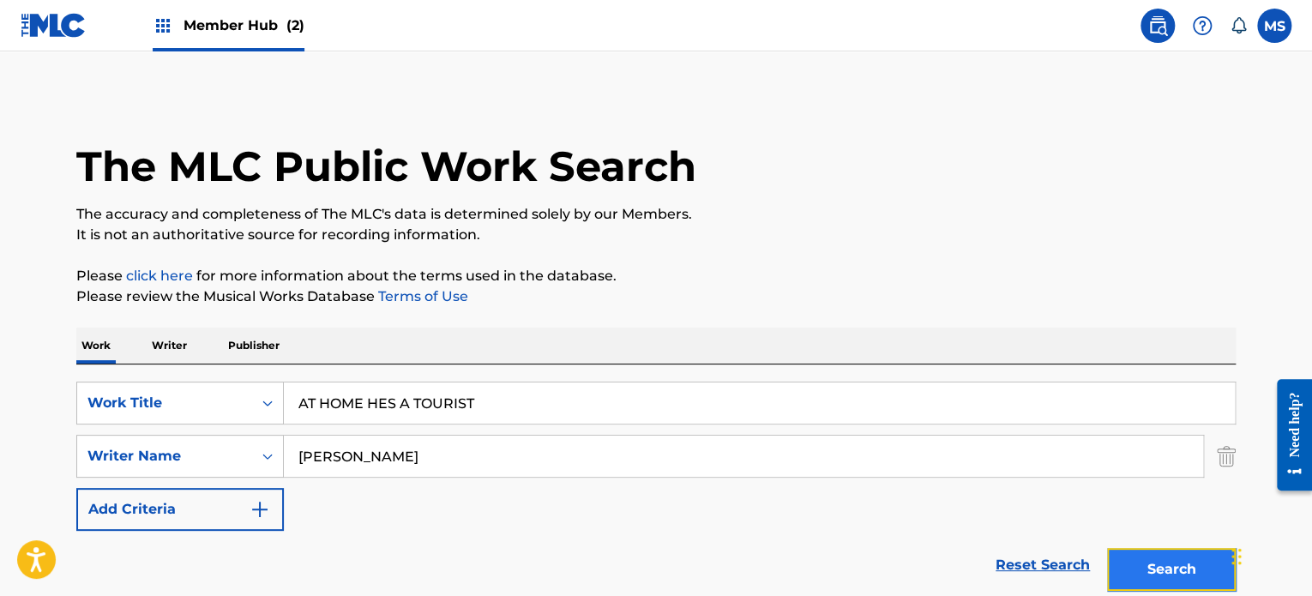
click at [1177, 553] on button "Search" at bounding box center [1171, 569] width 129 height 43
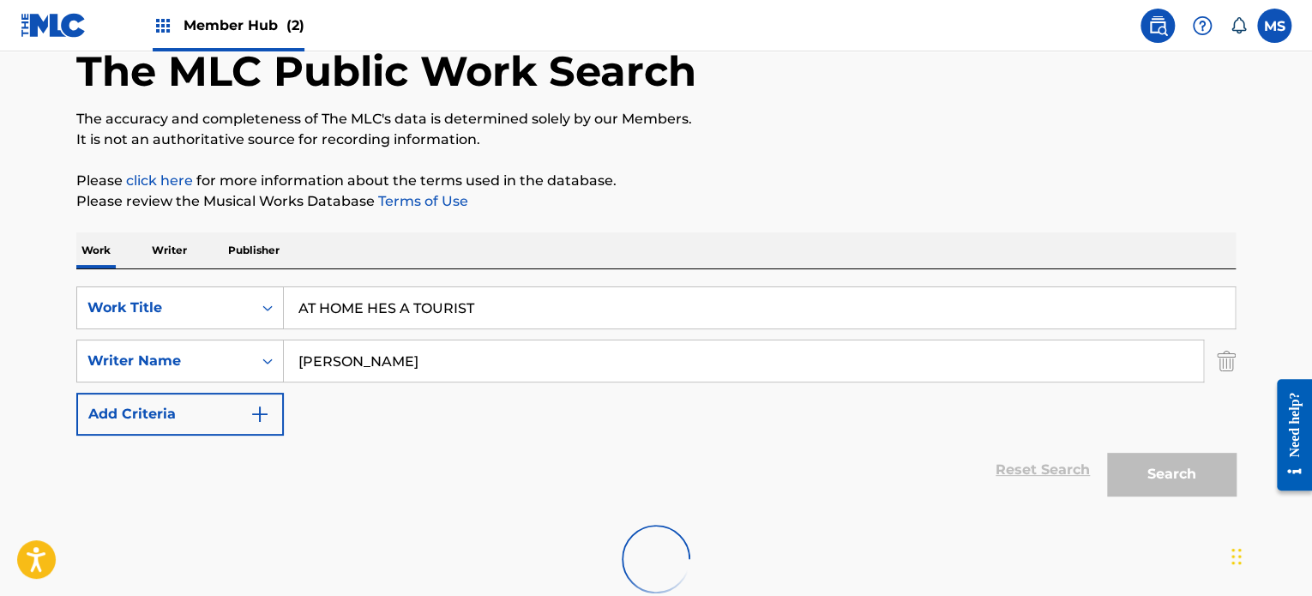
scroll to position [203, 0]
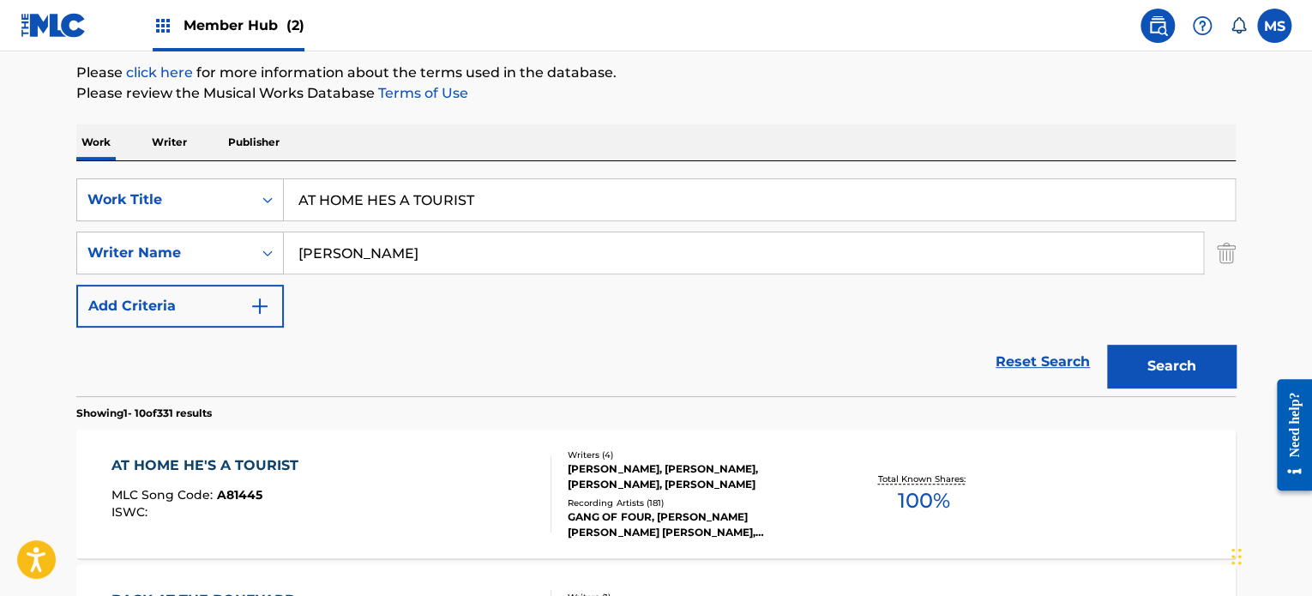
click at [497, 475] on div "AT HOME HE'S A TOURIST MLC Song Code : A81445 ISWC :" at bounding box center [331, 493] width 441 height 77
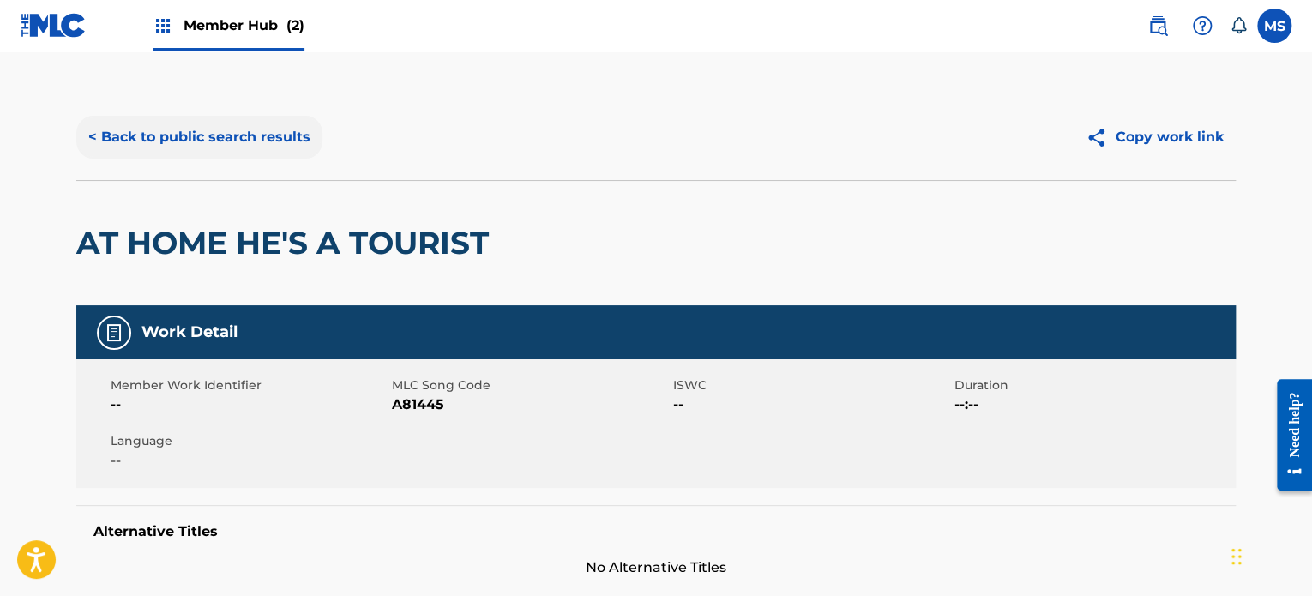
click at [178, 154] on button "< Back to public search results" at bounding box center [199, 137] width 246 height 43
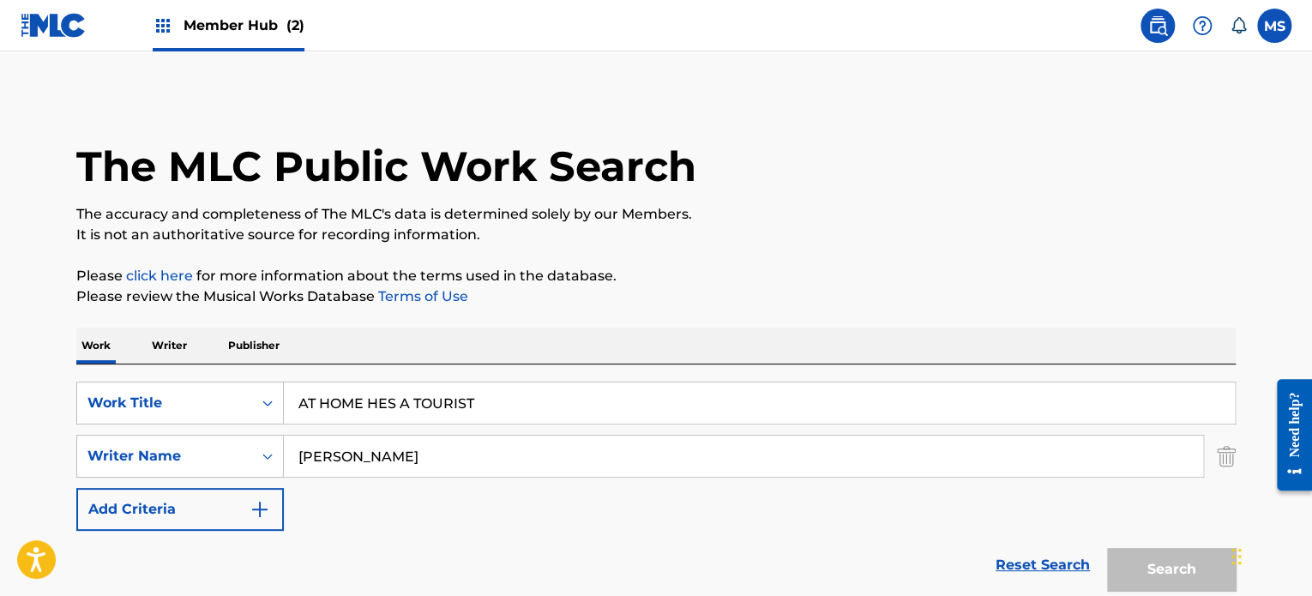
scroll to position [203, 0]
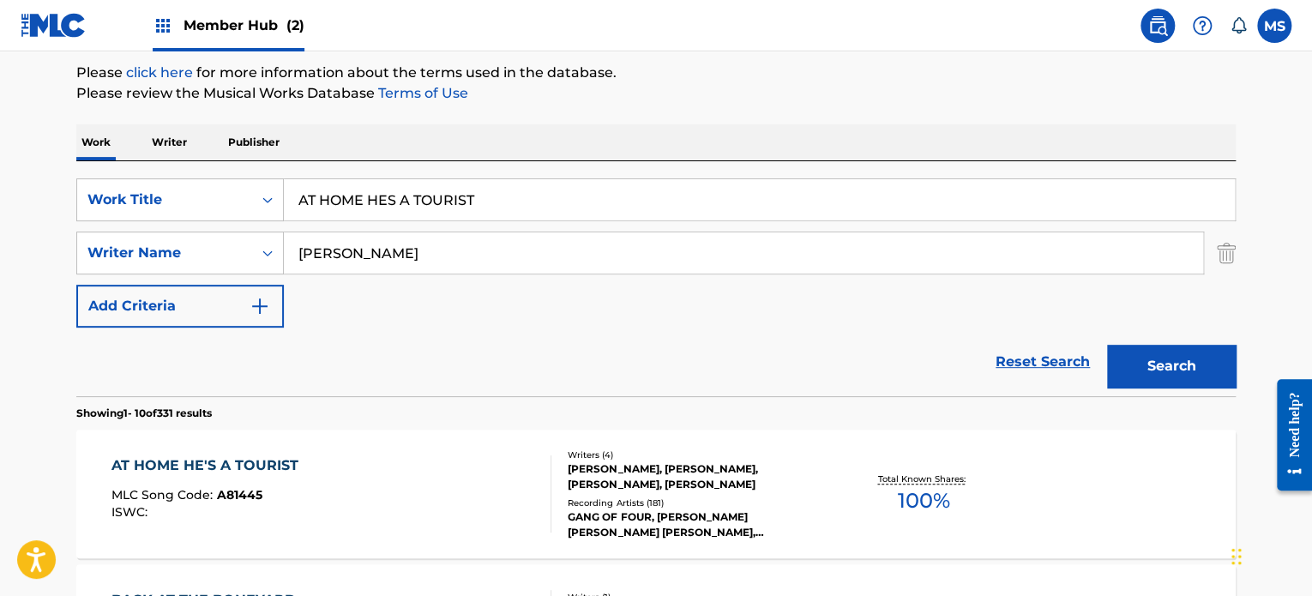
click at [597, 209] on input "AT HOME HES A TOURIST" at bounding box center [759, 199] width 951 height 41
paste input "MINHA VIDA SEM VOCE"
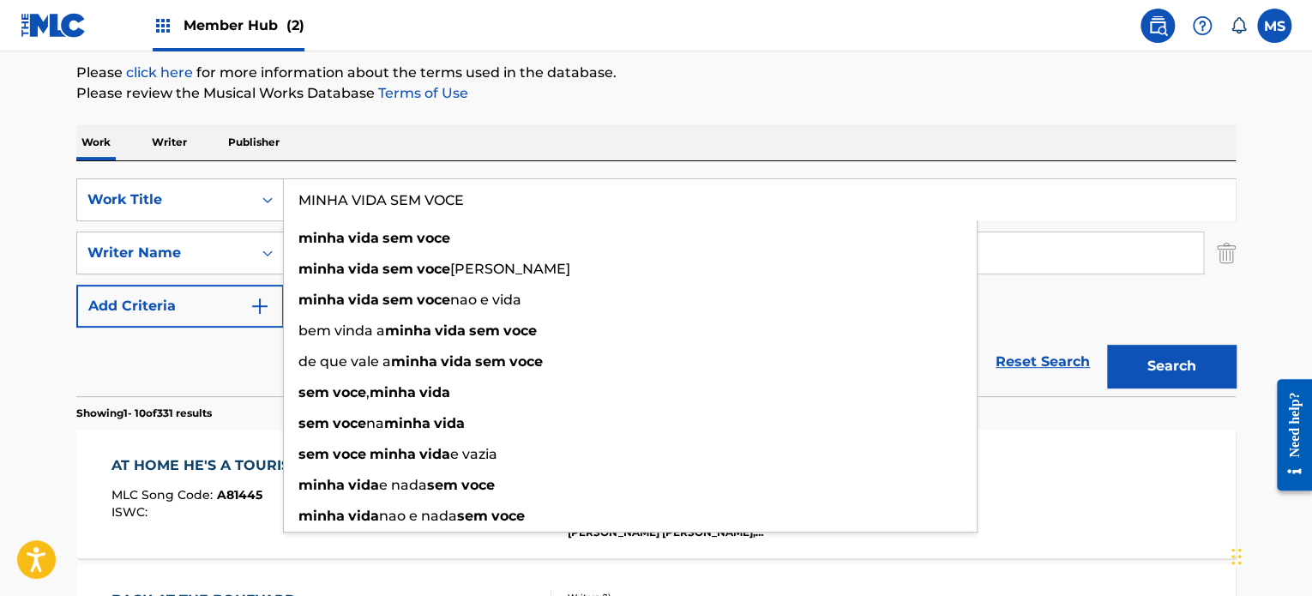
type input "MINHA VIDA SEM VOCE"
click at [592, 140] on div "Work Writer Publisher" at bounding box center [656, 142] width 1160 height 36
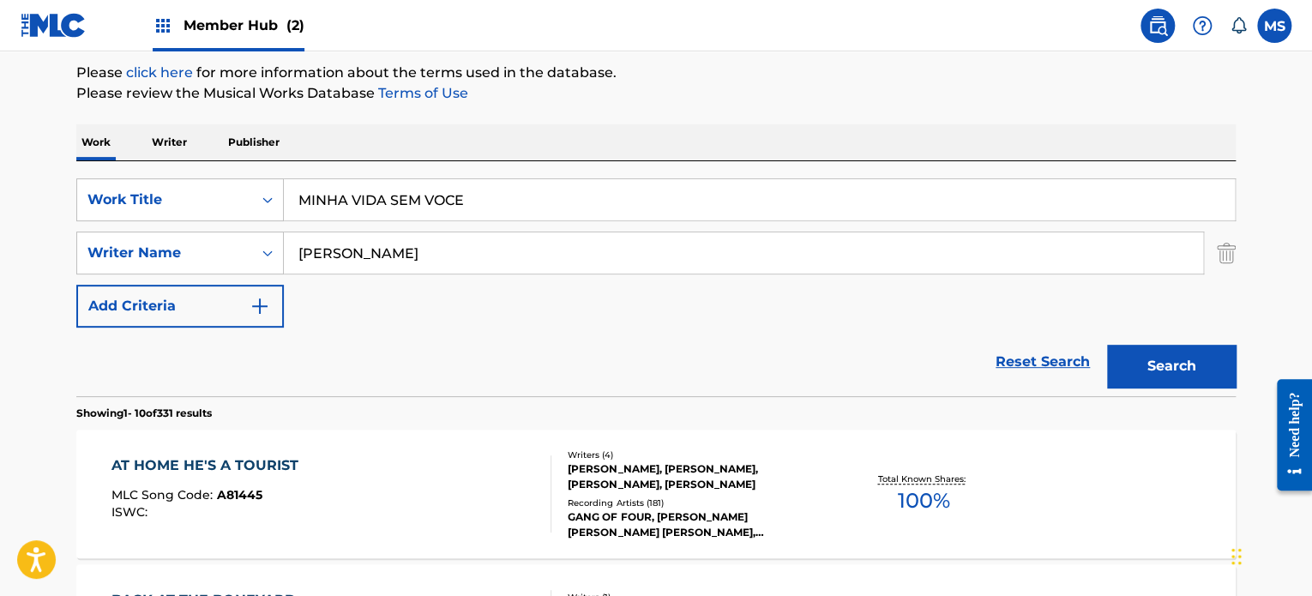
click at [594, 262] on input "[PERSON_NAME]" at bounding box center [743, 252] width 919 height 41
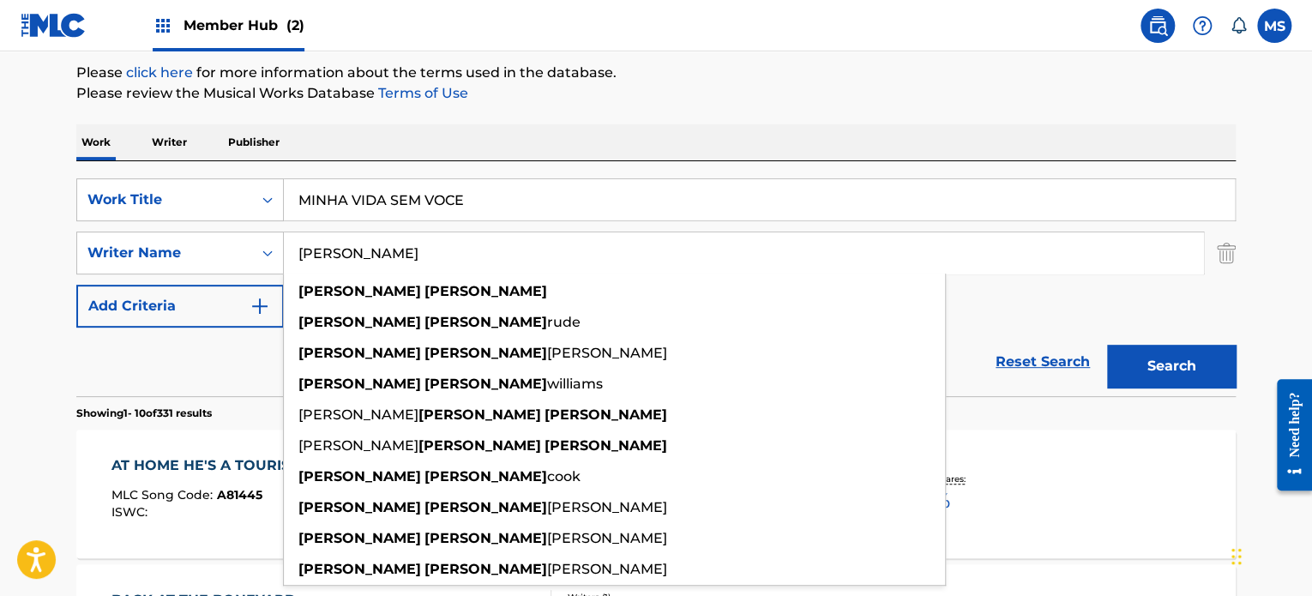
click at [594, 262] on input "[PERSON_NAME]" at bounding box center [743, 252] width 919 height 41
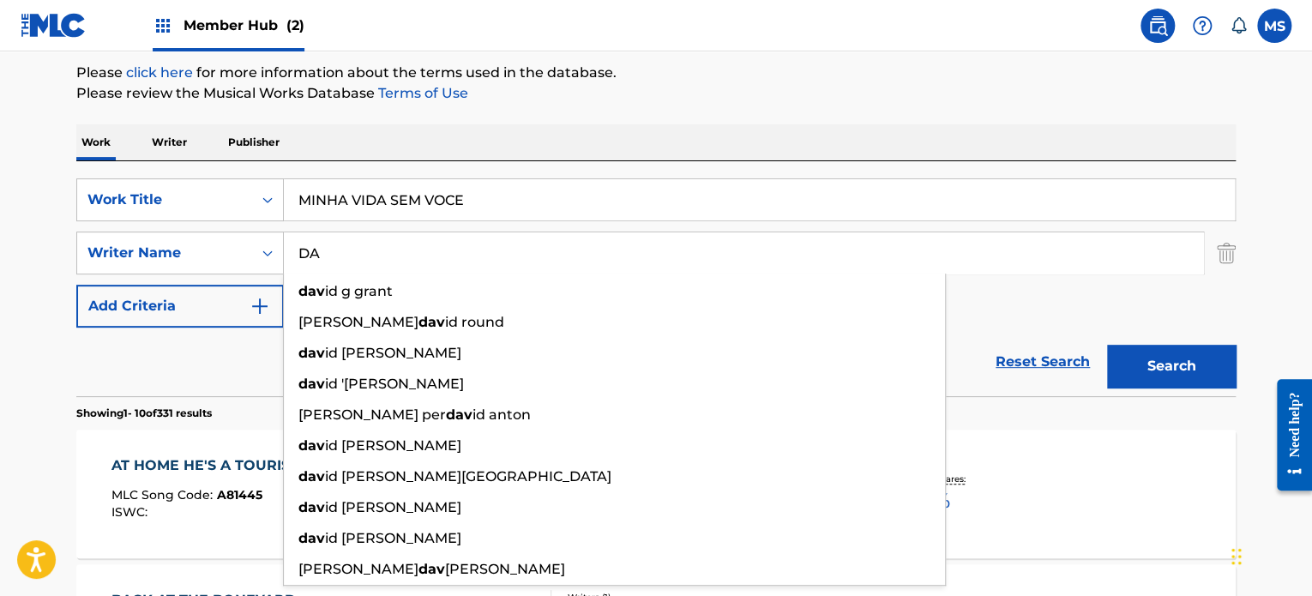
type input "D"
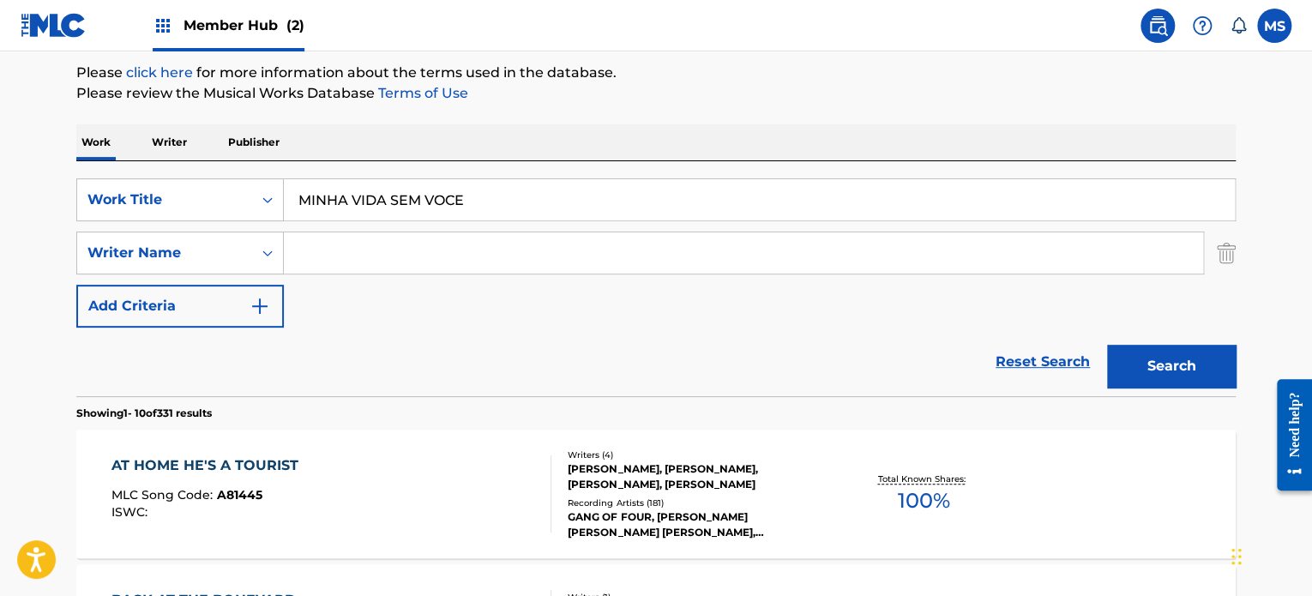
click at [594, 262] on input "Search Form" at bounding box center [743, 252] width 919 height 41
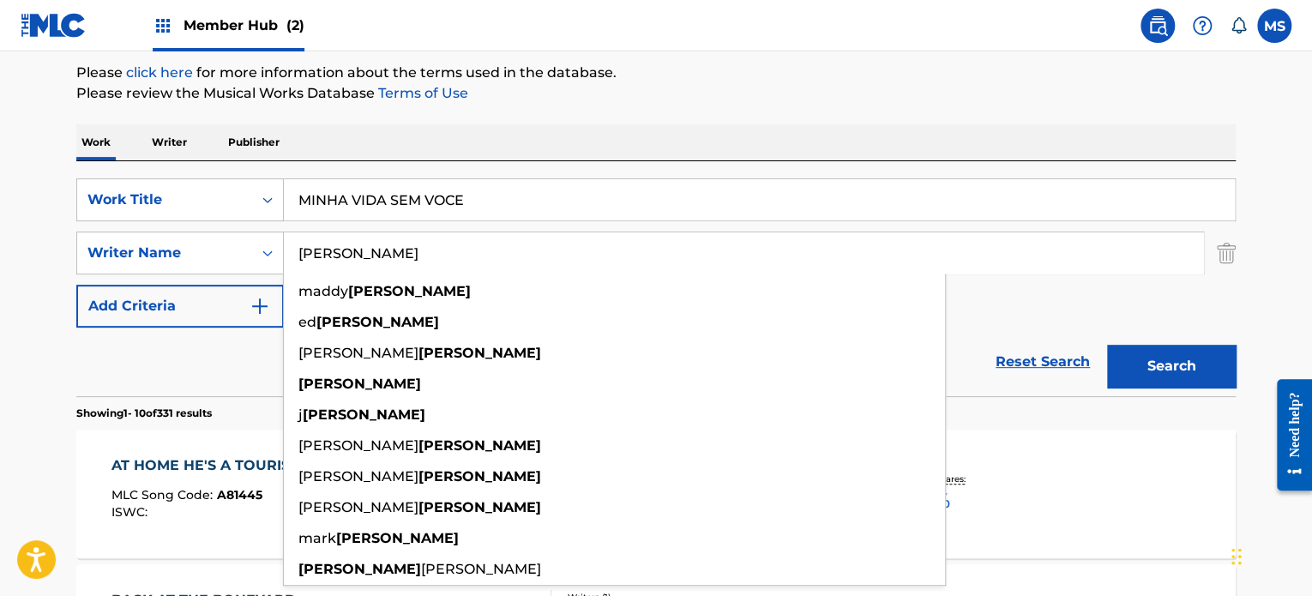
type input "[PERSON_NAME]"
click at [1107, 345] on button "Search" at bounding box center [1171, 366] width 129 height 43
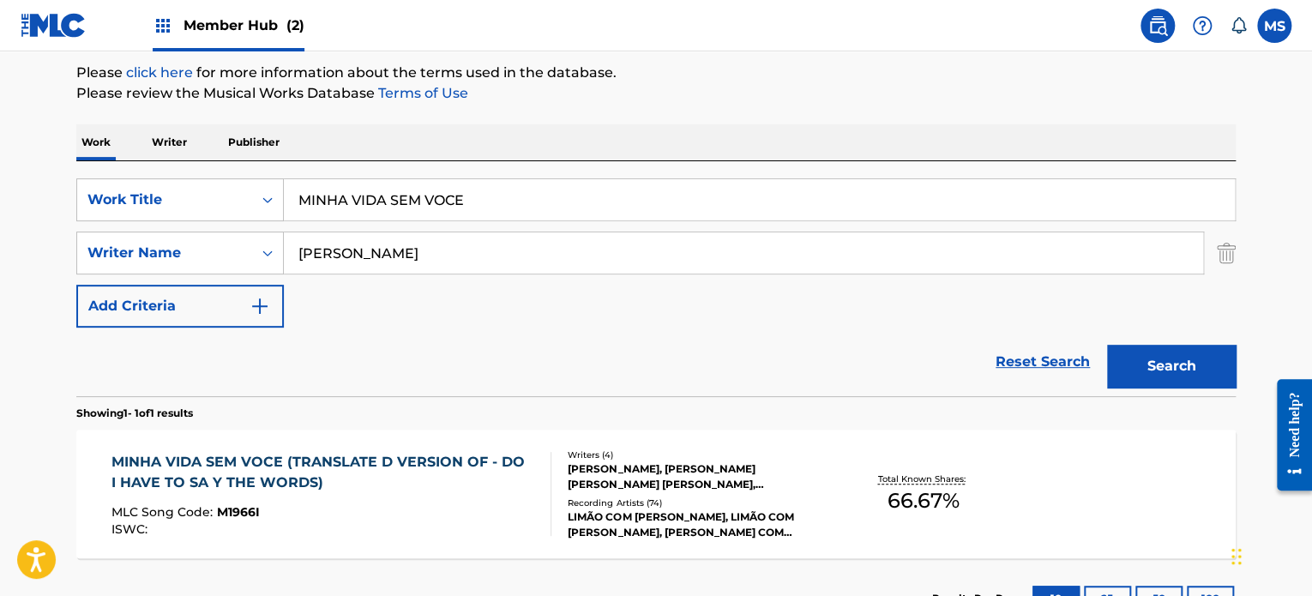
click at [440, 479] on div "MINHA VIDA SEM VOCE (TRANSLATE D VERSION OF - DO I HAVE TO SA Y THE WORDS)" at bounding box center [324, 472] width 426 height 41
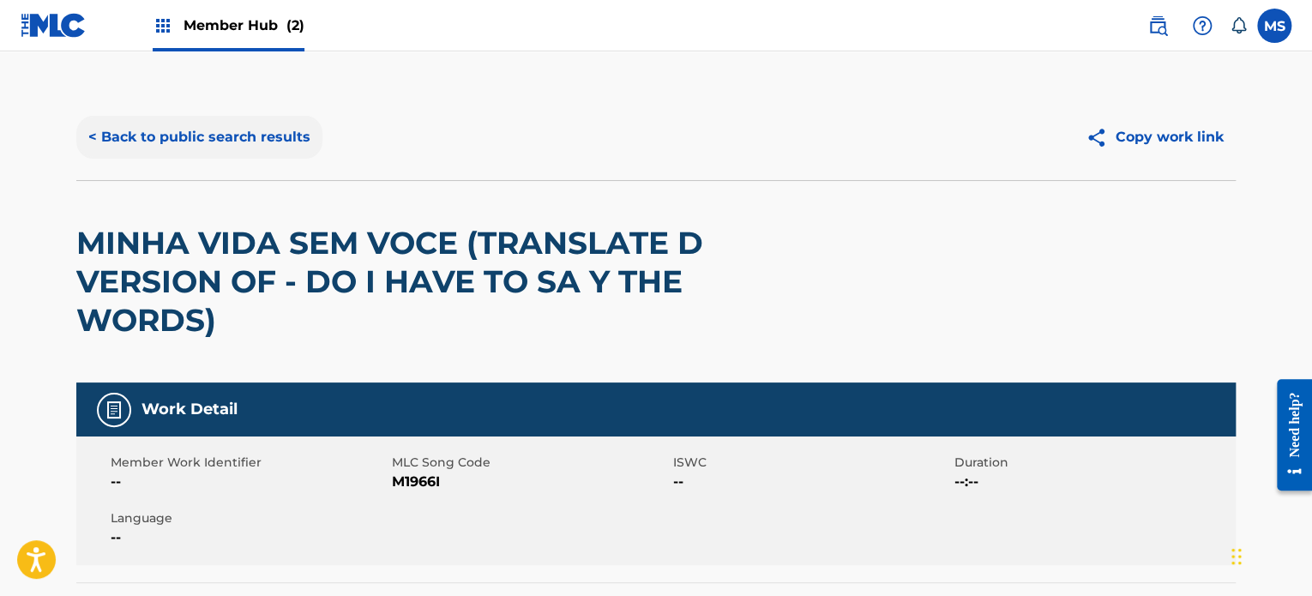
click at [194, 136] on button "< Back to public search results" at bounding box center [199, 137] width 246 height 43
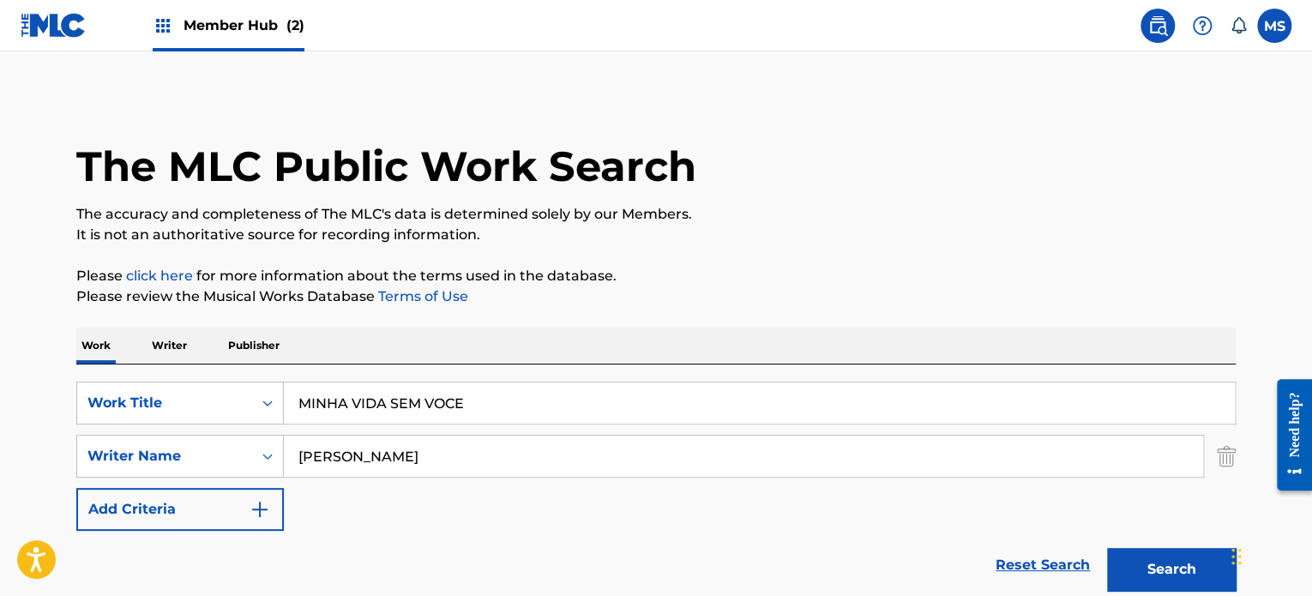
scroll to position [203, 0]
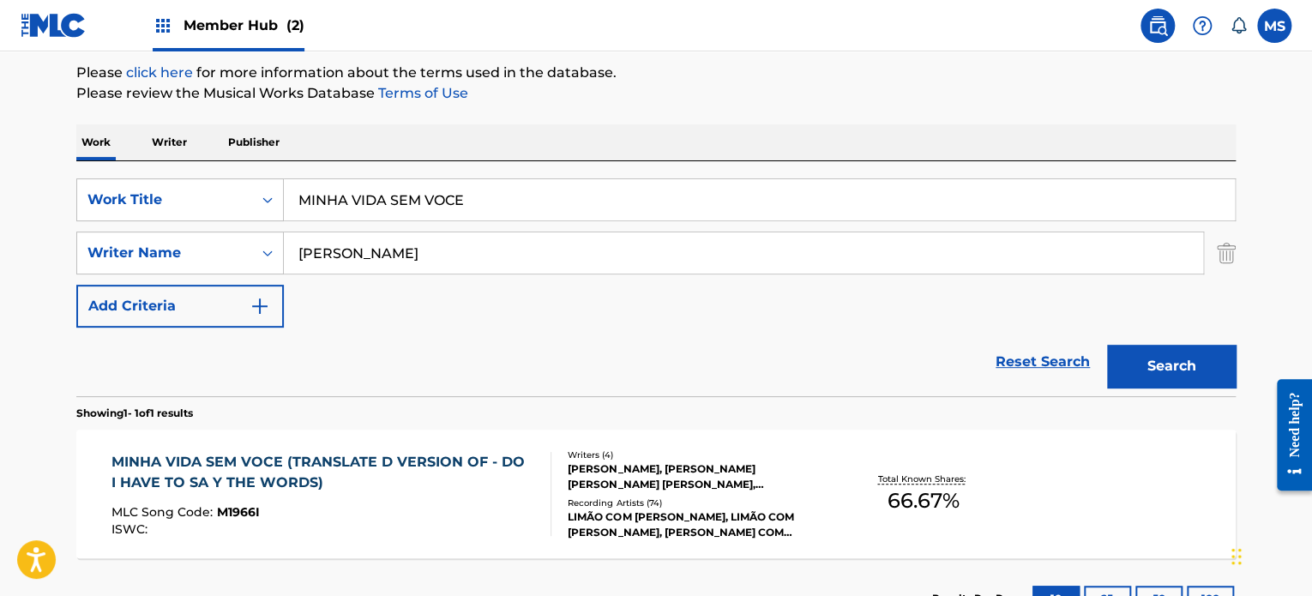
click at [527, 194] on input "MINHA VIDA SEM VOCE" at bounding box center [759, 199] width 951 height 41
click at [527, 195] on input "MINHA VIDA SEM VOCE" at bounding box center [759, 199] width 951 height 41
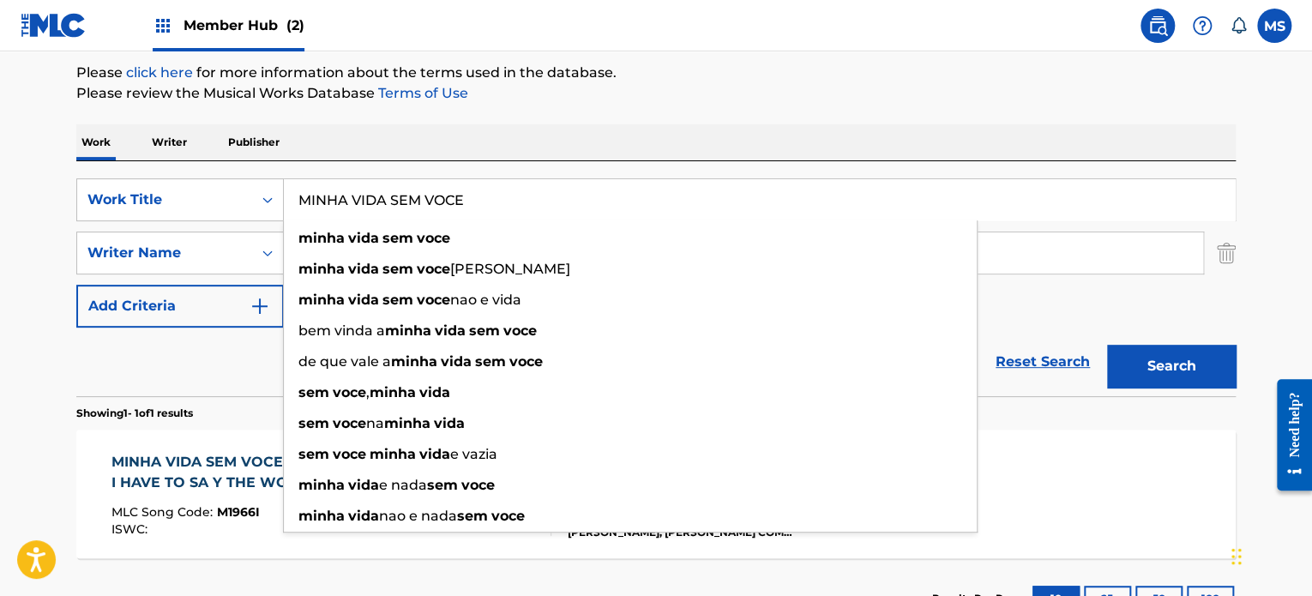
click at [527, 195] on input "MINHA VIDA SEM VOCE" at bounding box center [759, 199] width 951 height 41
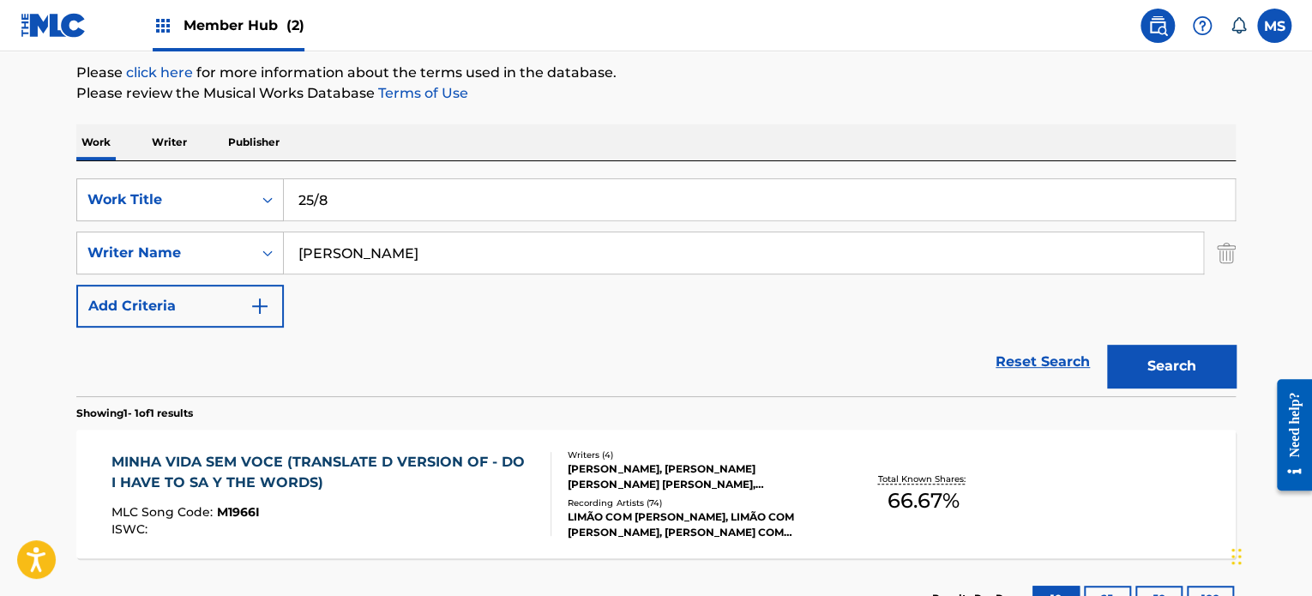
type input "25/8"
click at [533, 253] on input "[PERSON_NAME]" at bounding box center [743, 252] width 919 height 41
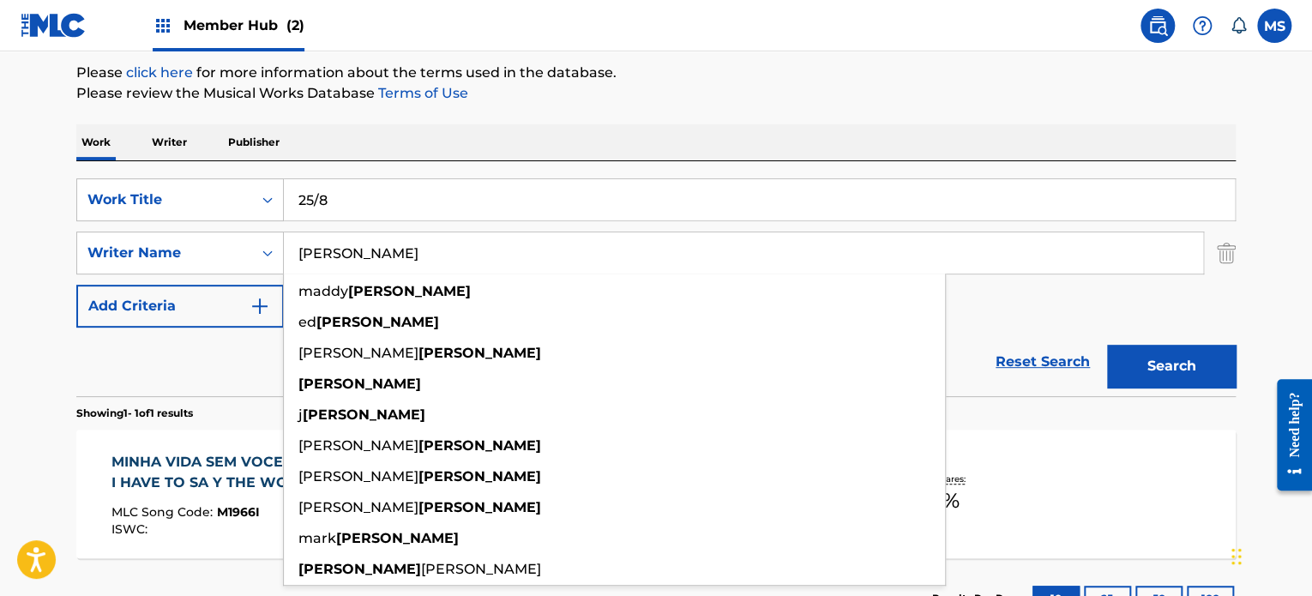
click at [533, 253] on input "[PERSON_NAME]" at bounding box center [743, 252] width 919 height 41
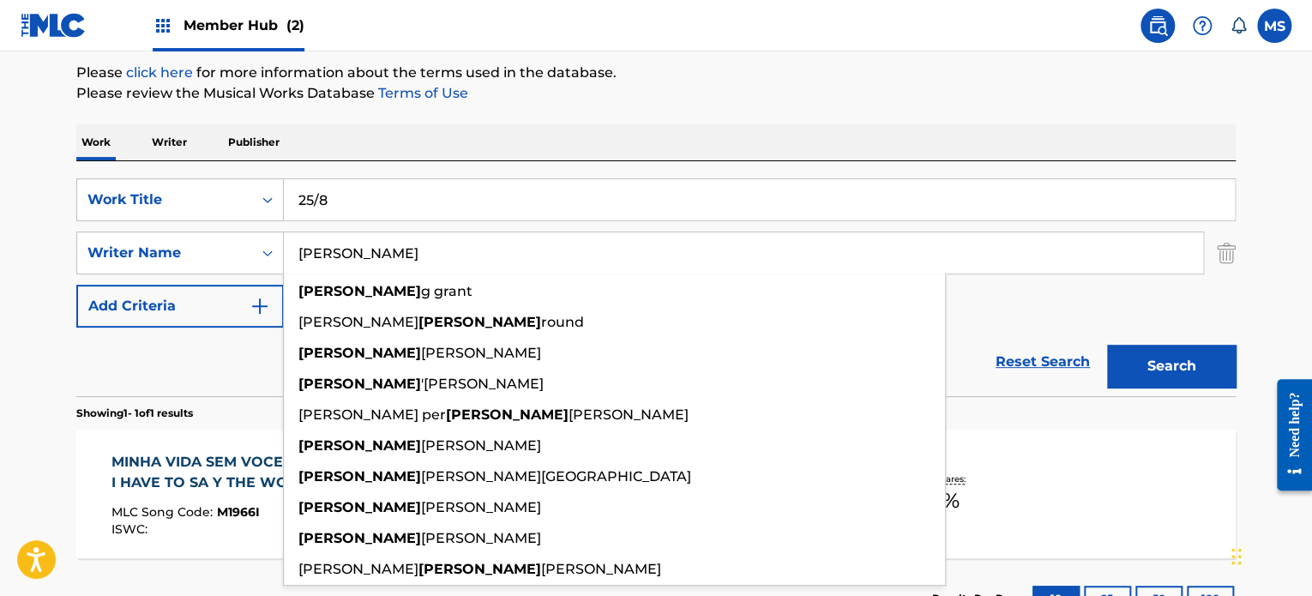
type input "[PERSON_NAME]"
click at [1107, 345] on button "Search" at bounding box center [1171, 366] width 129 height 43
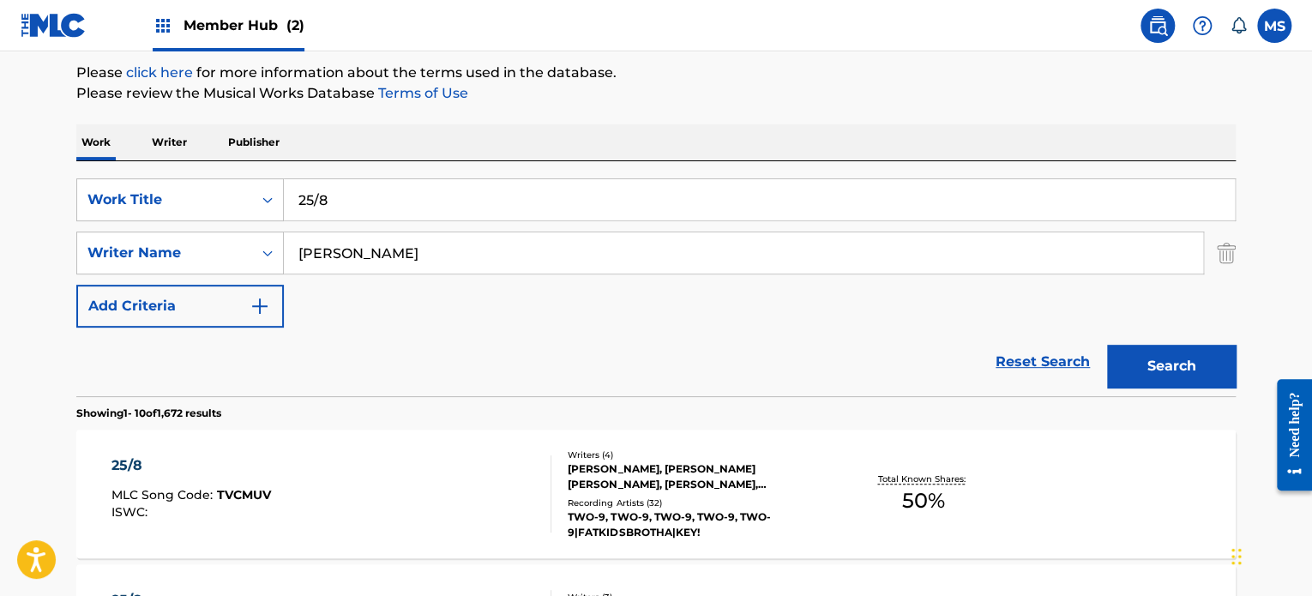
click at [498, 501] on div "25/8 MLC Song Code : TVCMUV ISWC :" at bounding box center [331, 493] width 441 height 77
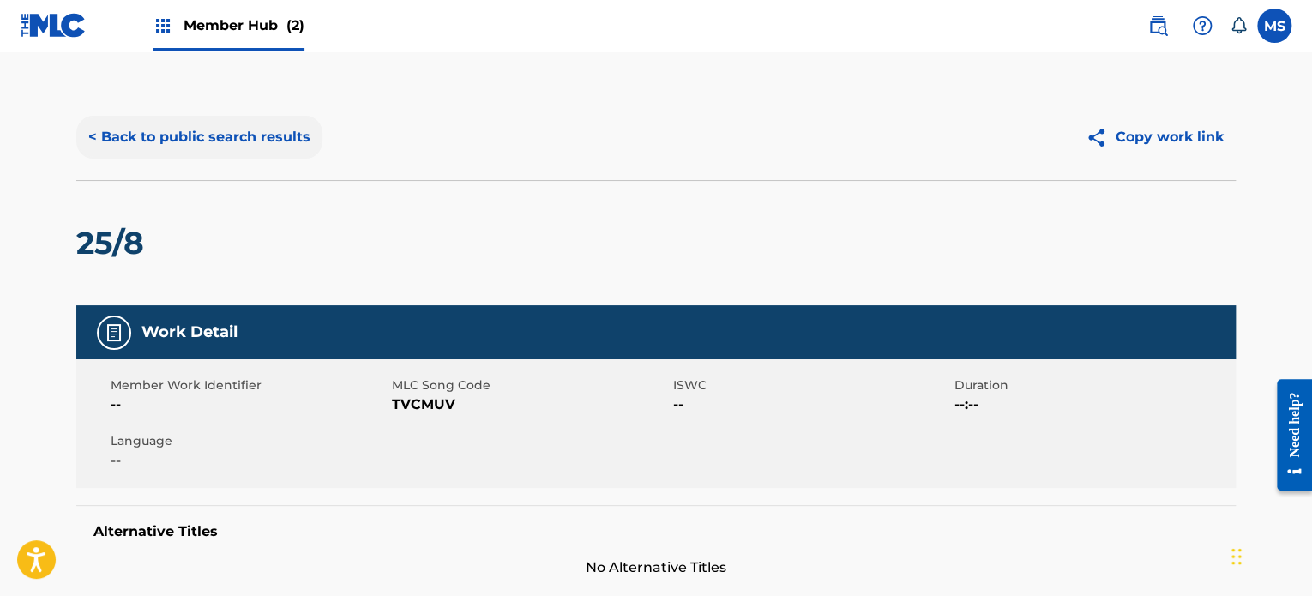
click at [182, 147] on button "< Back to public search results" at bounding box center [199, 137] width 246 height 43
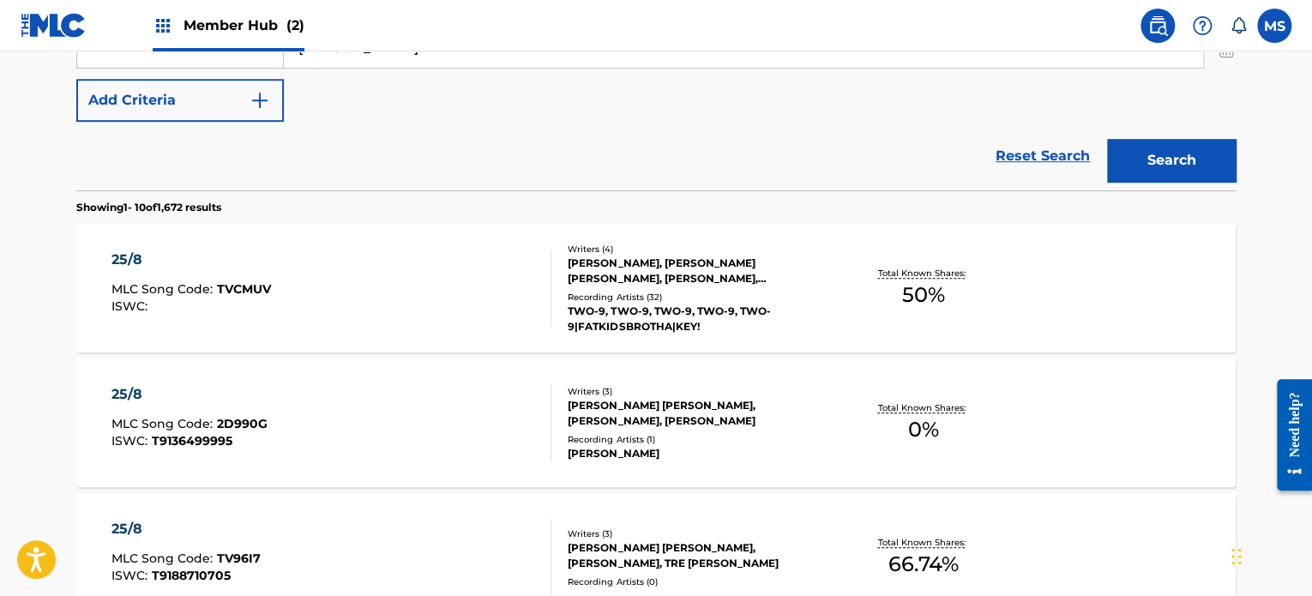
scroll to position [546, 0]
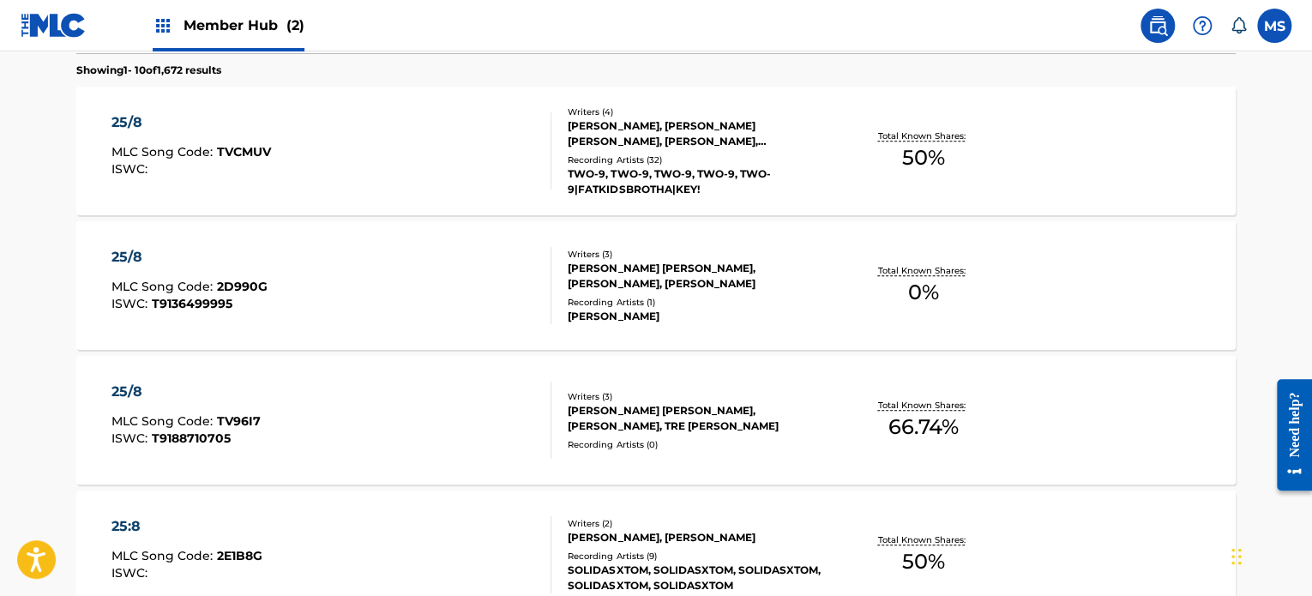
click at [1091, 479] on div "25/8 MLC Song Code : TV96I7 ISWC : T9188710705 Writers ( 3 ) [PERSON_NAME] [PER…" at bounding box center [656, 420] width 1160 height 129
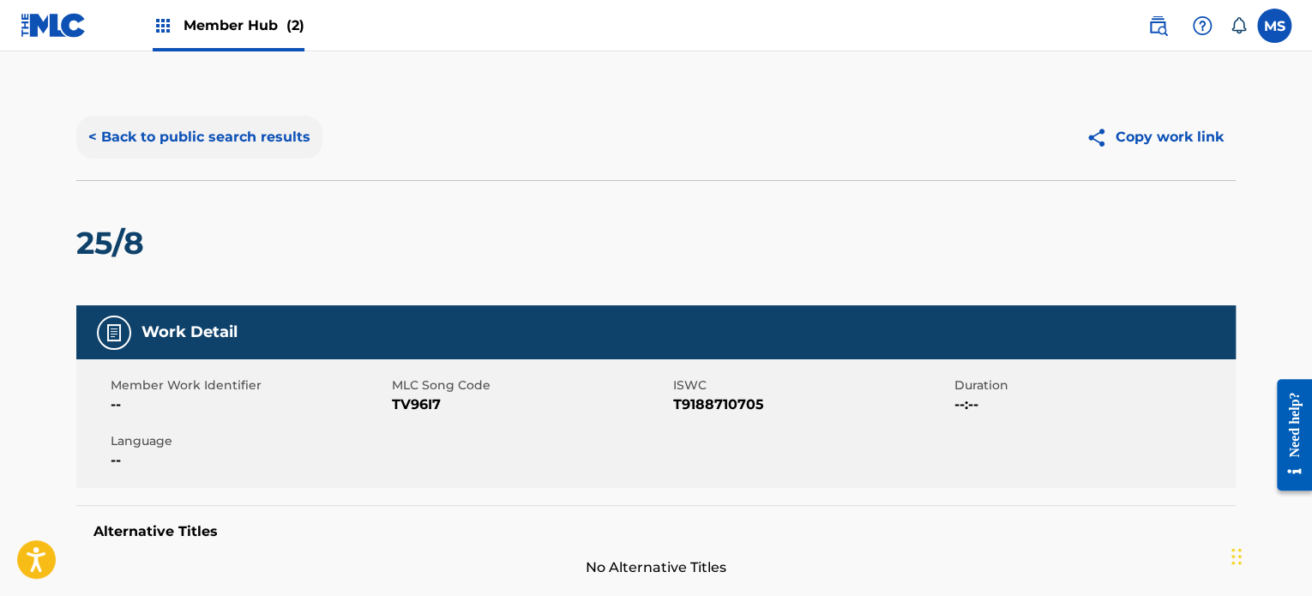
click at [246, 147] on button "< Back to public search results" at bounding box center [199, 137] width 246 height 43
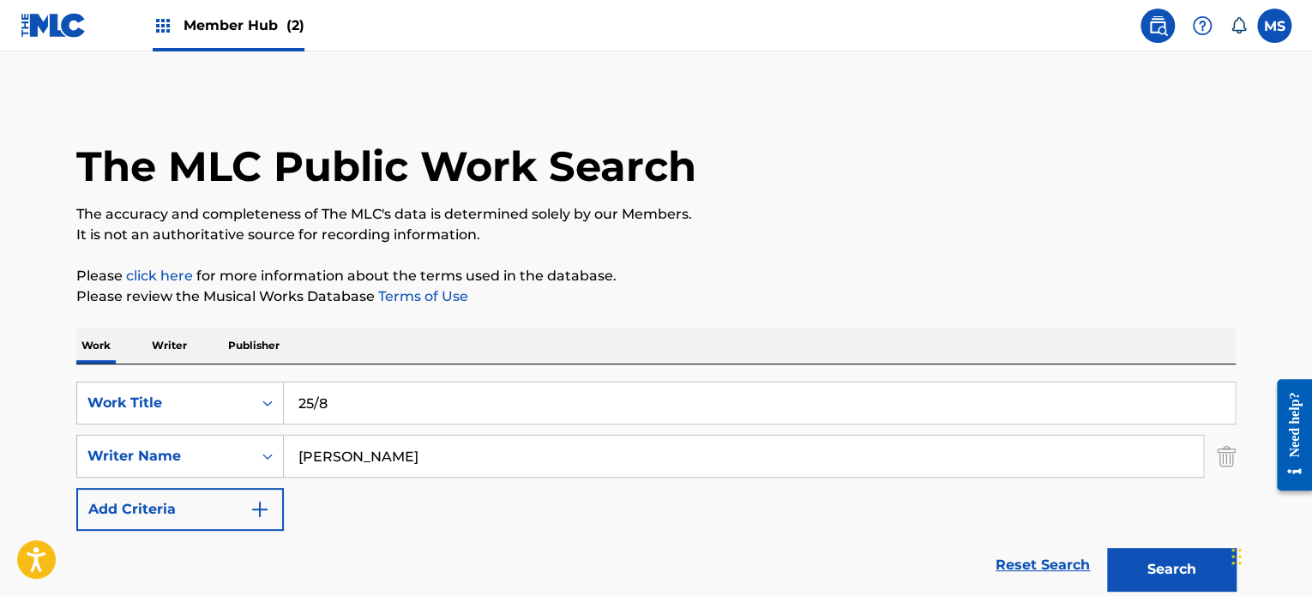
click at [728, 411] on input "25/8" at bounding box center [759, 403] width 951 height 41
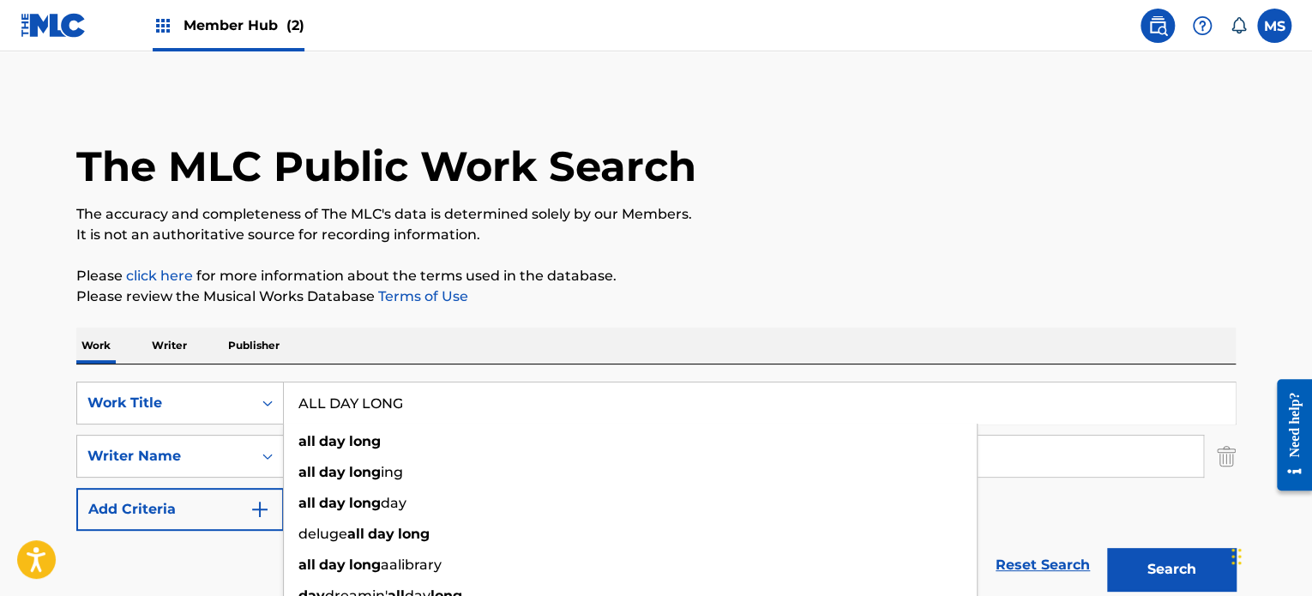
type input "ALL DAY LONG"
click at [725, 278] on p "Please click here for more information about the terms used in the database." at bounding box center [656, 276] width 1160 height 21
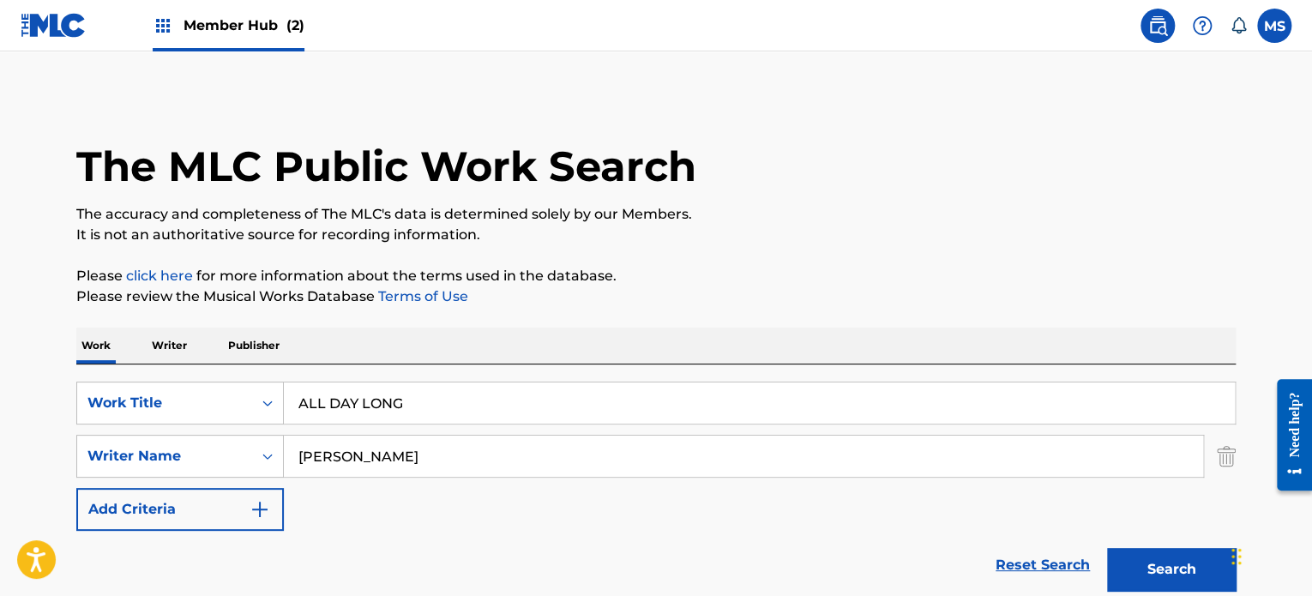
click at [762, 460] on input "[PERSON_NAME]" at bounding box center [743, 456] width 919 height 41
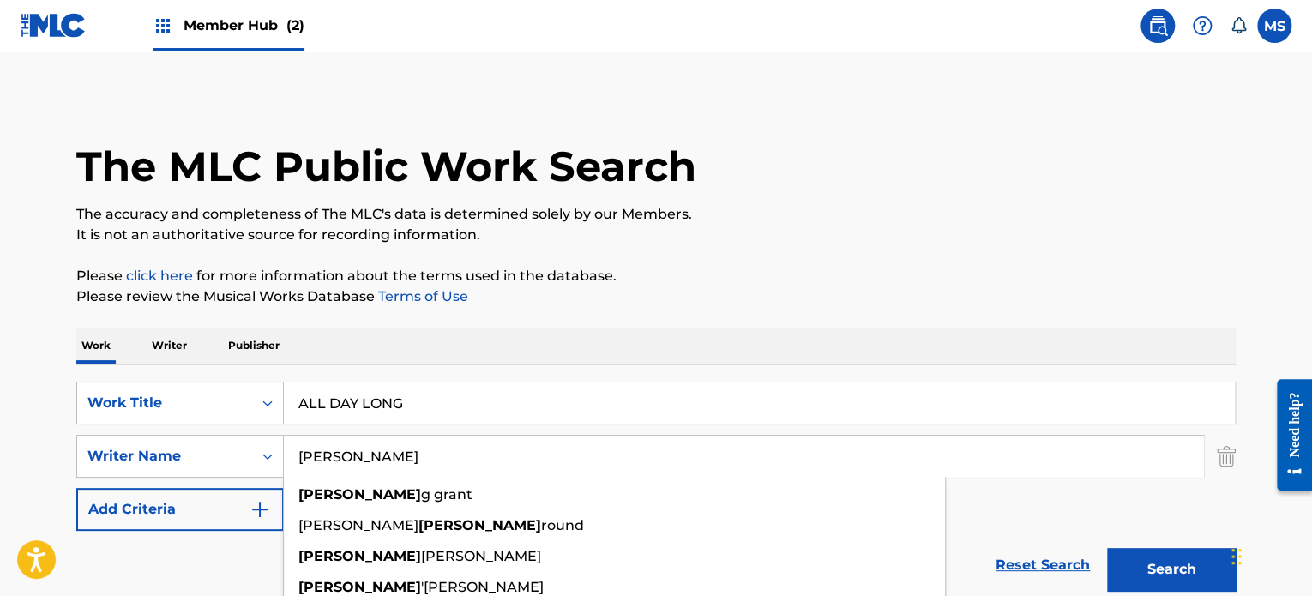
click at [762, 460] on input "[PERSON_NAME]" at bounding box center [743, 456] width 919 height 41
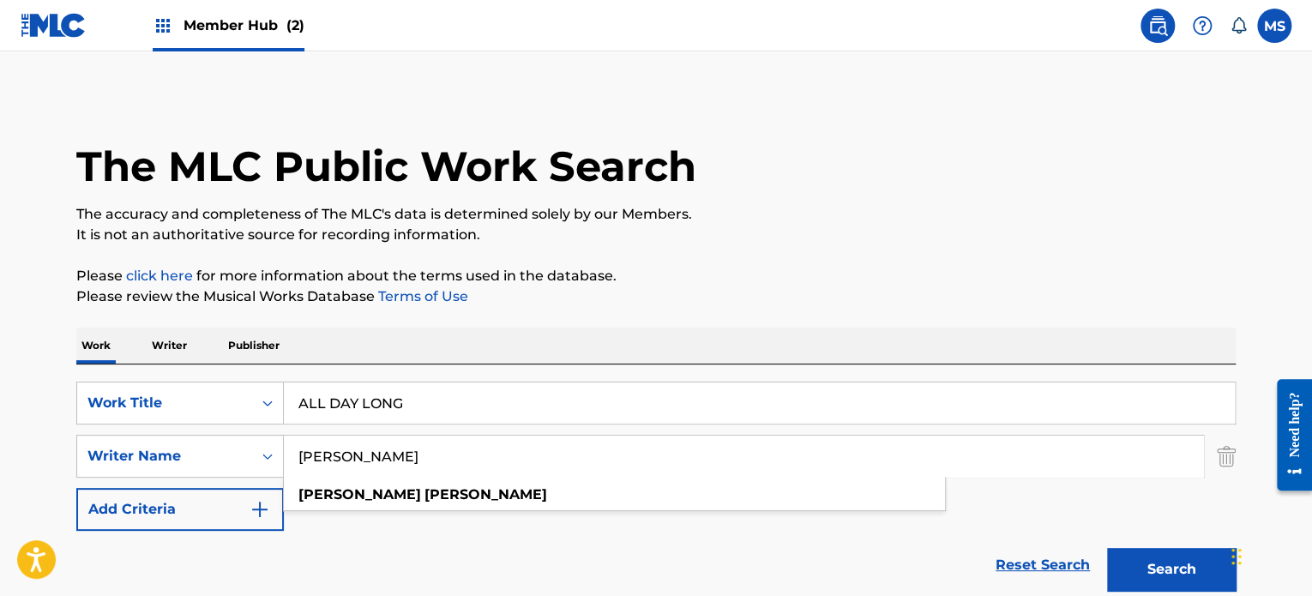
type input "[PERSON_NAME]"
click at [1107, 548] on button "Search" at bounding box center [1171, 569] width 129 height 43
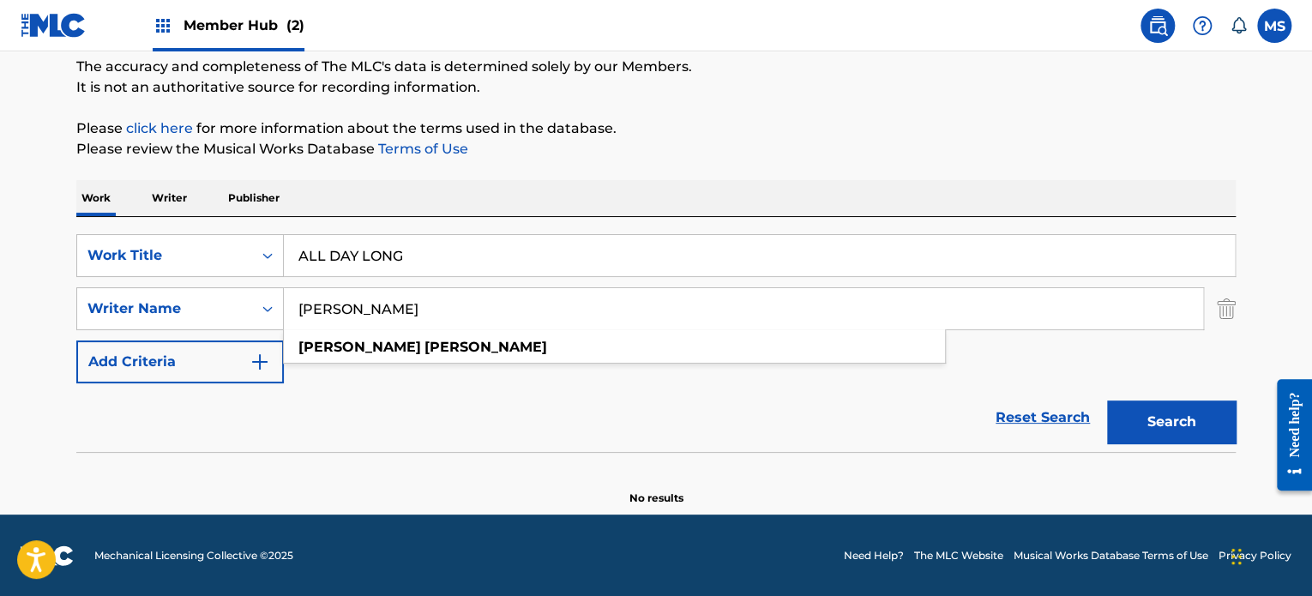
click at [457, 273] on input "ALL DAY LONG" at bounding box center [759, 255] width 951 height 41
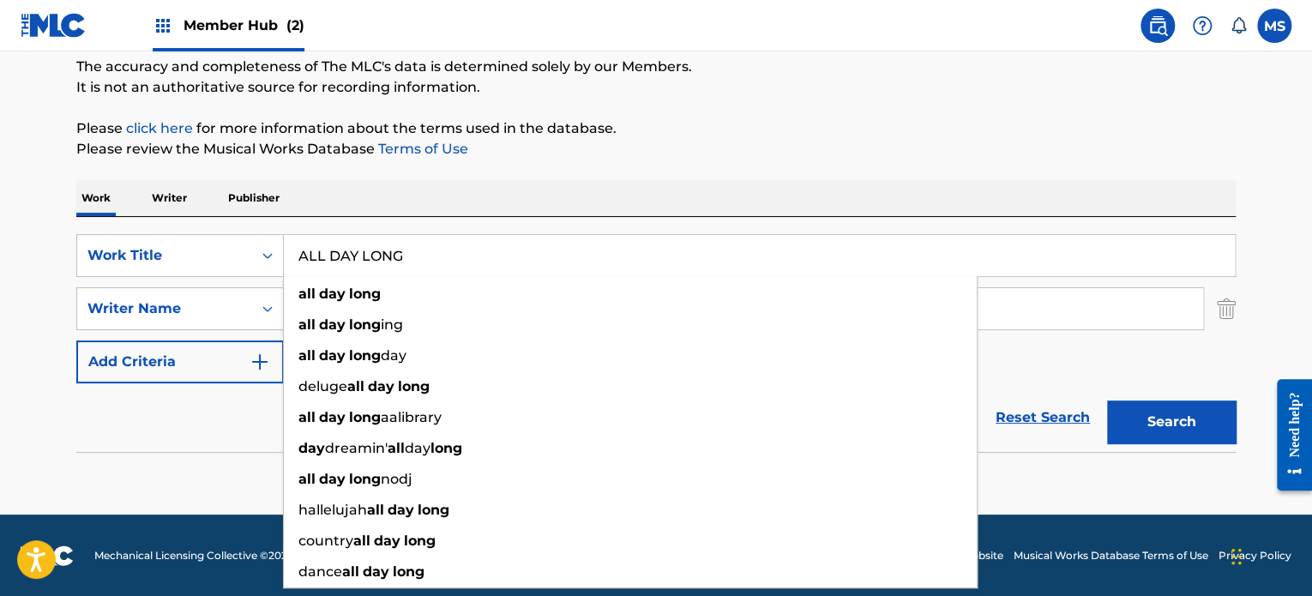
click at [457, 273] on input "ALL DAY LONG" at bounding box center [759, 255] width 951 height 41
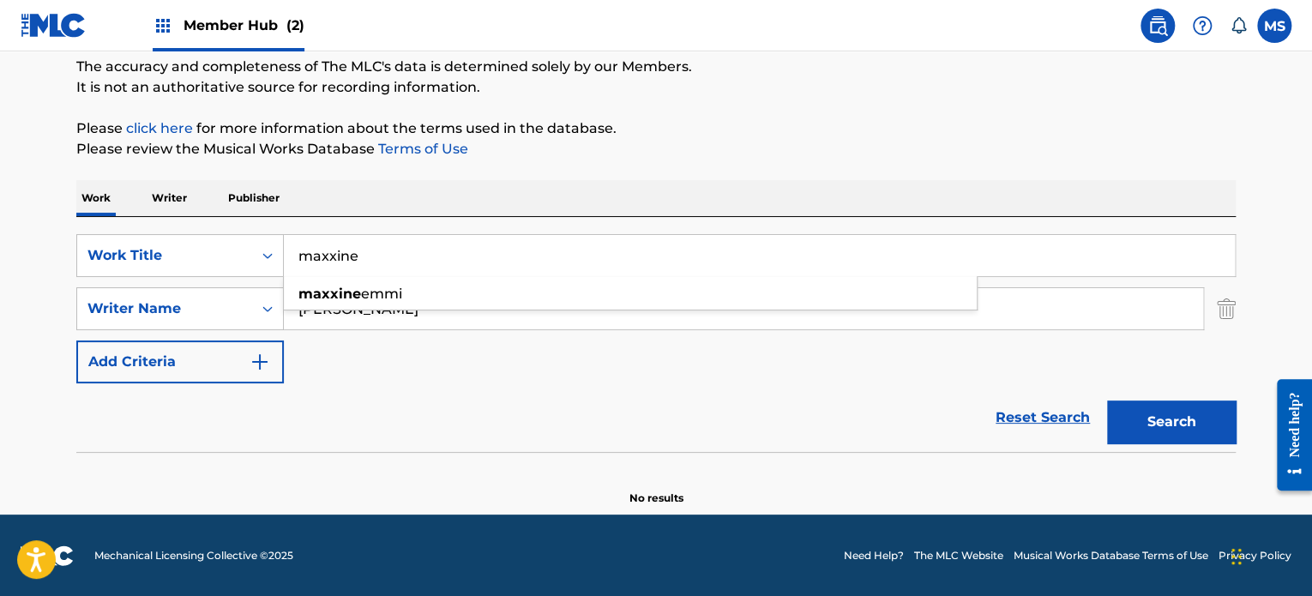
click at [458, 240] on input "maxxine" at bounding box center [759, 255] width 951 height 41
click at [499, 201] on div "Work Writer Publisher" at bounding box center [656, 198] width 1160 height 36
click at [332, 250] on input "maxxine" at bounding box center [759, 255] width 951 height 41
type input "maxxxine"
click at [473, 196] on div "Work Writer Publisher" at bounding box center [656, 198] width 1160 height 36
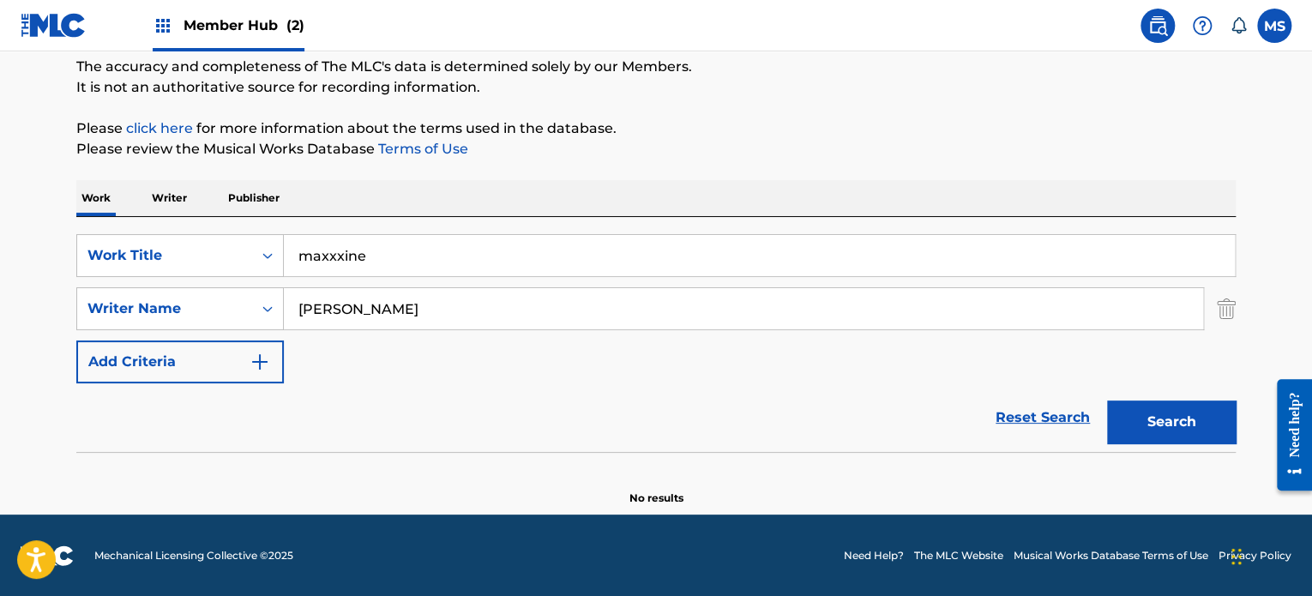
click at [486, 311] on input "[PERSON_NAME]" at bounding box center [743, 308] width 919 height 41
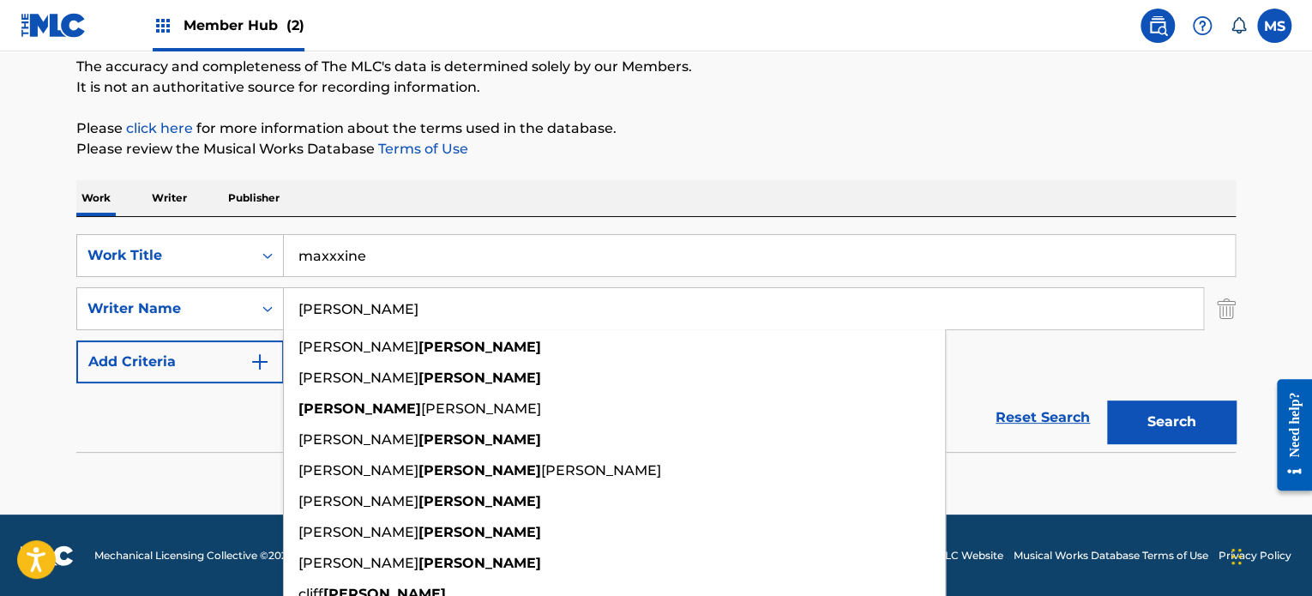
type input "[PERSON_NAME]"
click at [1107, 401] on button "Search" at bounding box center [1171, 422] width 129 height 43
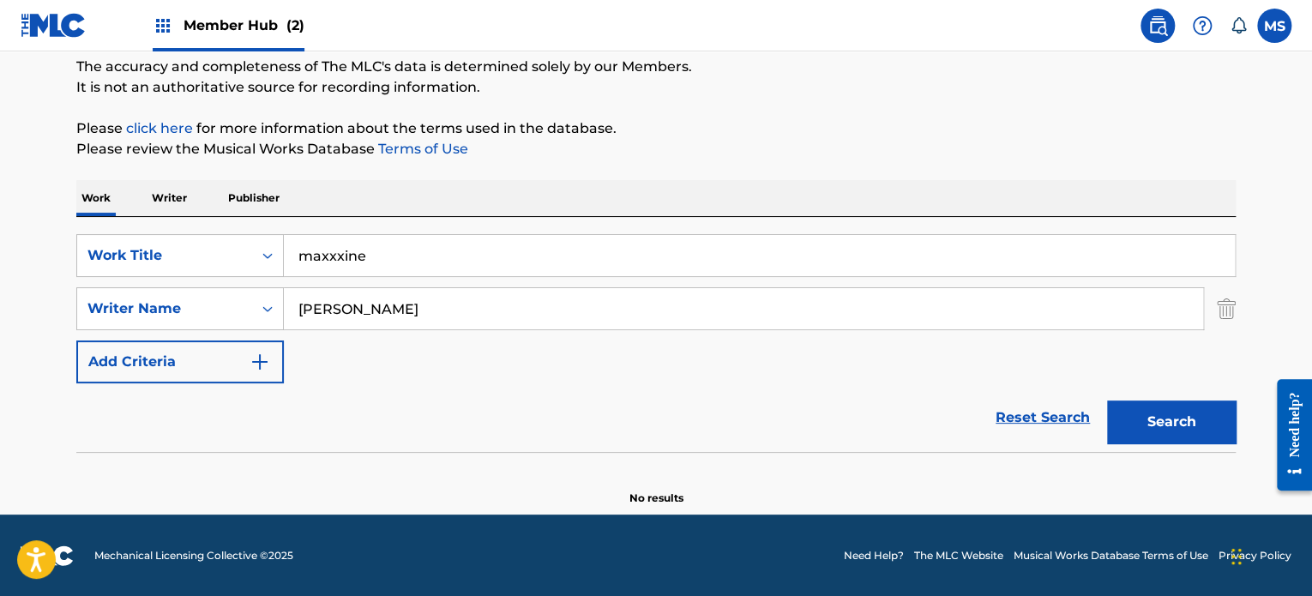
click at [350, 256] on input "maxxxine" at bounding box center [759, 255] width 951 height 41
click at [1107, 401] on button "Search" at bounding box center [1171, 422] width 129 height 43
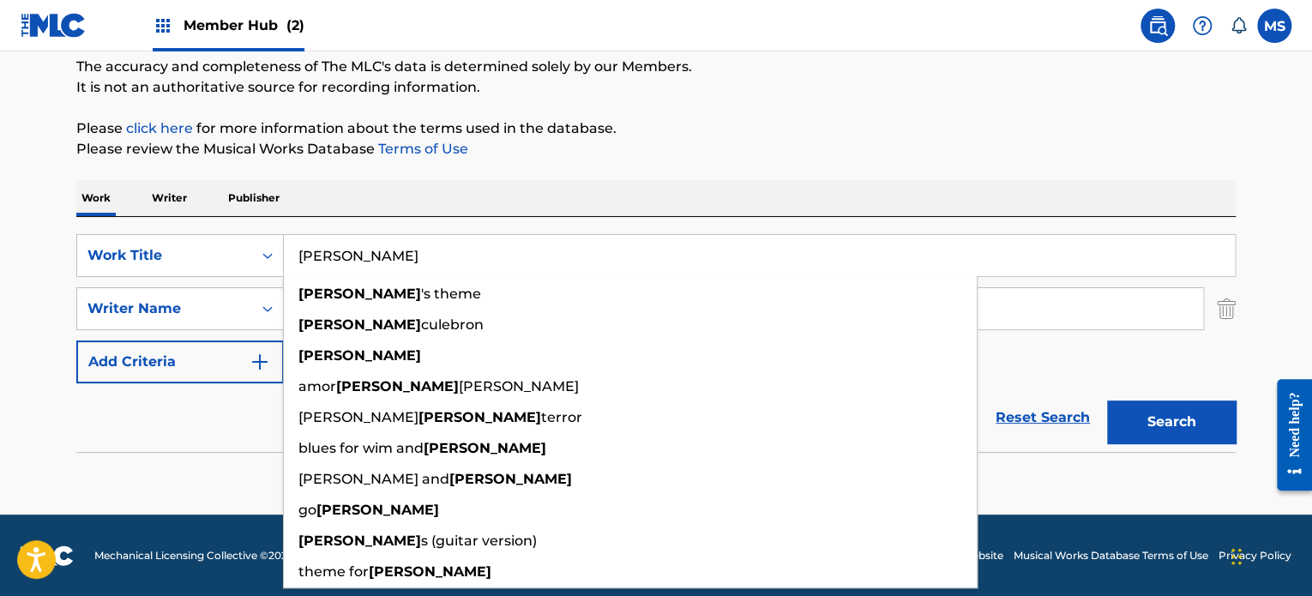
click at [1107, 401] on button "Search" at bounding box center [1171, 422] width 129 height 43
click at [566, 244] on input "[PERSON_NAME]" at bounding box center [759, 255] width 951 height 41
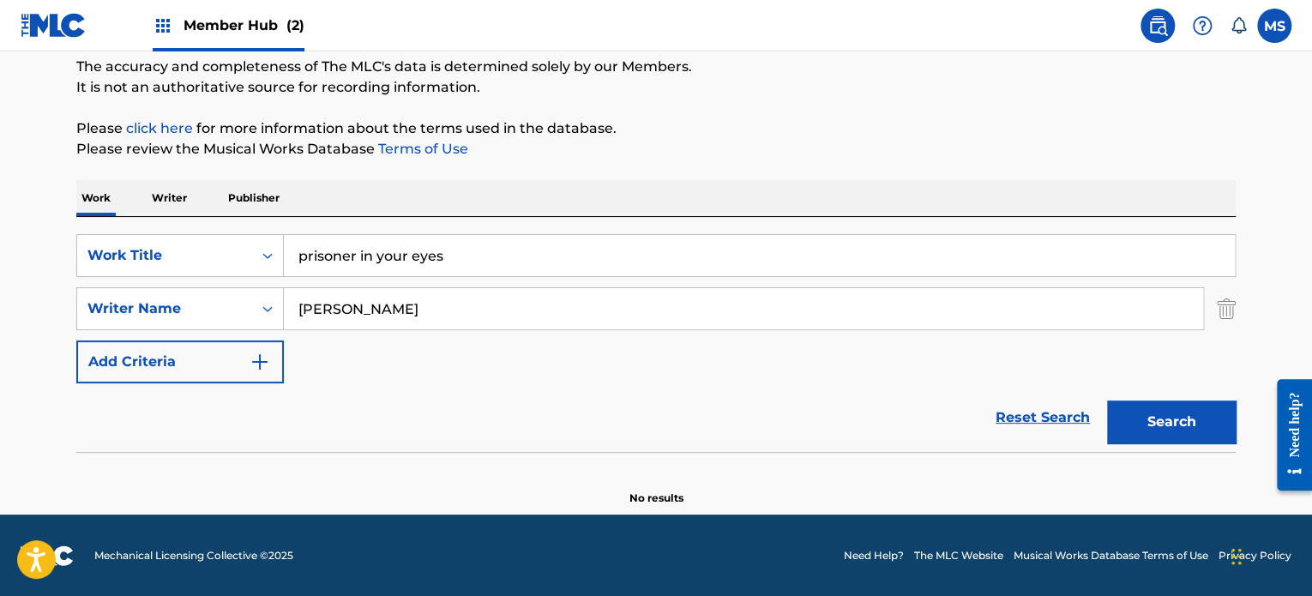
type input "prisoner in your eyes"
click at [1107, 401] on button "Search" at bounding box center [1171, 422] width 129 height 43
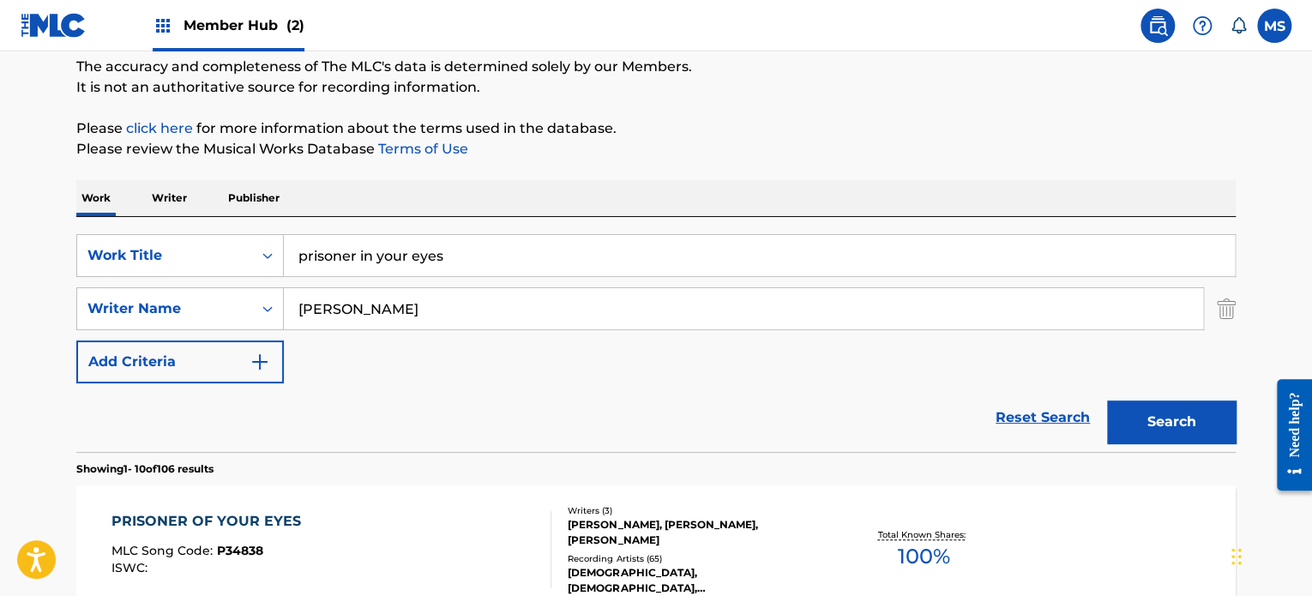
click at [456, 557] on div "PRISONER OF YOUR EYES MLC Song Code : P34838 ISWC :" at bounding box center [331, 549] width 441 height 77
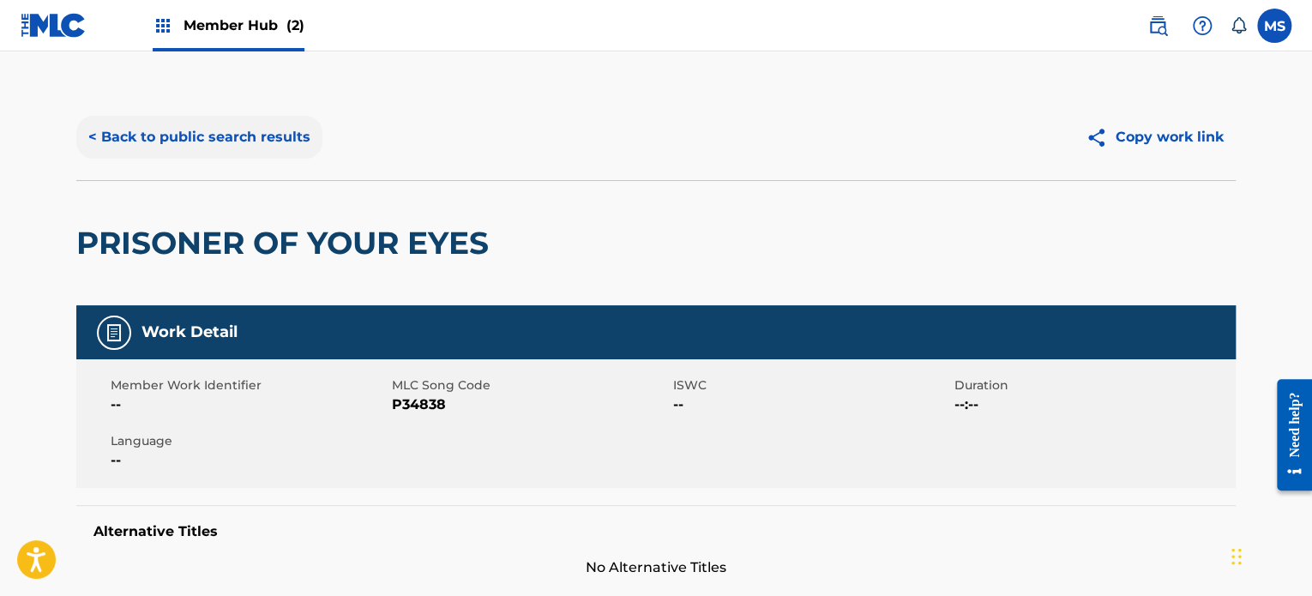
click at [274, 136] on button "< Back to public search results" at bounding box center [199, 137] width 246 height 43
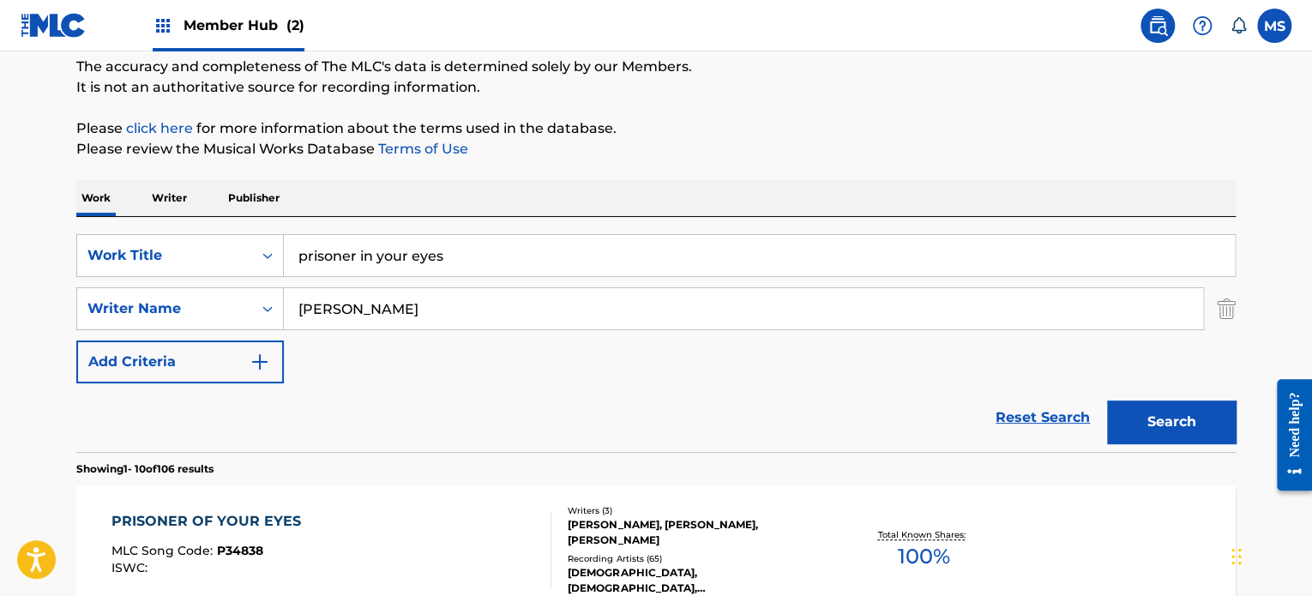
click at [545, 260] on input "prisoner in your eyes" at bounding box center [759, 255] width 951 height 41
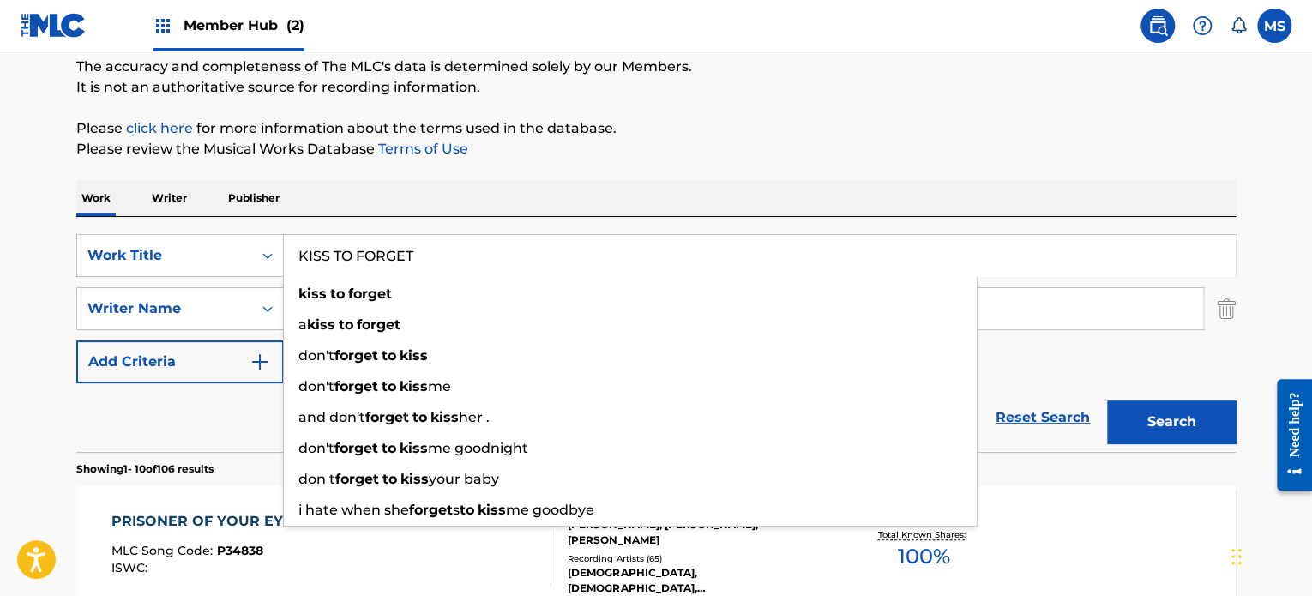
type input "KISS TO FORGET"
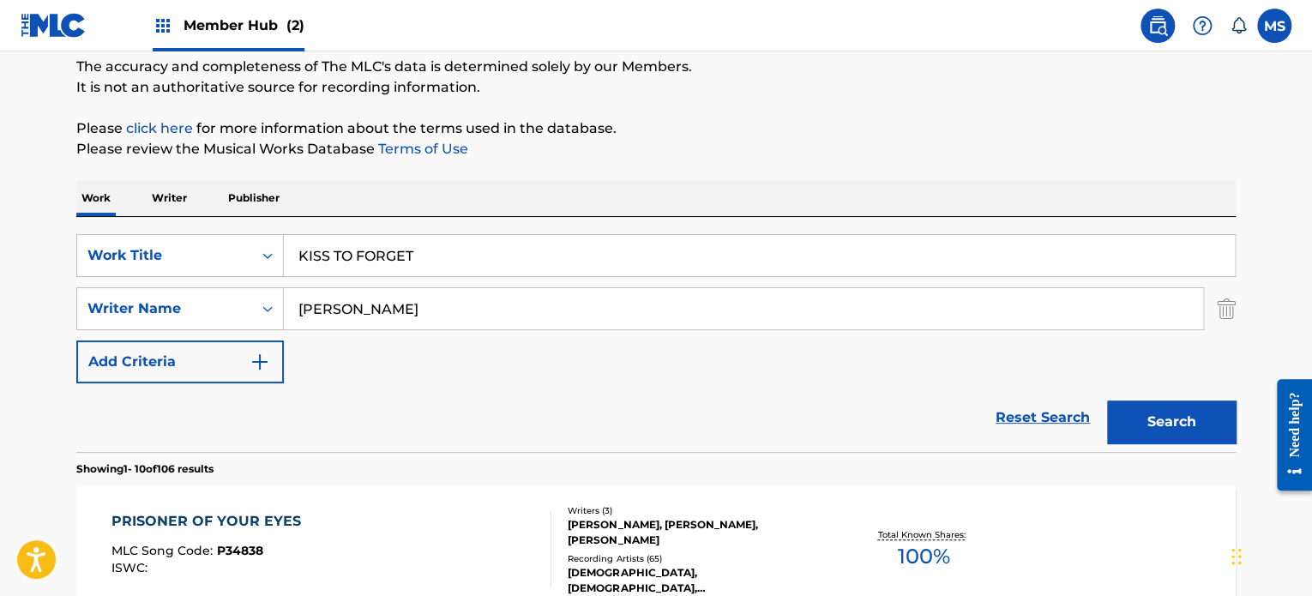
click at [611, 316] on input "[PERSON_NAME]" at bounding box center [743, 308] width 919 height 41
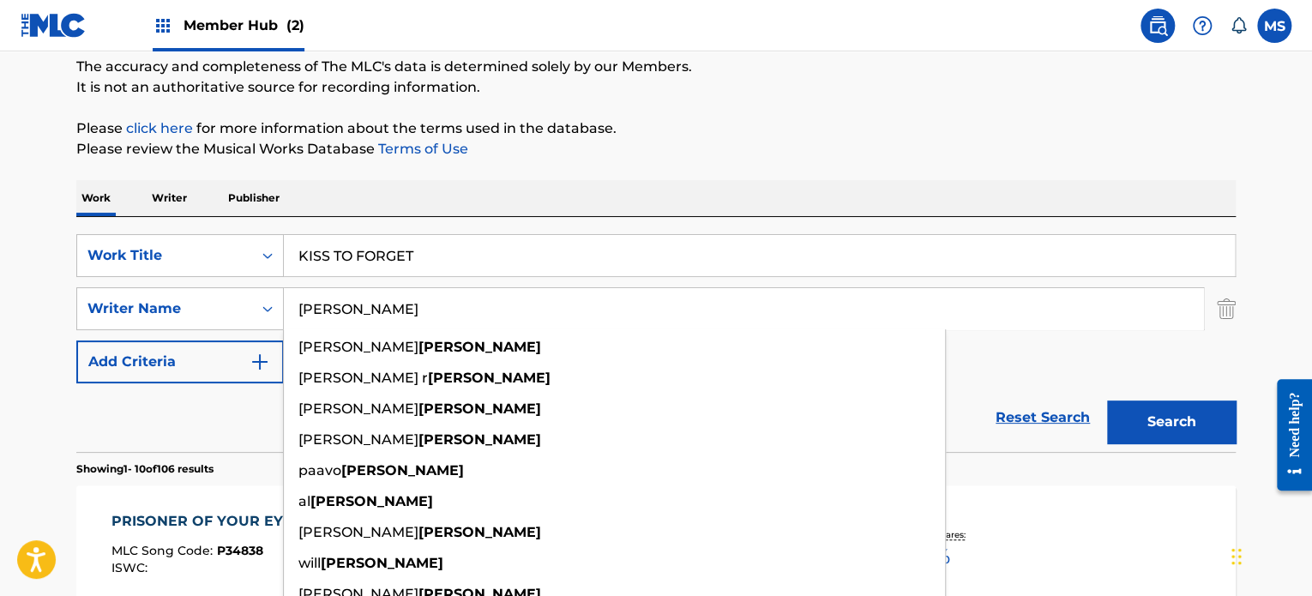
click at [611, 316] on input "[PERSON_NAME]" at bounding box center [743, 308] width 919 height 41
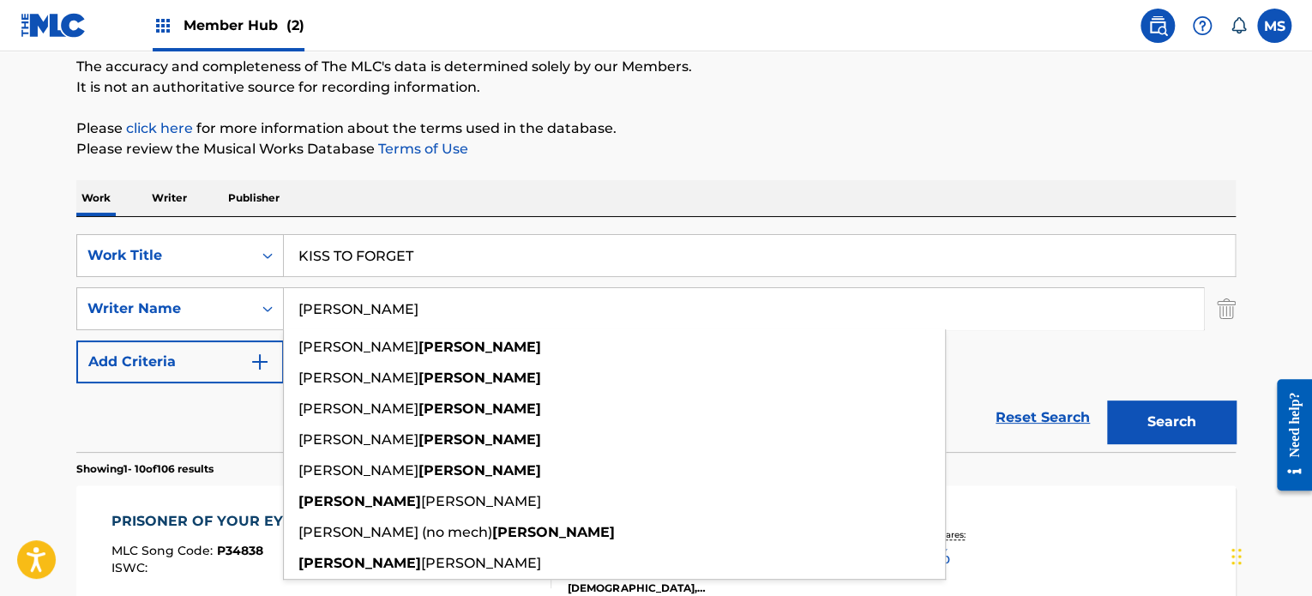
type input "[PERSON_NAME]"
click at [1107, 401] on button "Search" at bounding box center [1171, 422] width 129 height 43
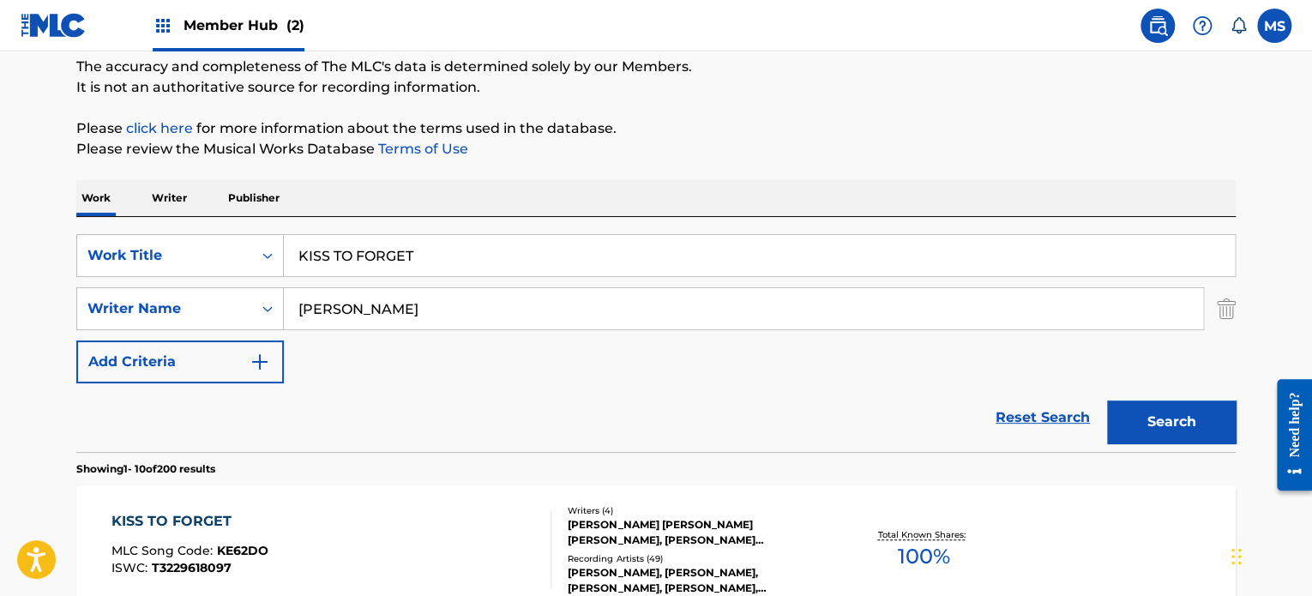
click at [492, 531] on div "KISS TO FORGET MLC Song Code : KE62DO ISWC : T3229618097" at bounding box center [331, 549] width 441 height 77
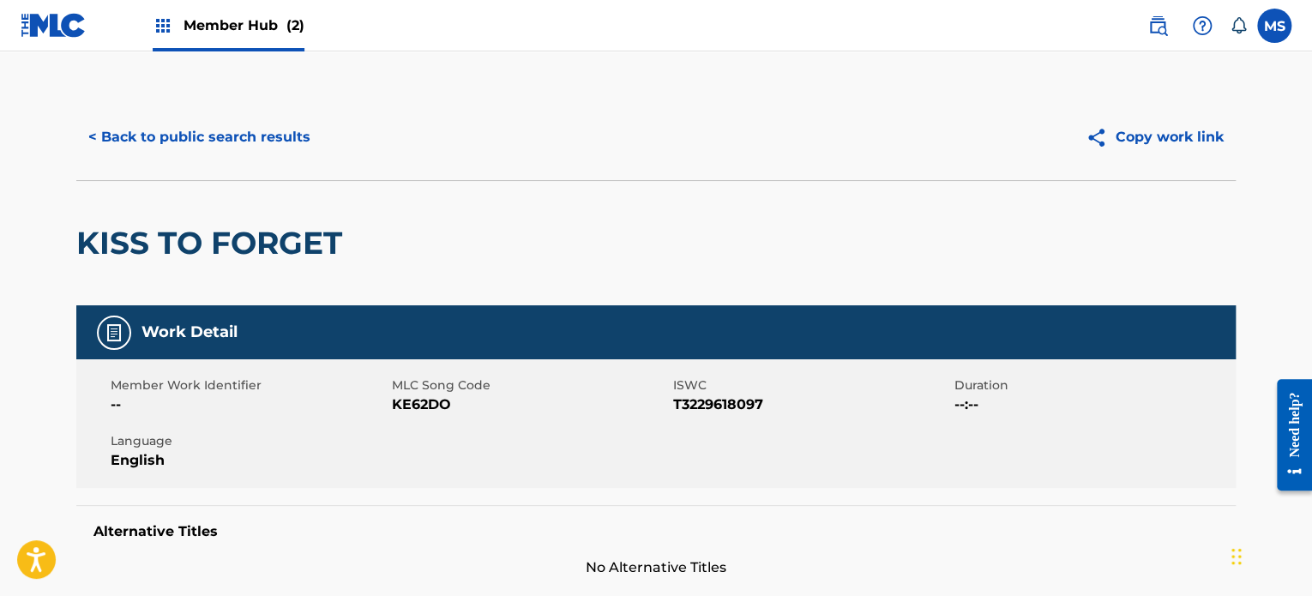
click at [298, 142] on button "< Back to public search results" at bounding box center [199, 137] width 246 height 43
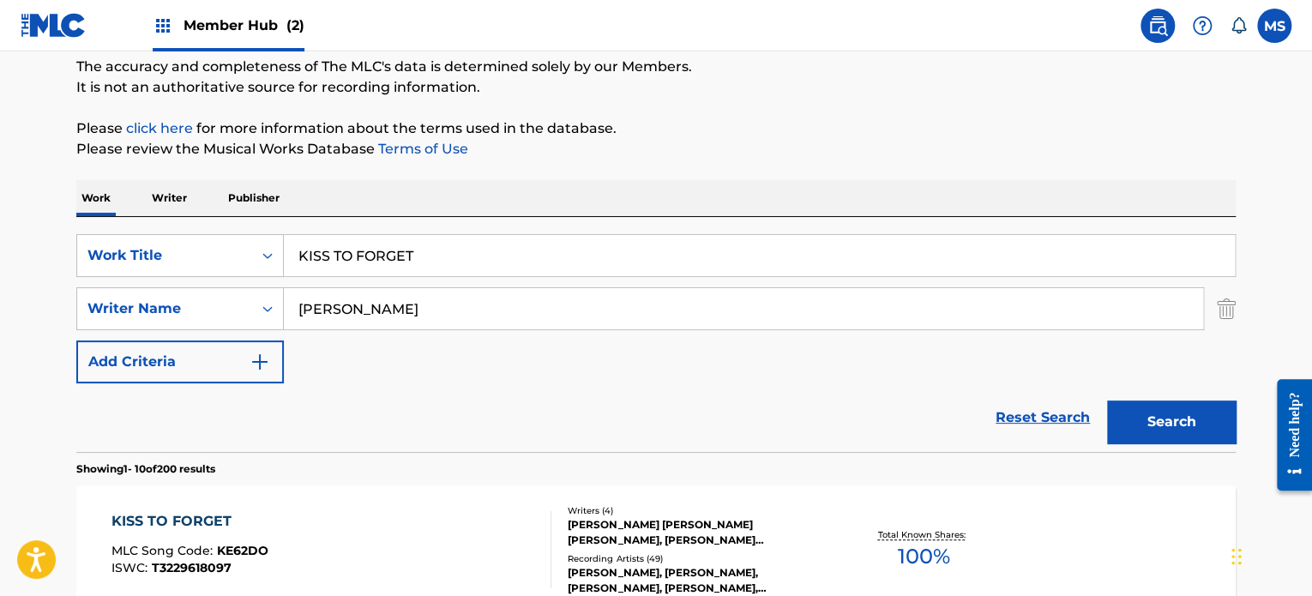
click at [432, 235] on input "KISS TO FORGET" at bounding box center [759, 255] width 951 height 41
click at [449, 257] on input "KISS TO FORGET" at bounding box center [759, 255] width 951 height 41
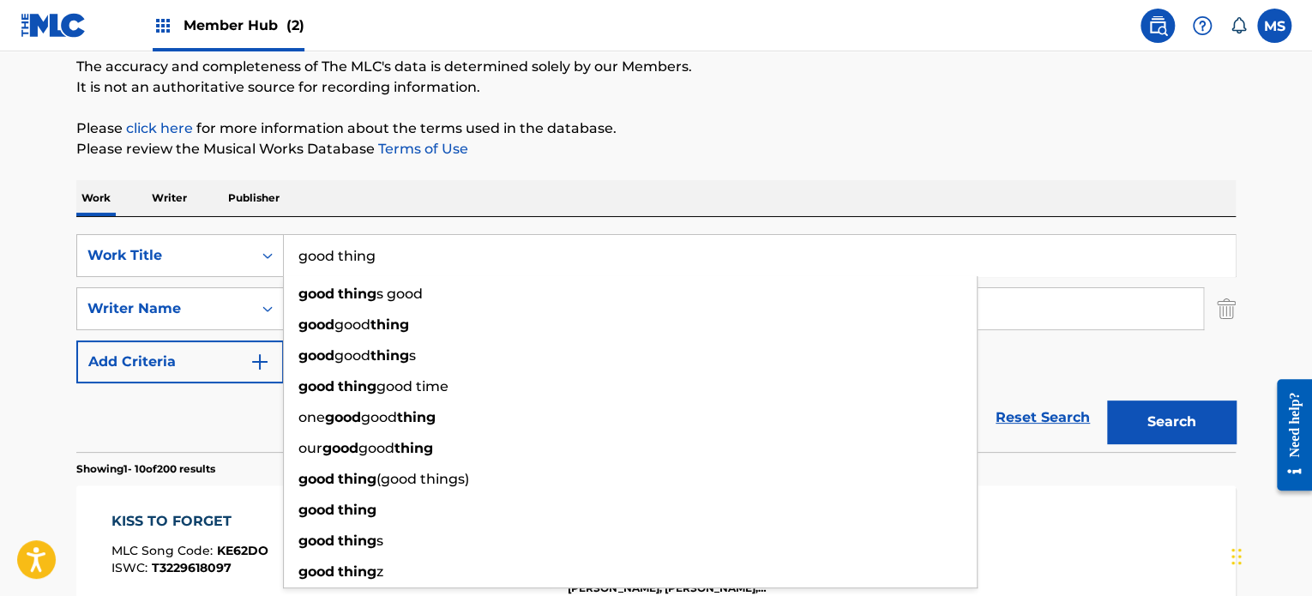
type input "good thing"
click at [459, 224] on div "SearchWithCriteria1dbc1544-dd6a-453a-a9dd-12cf92340669 Work Title good thing go…" at bounding box center [656, 334] width 1160 height 235
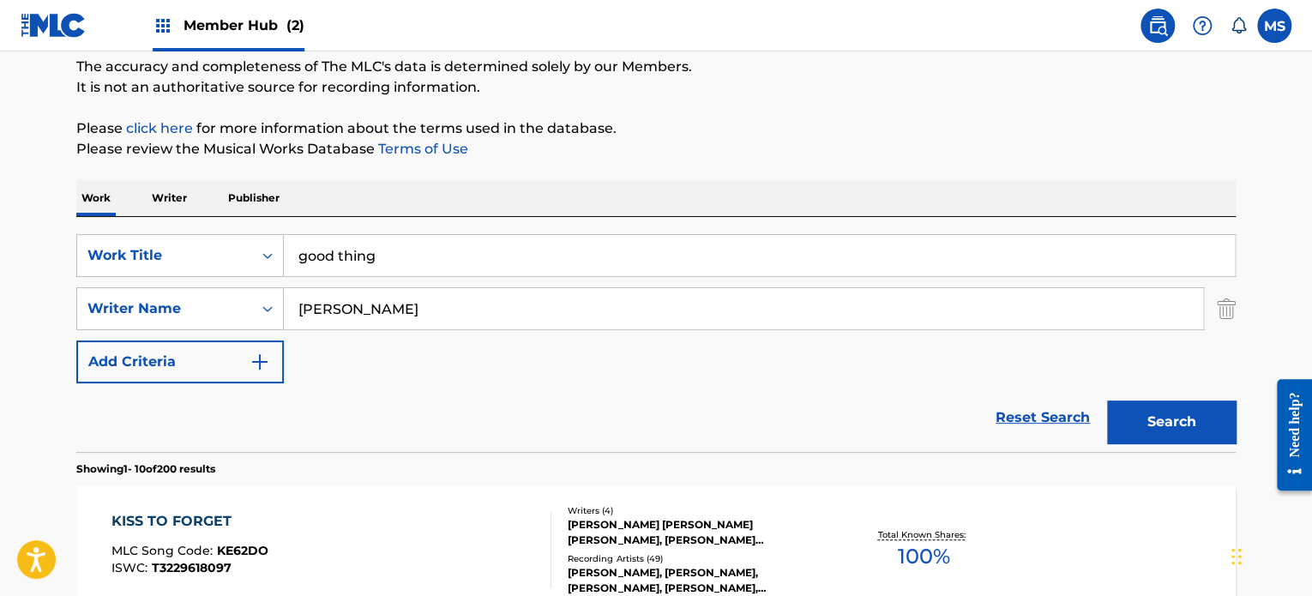
click at [452, 320] on input "[PERSON_NAME]" at bounding box center [743, 308] width 919 height 41
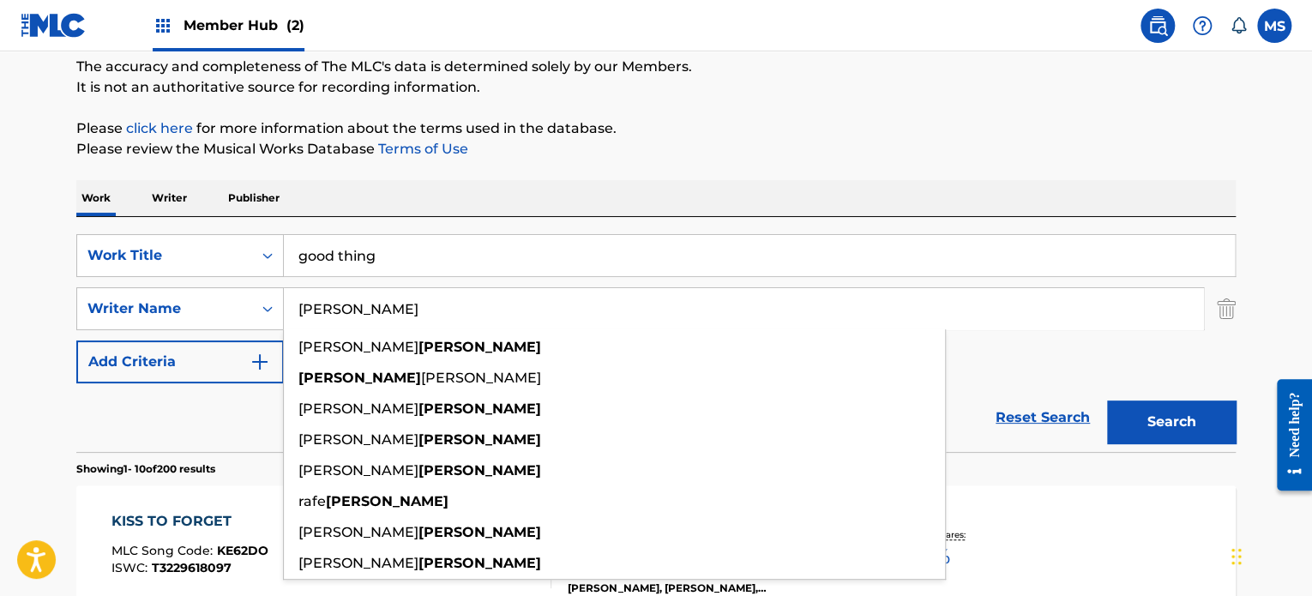
type input "[PERSON_NAME]"
click at [1107, 401] on button "Search" at bounding box center [1171, 422] width 129 height 43
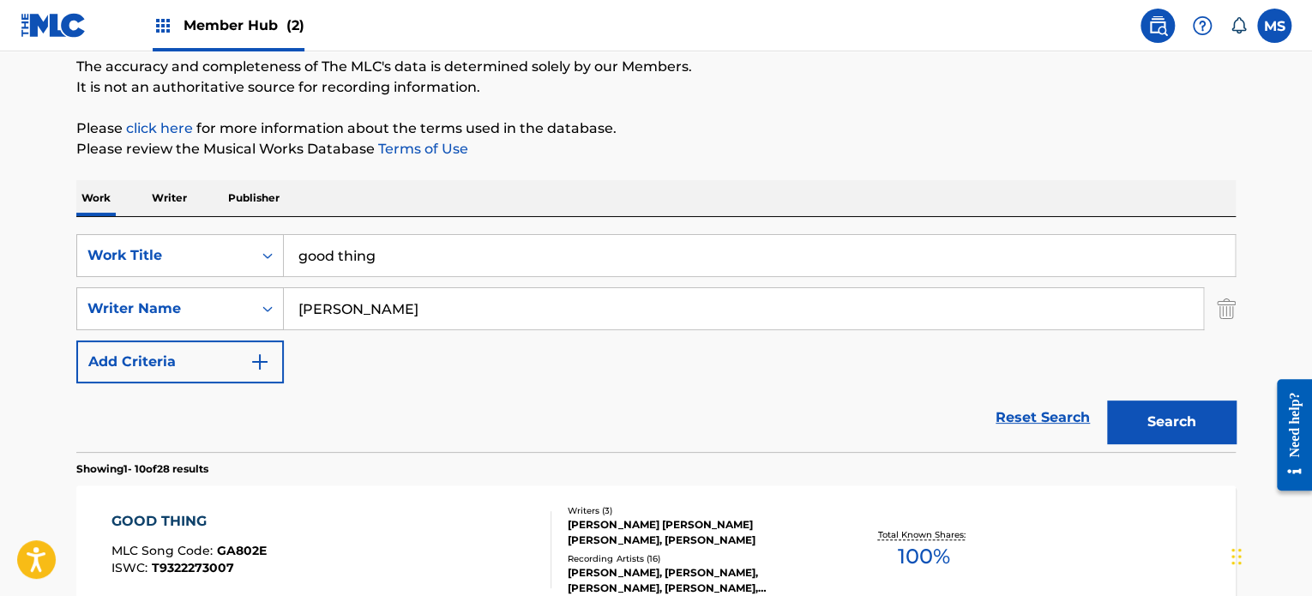
scroll to position [233, 0]
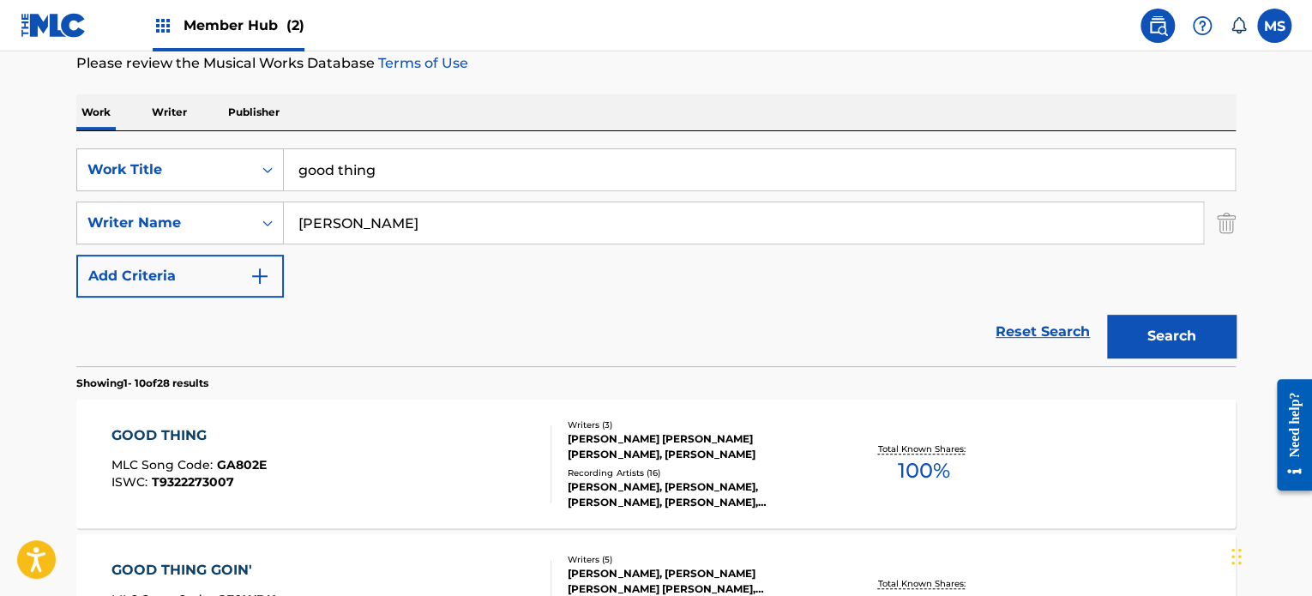
click at [448, 407] on div "GOOD THING MLC Song Code : GA802E ISWC : T9322273007 Writers ( 3 ) [PERSON_NAME…" at bounding box center [656, 464] width 1160 height 129
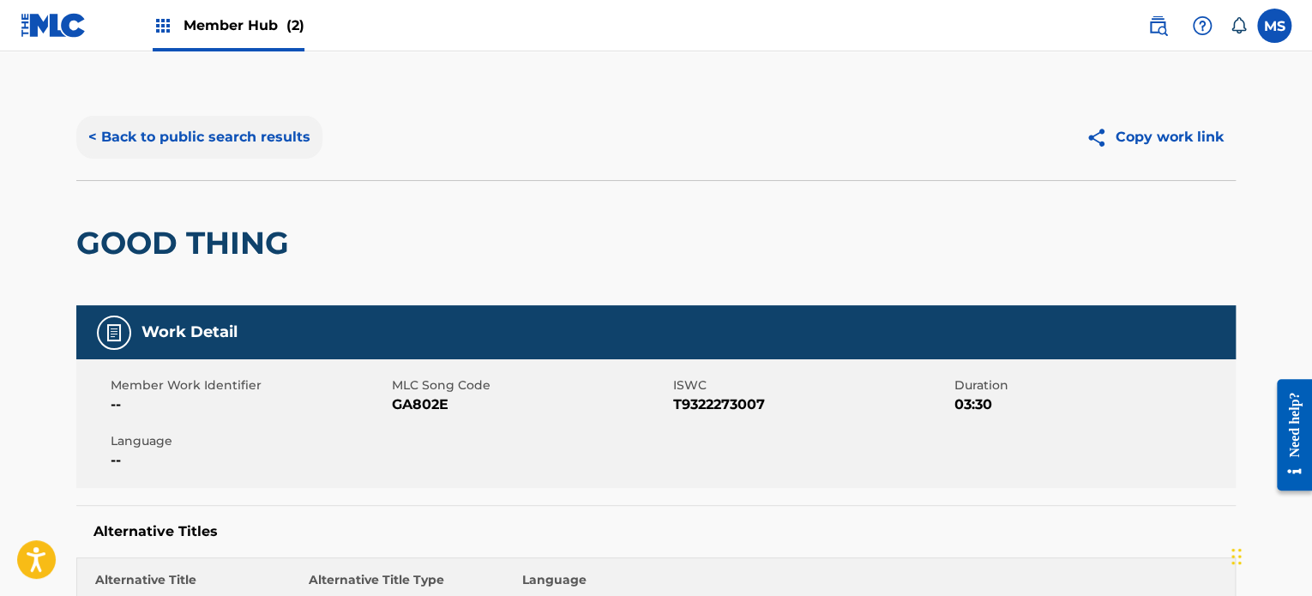
click at [291, 133] on button "< Back to public search results" at bounding box center [199, 137] width 246 height 43
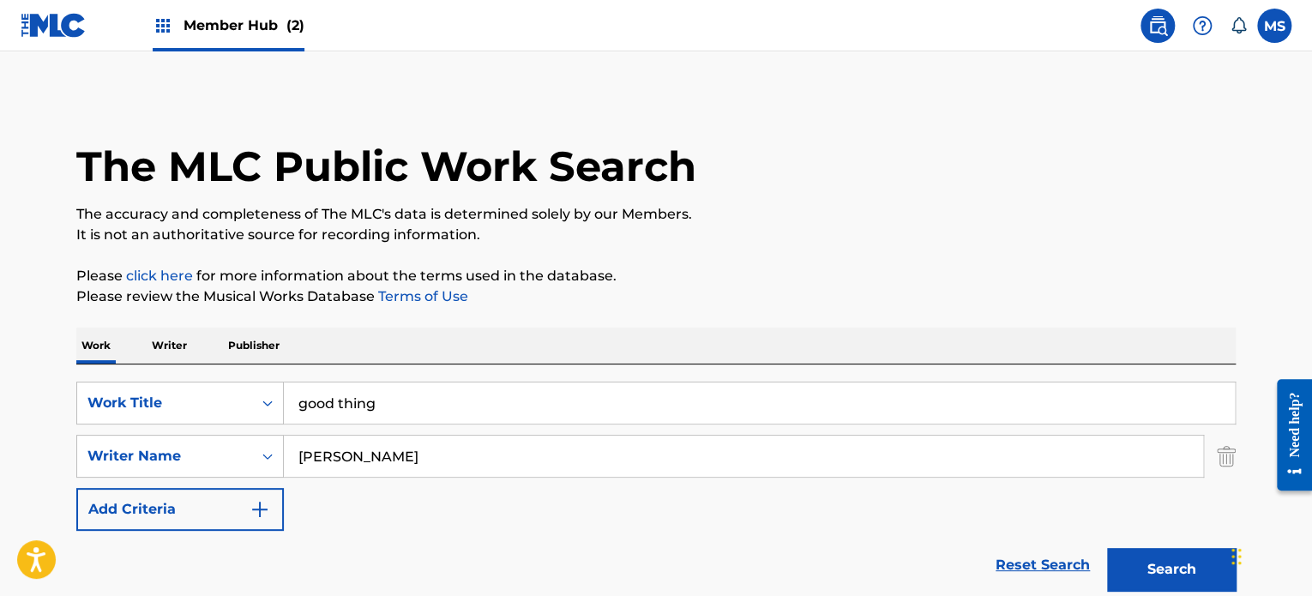
scroll to position [233, 0]
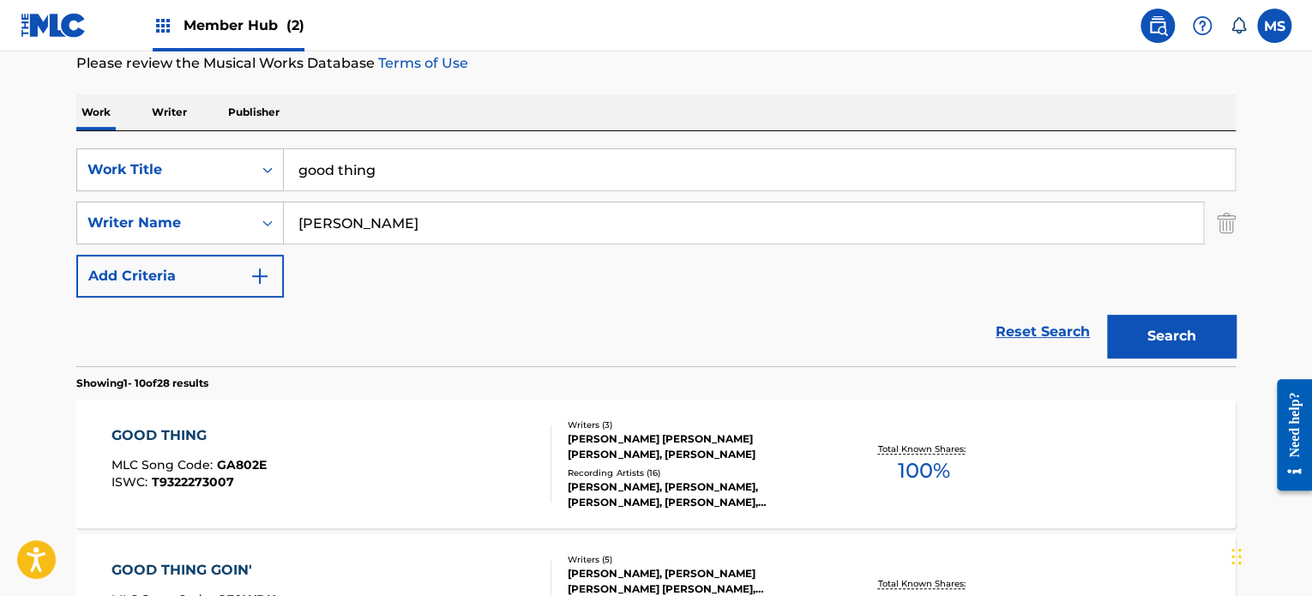
click at [406, 181] on input "good thing" at bounding box center [759, 169] width 951 height 41
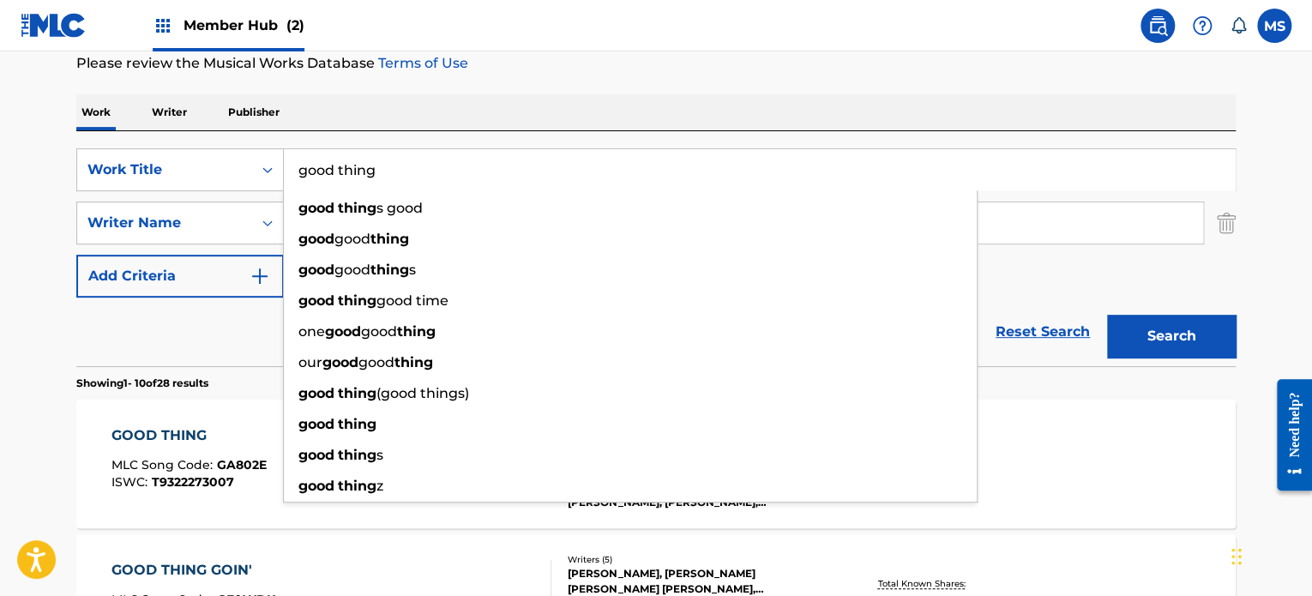
click at [406, 181] on input "good thing" at bounding box center [759, 169] width 951 height 41
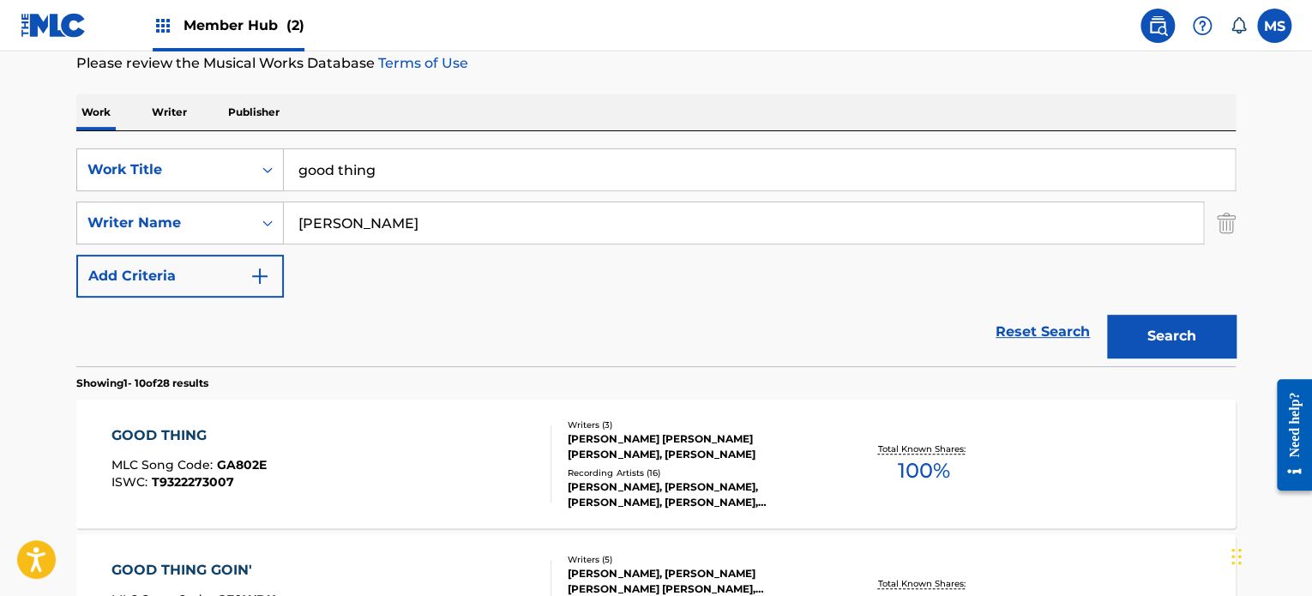
click at [706, 167] on input "good thing" at bounding box center [759, 169] width 951 height 41
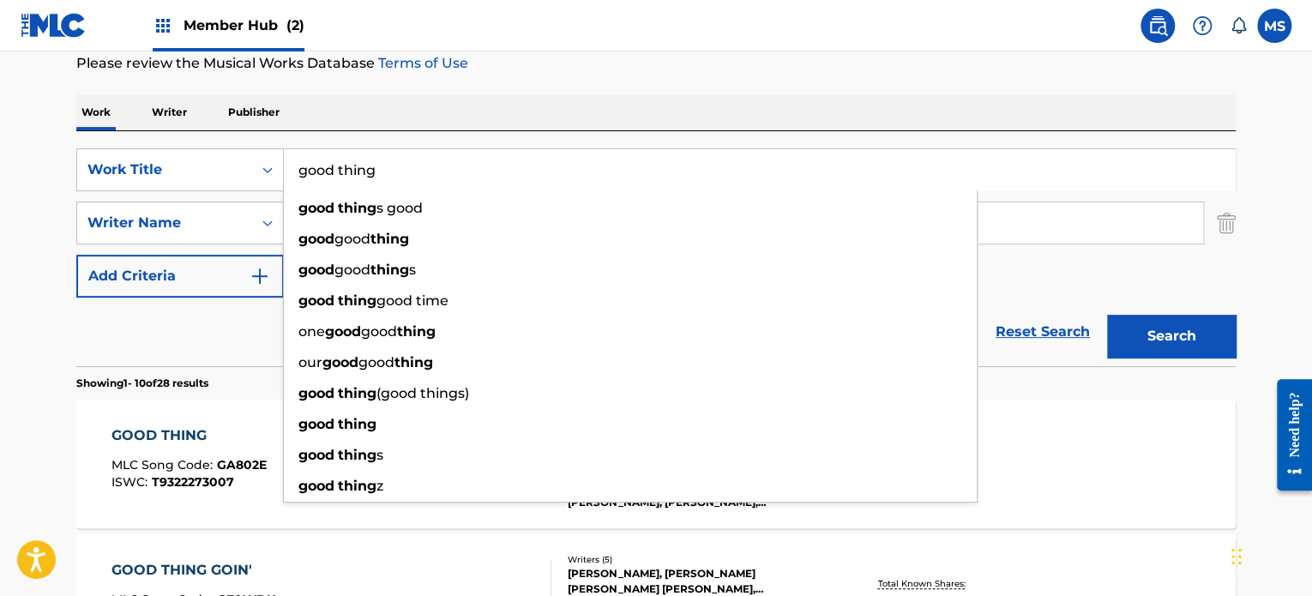
click at [706, 167] on input "good thing" at bounding box center [759, 169] width 951 height 41
paste input "JUST A CLOSER WALK WITH THEE"
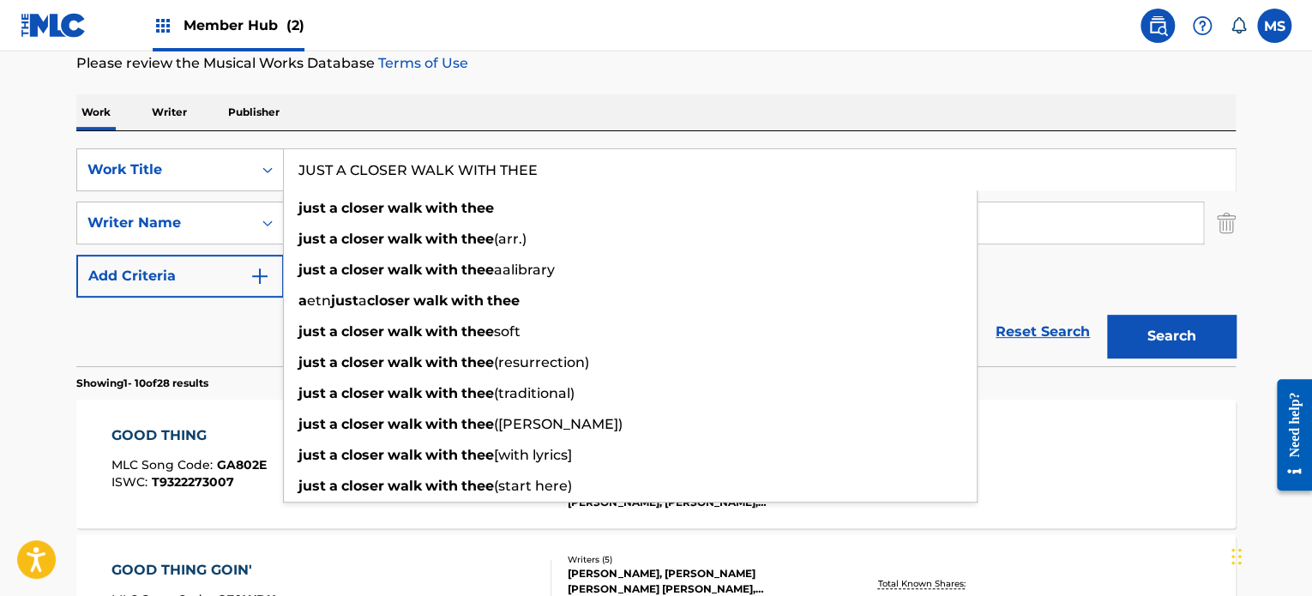
type input "JUST A CLOSER WALK WITH THEE"
click at [1124, 225] on input "[PERSON_NAME]" at bounding box center [743, 222] width 919 height 41
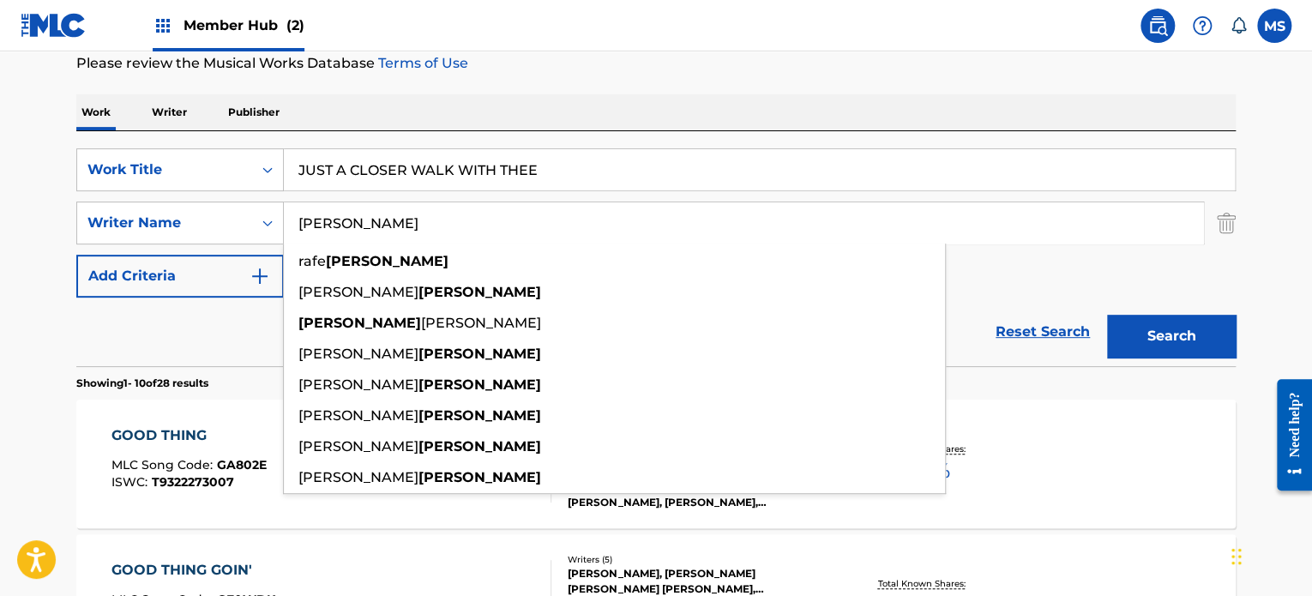
click at [1124, 225] on input "[PERSON_NAME]" at bounding box center [743, 222] width 919 height 41
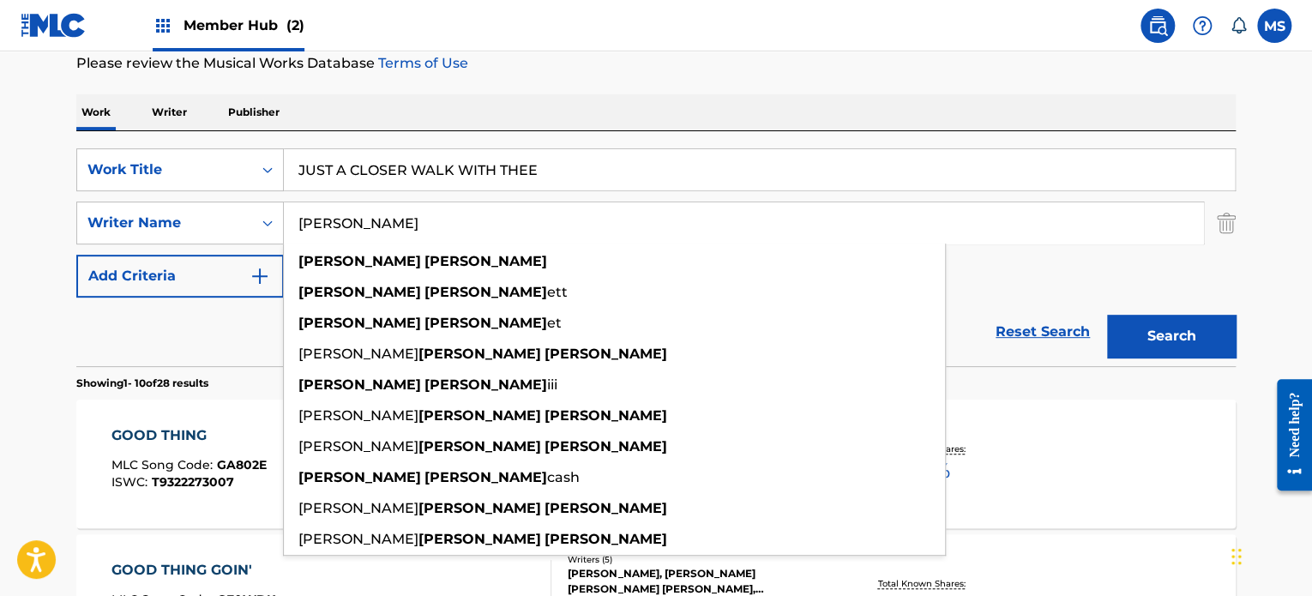
type input "[PERSON_NAME]"
click at [1107, 315] on button "Search" at bounding box center [1171, 336] width 129 height 43
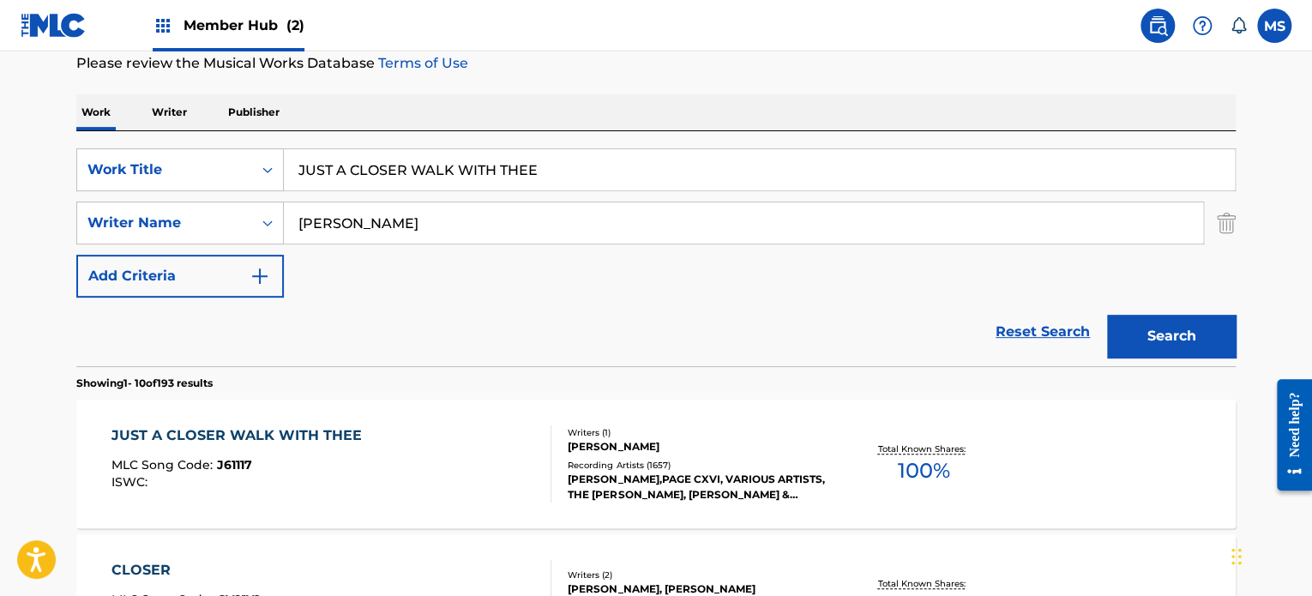
click at [534, 438] on div "JUST A CLOSER WALK WITH THEE MLC Song Code : J61117 ISWC :" at bounding box center [331, 463] width 441 height 77
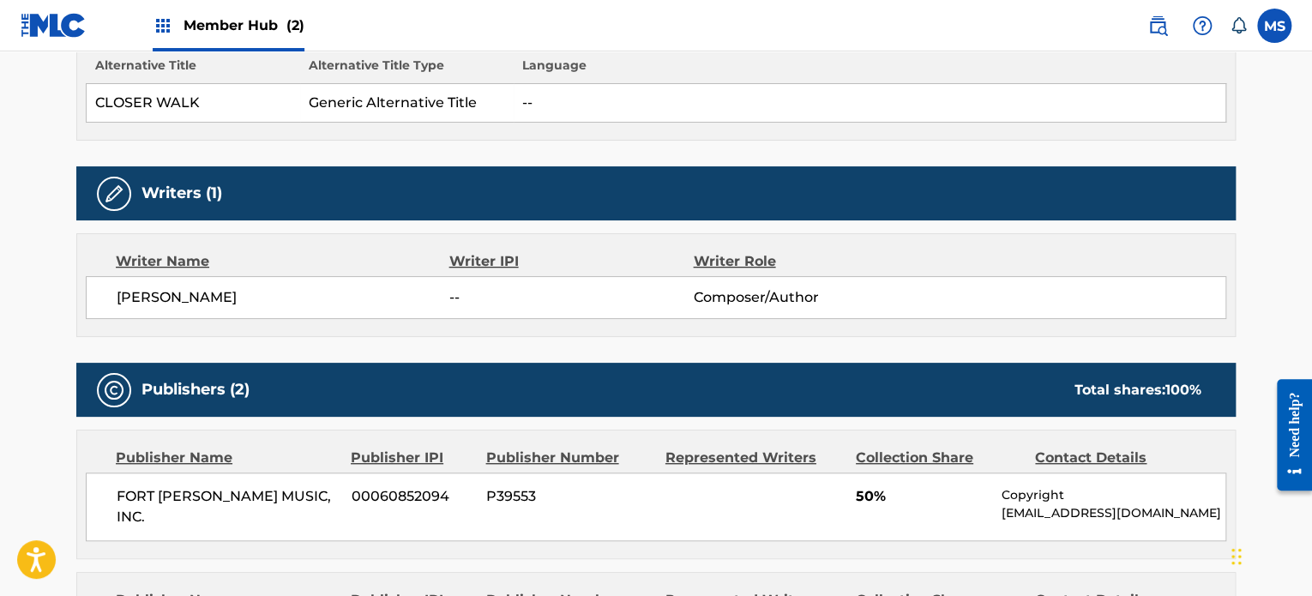
scroll to position [172, 0]
